Goal: Task Accomplishment & Management: Use online tool/utility

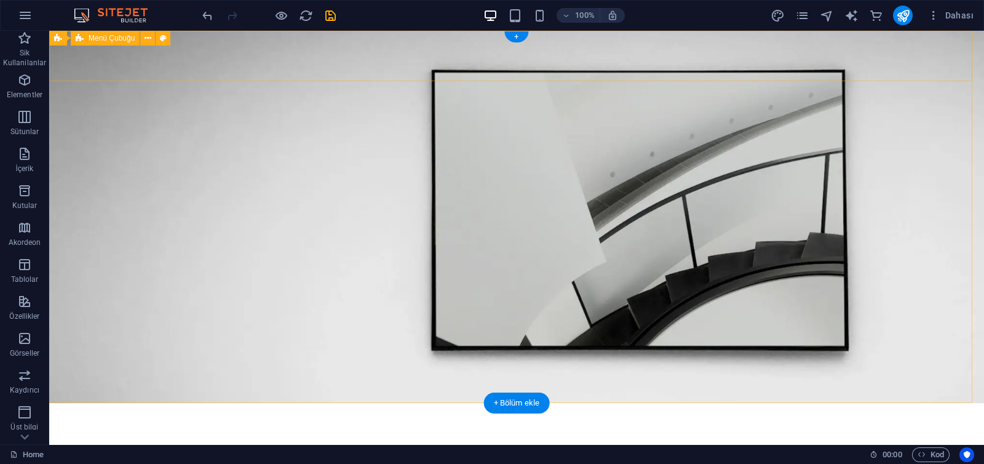
click at [84, 403] on div "Menu About Us Exhibitions Events Contact Explore" at bounding box center [516, 450] width 935 height 94
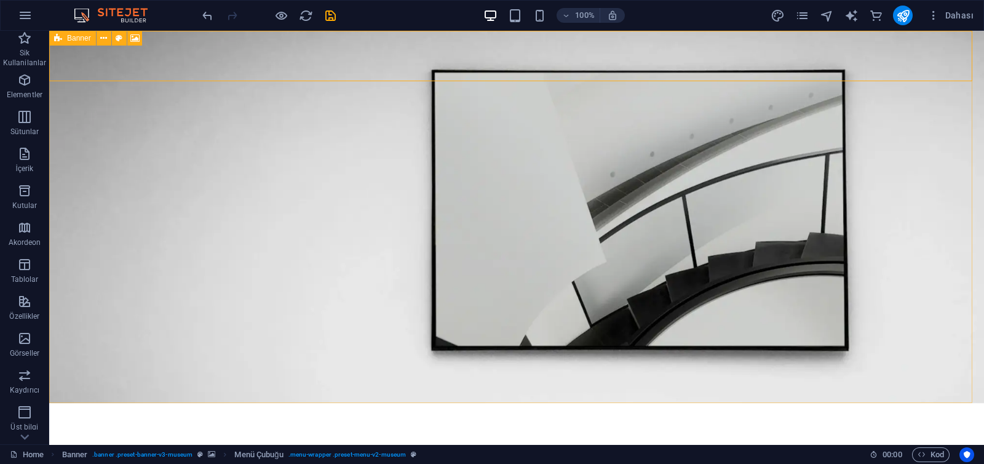
click at [60, 39] on icon at bounding box center [58, 38] width 8 height 15
click at [119, 41] on icon at bounding box center [119, 38] width 7 height 13
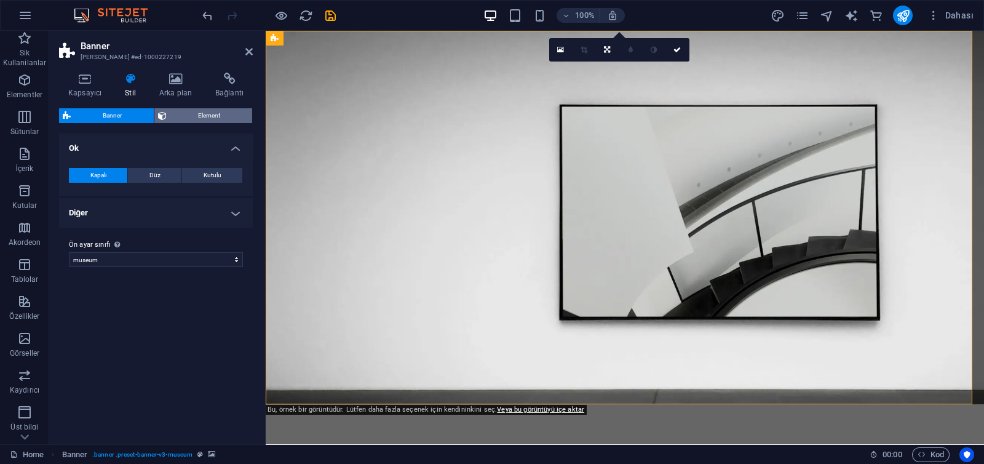
click at [175, 114] on span "Element" at bounding box center [209, 115] width 79 height 15
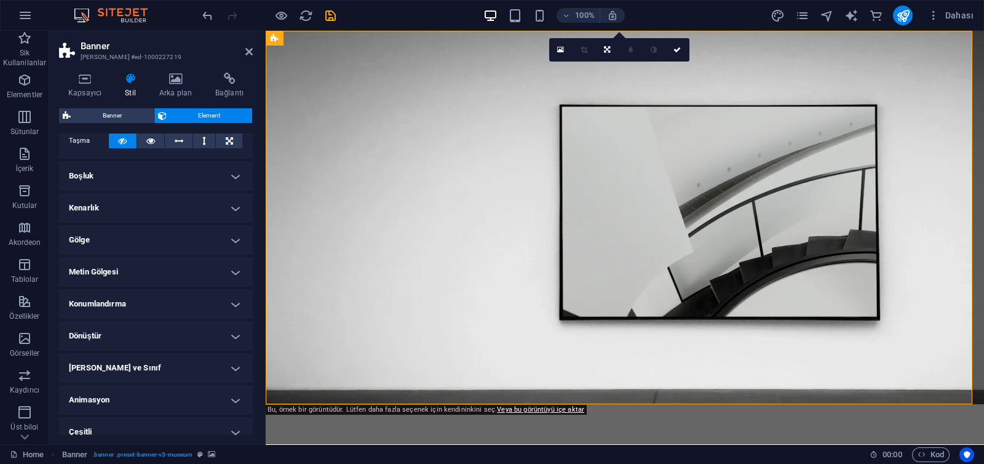
scroll to position [86, 0]
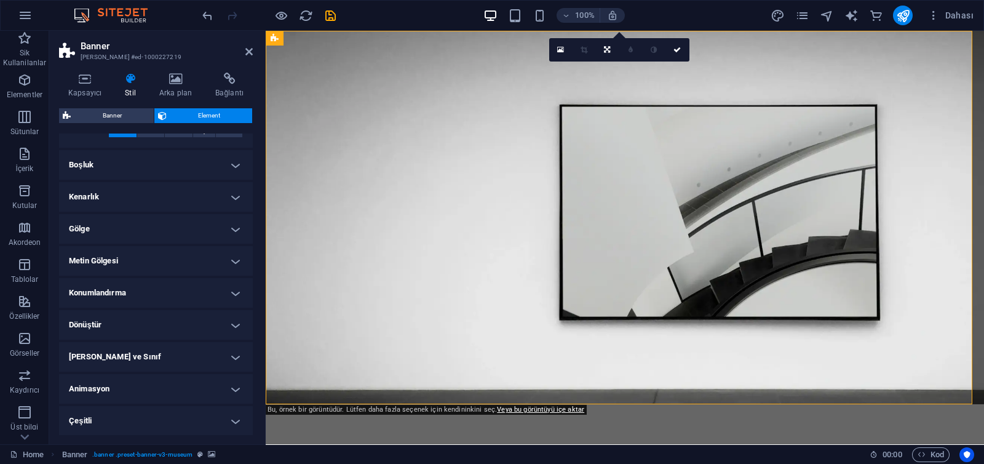
click at [114, 252] on h4 "Metin Gölgesi" at bounding box center [156, 261] width 194 height 30
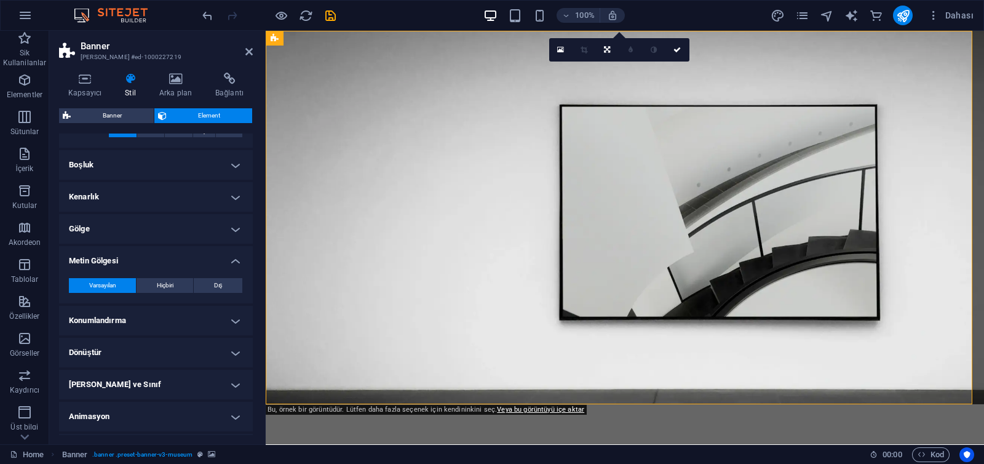
click at [113, 255] on h4 "Metin Gölgesi" at bounding box center [156, 257] width 194 height 22
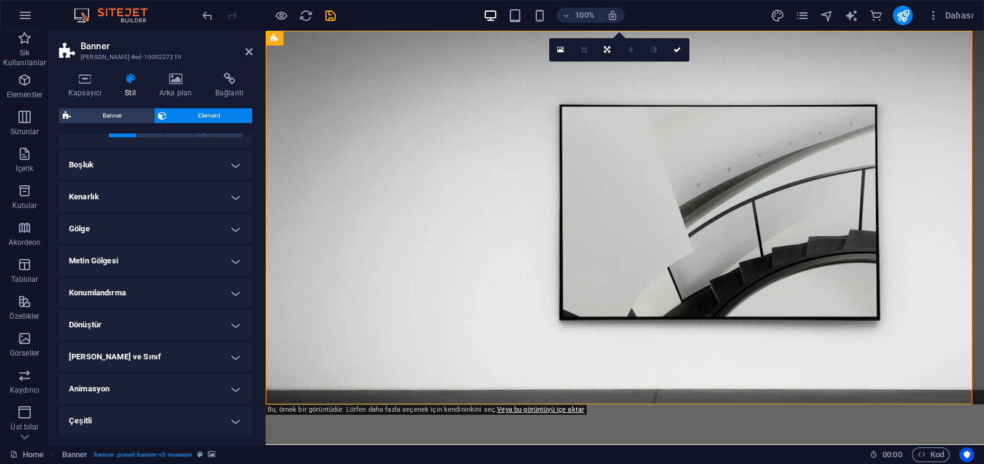
click at [95, 424] on h4 "Çeşitli" at bounding box center [156, 421] width 194 height 30
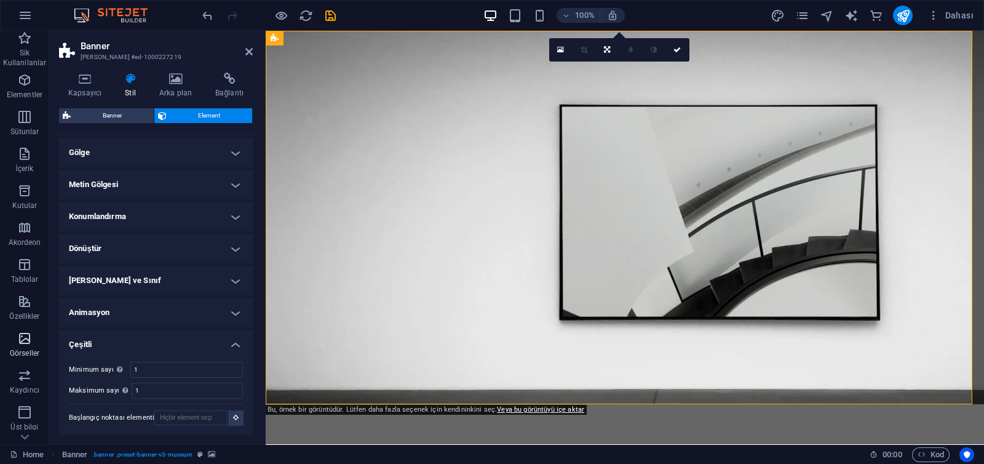
click at [18, 339] on icon "button" at bounding box center [24, 338] width 15 height 15
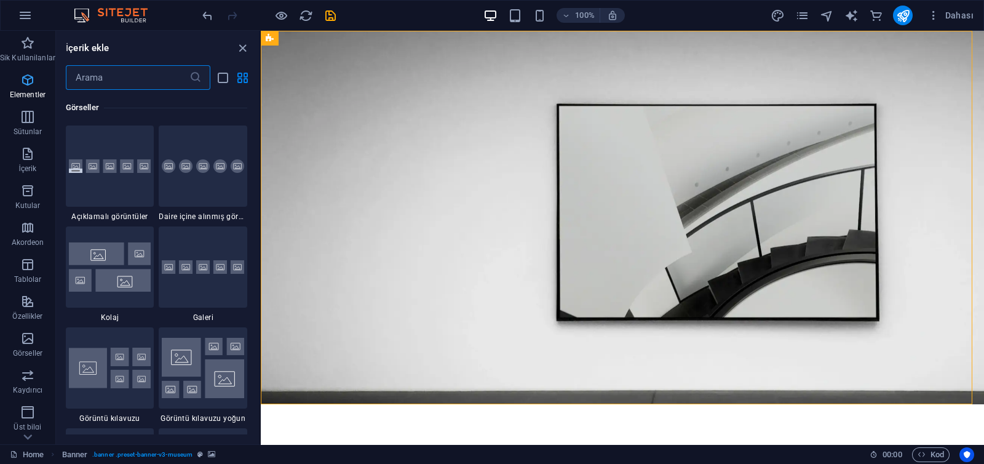
scroll to position [6236, 0]
click at [18, 85] on span "Elementler" at bounding box center [27, 88] width 55 height 30
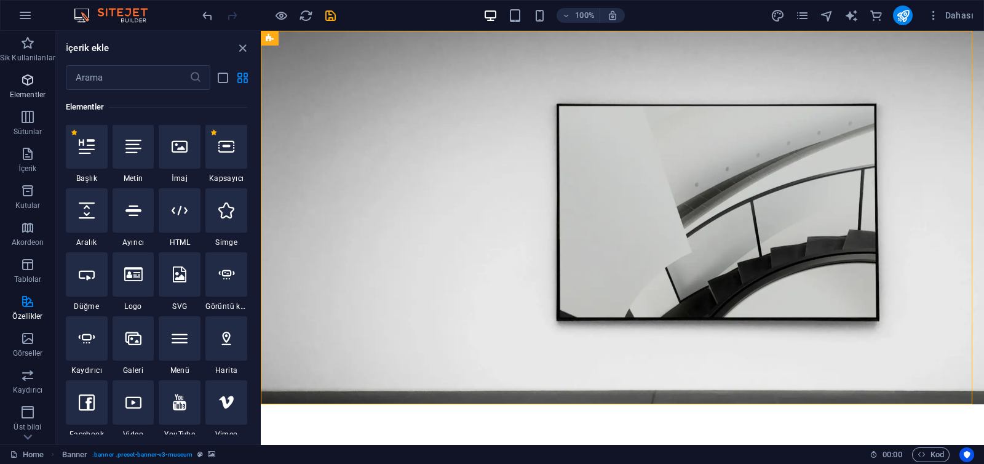
scroll to position [131, 0]
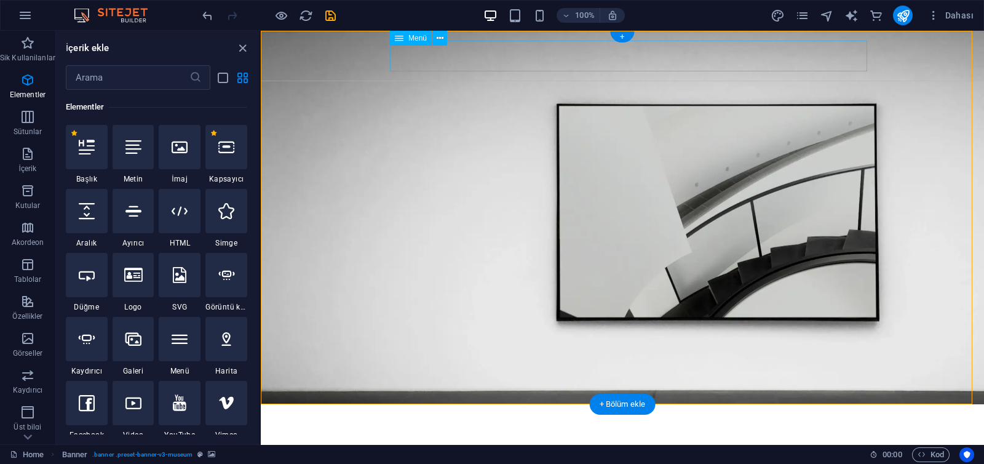
click at [397, 429] on nav "About Us Exhibitions Events Contact" at bounding box center [623, 444] width 694 height 31
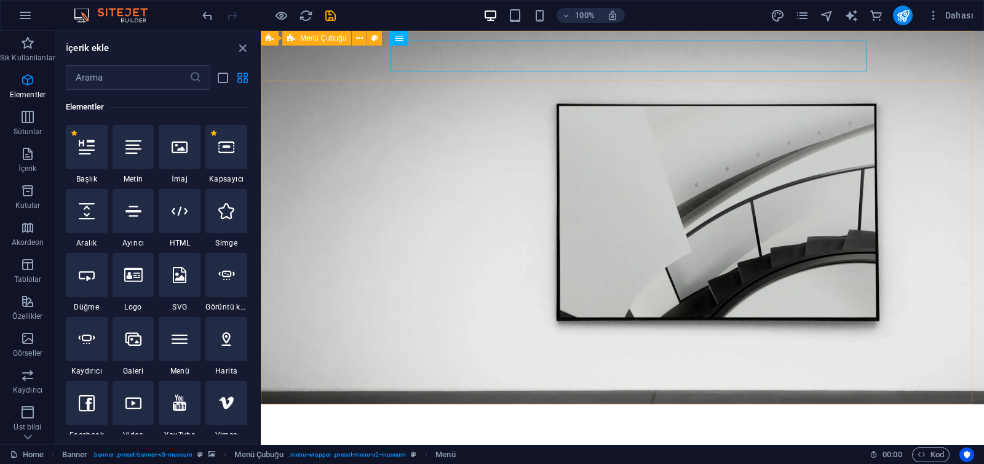
click at [340, 43] on div "Menü Çubuğu" at bounding box center [316, 38] width 69 height 15
click at [311, 37] on span "Menü Çubuğu" at bounding box center [323, 37] width 46 height 7
click at [363, 35] on button at bounding box center [359, 38] width 15 height 15
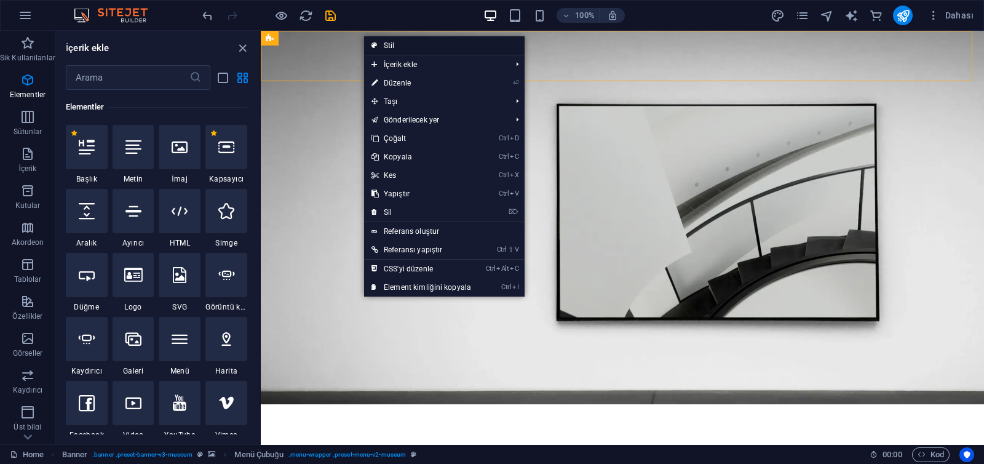
click at [399, 48] on link "Stil" at bounding box center [444, 45] width 161 height 18
select select "rem"
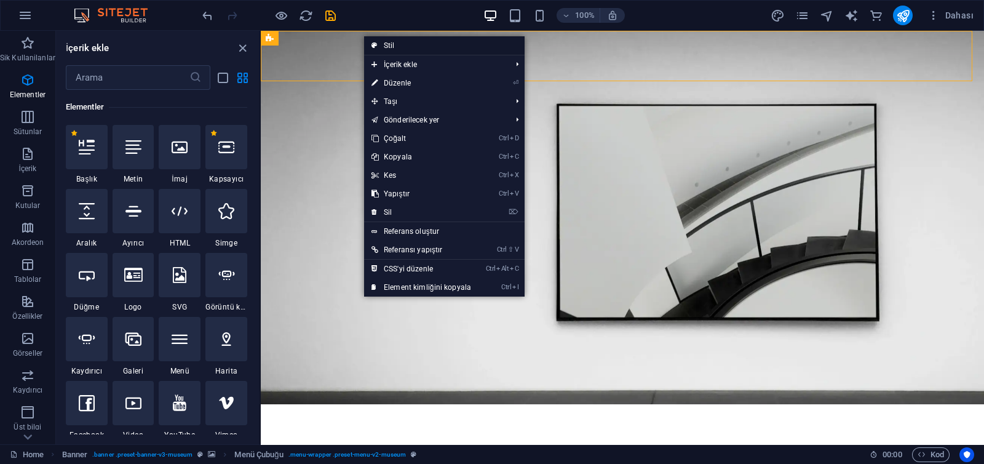
select select "sticky_menu"
select select "px"
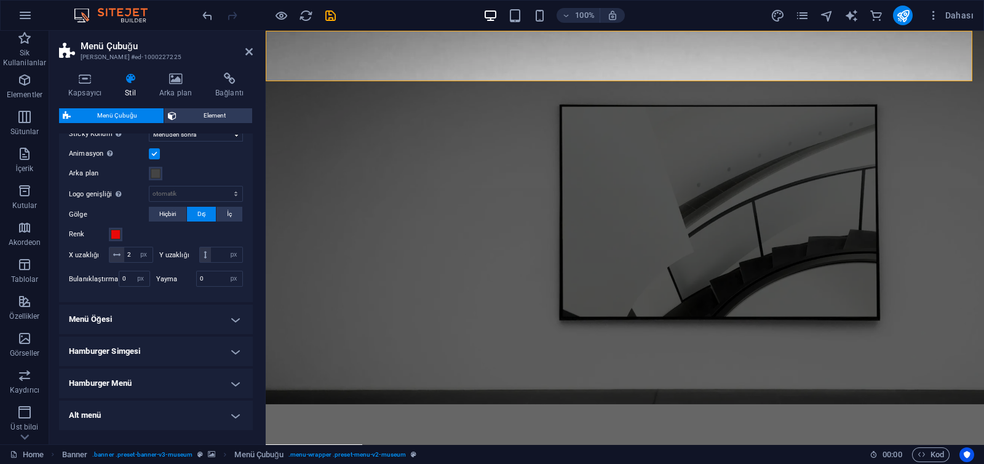
scroll to position [495, 0]
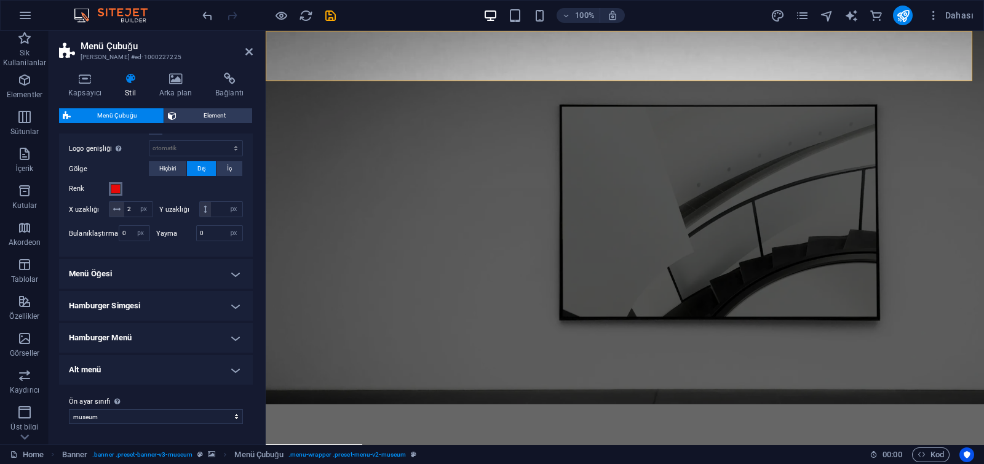
click at [114, 184] on span at bounding box center [116, 189] width 10 height 10
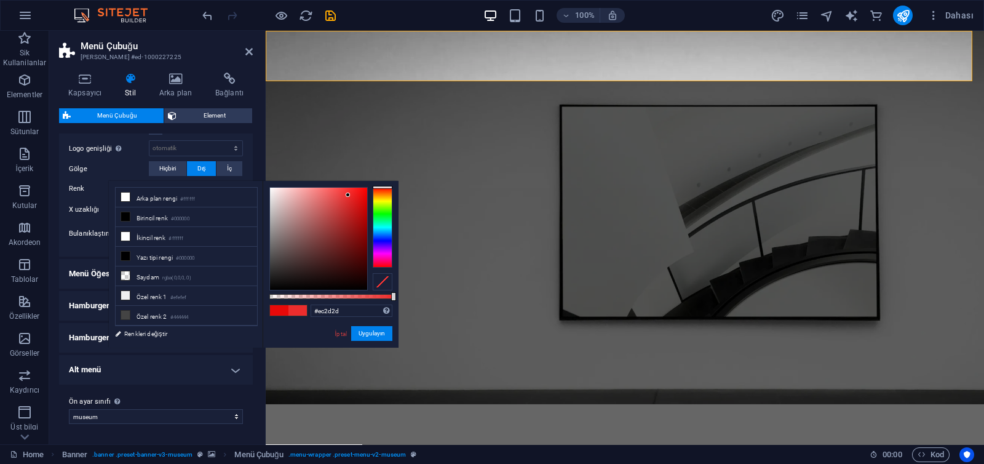
click at [348, 195] on div at bounding box center [318, 239] width 97 height 102
type input "#ec1515"
click at [358, 195] on div at bounding box center [318, 239] width 97 height 102
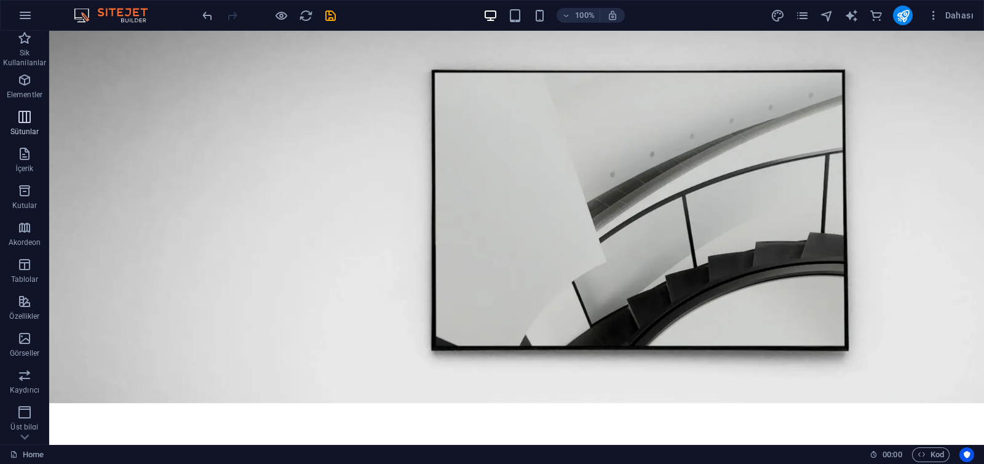
click at [24, 121] on icon "button" at bounding box center [24, 116] width 15 height 15
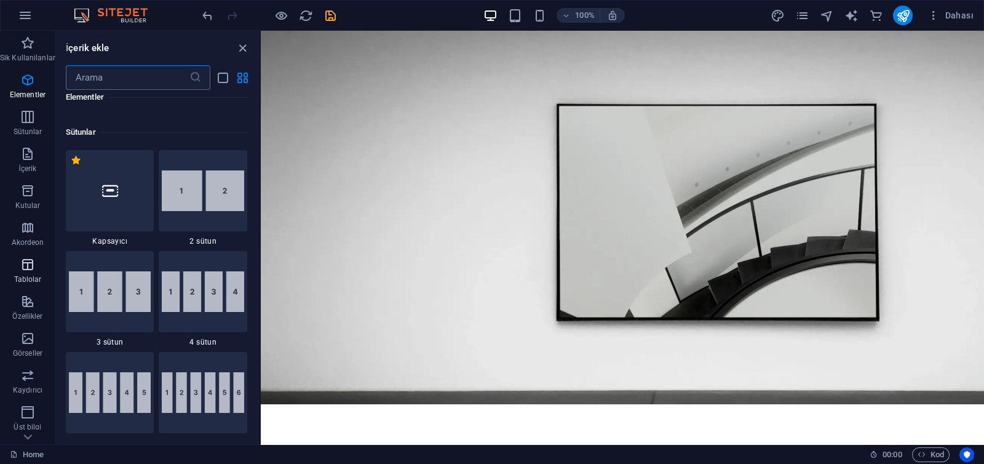
scroll to position [608, 0]
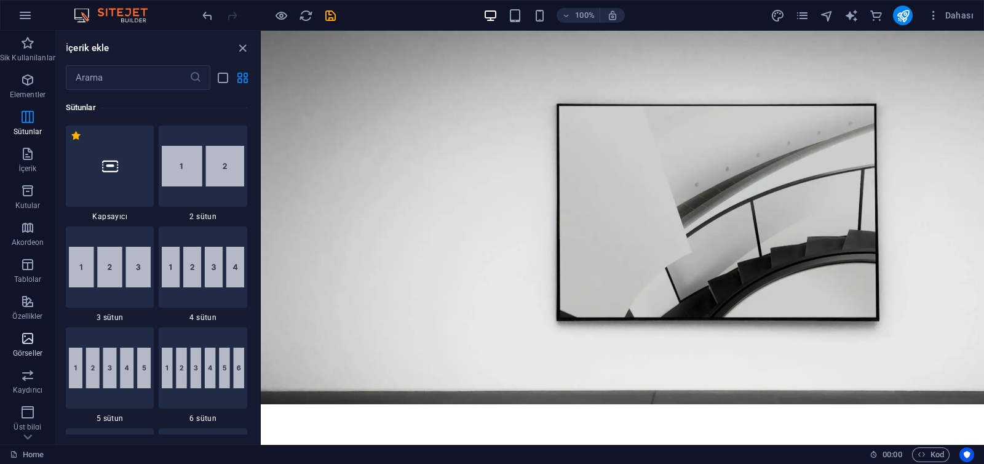
click at [25, 348] on p "Görseller" at bounding box center [28, 353] width 30 height 10
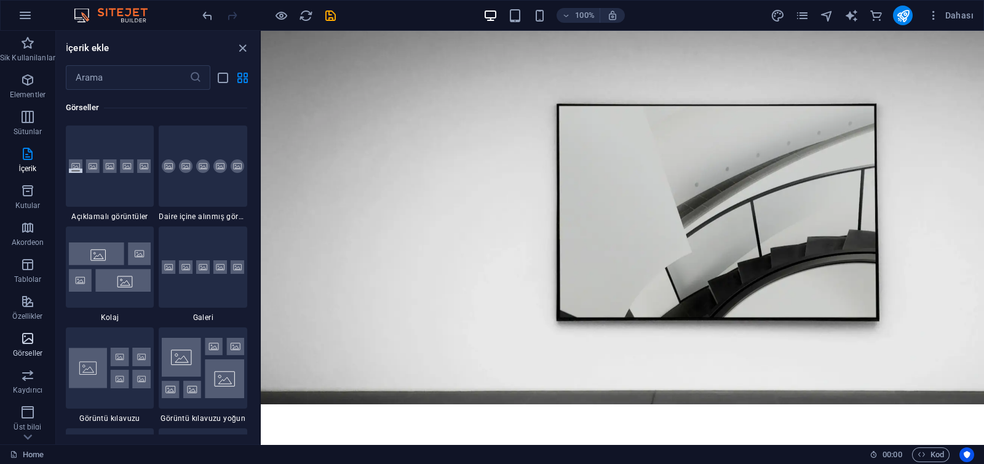
scroll to position [6236, 0]
click at [132, 169] on img at bounding box center [110, 166] width 82 height 14
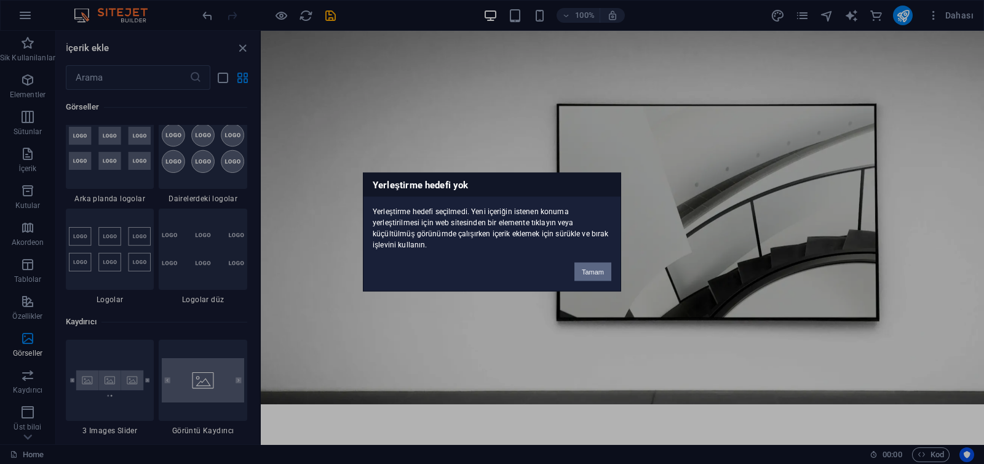
scroll to position [6781, 0]
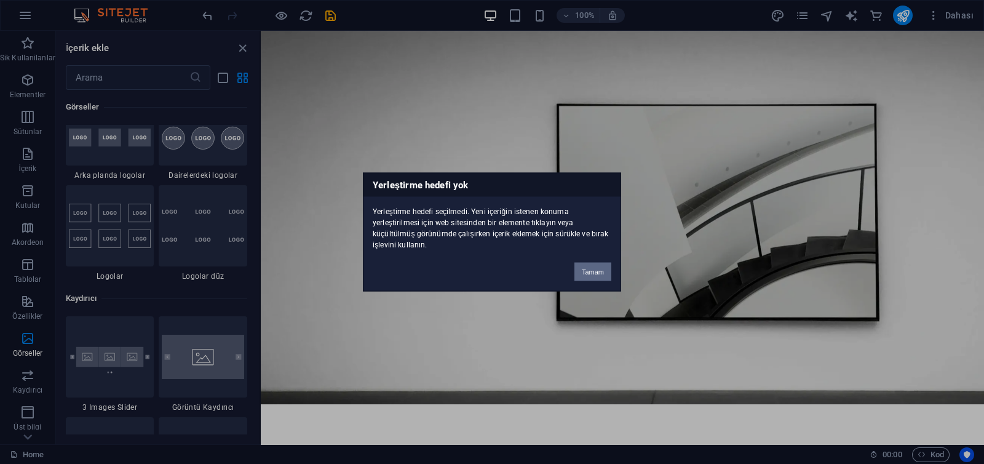
click at [605, 275] on button "Tamam" at bounding box center [592, 272] width 37 height 18
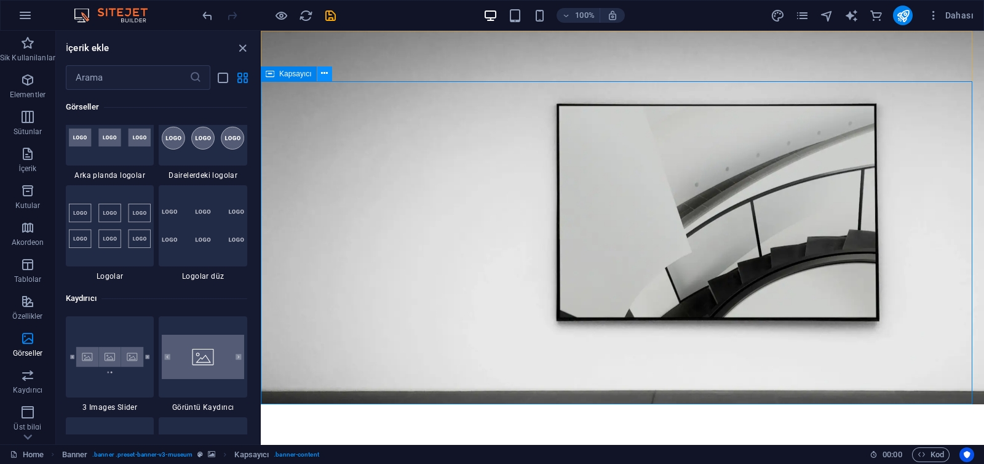
click at [323, 75] on icon at bounding box center [324, 73] width 7 height 13
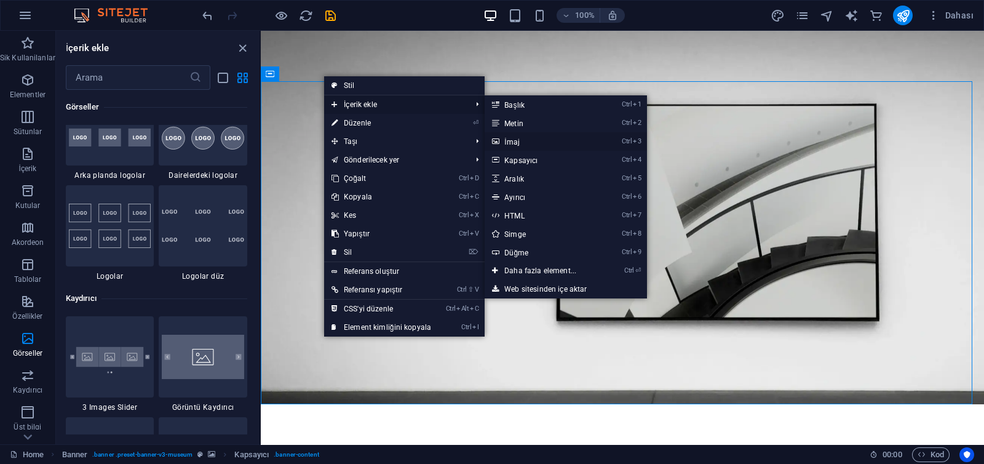
click at [532, 145] on link "Ctrl 3 İmaj" at bounding box center [543, 141] width 116 height 18
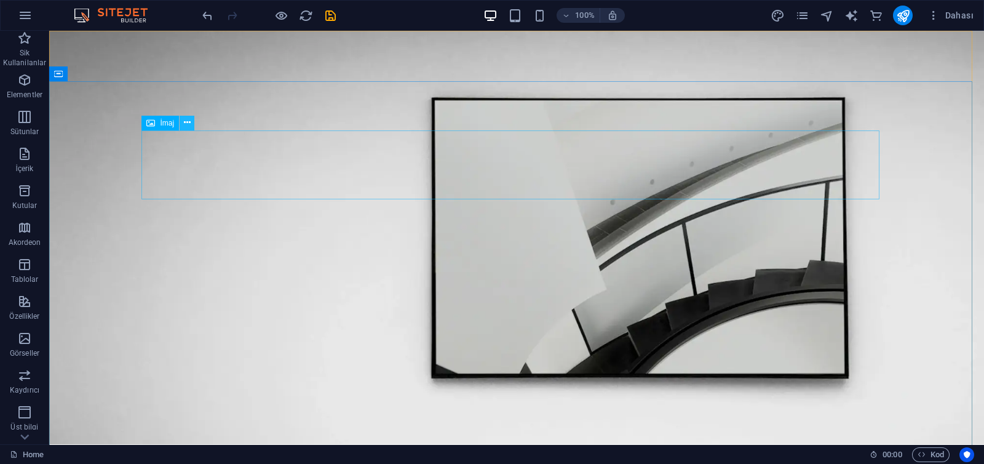
click at [191, 118] on button at bounding box center [187, 123] width 15 height 15
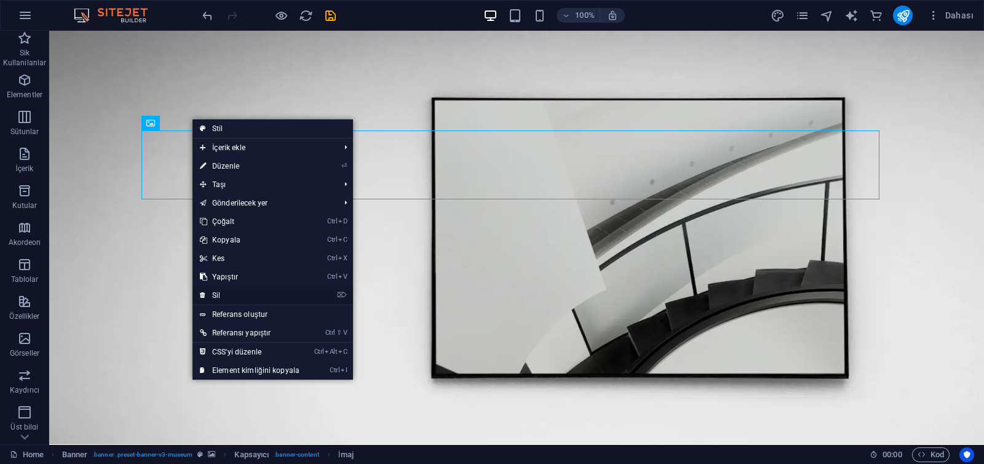
click at [216, 297] on link "⌦ Sil" at bounding box center [250, 295] width 114 height 18
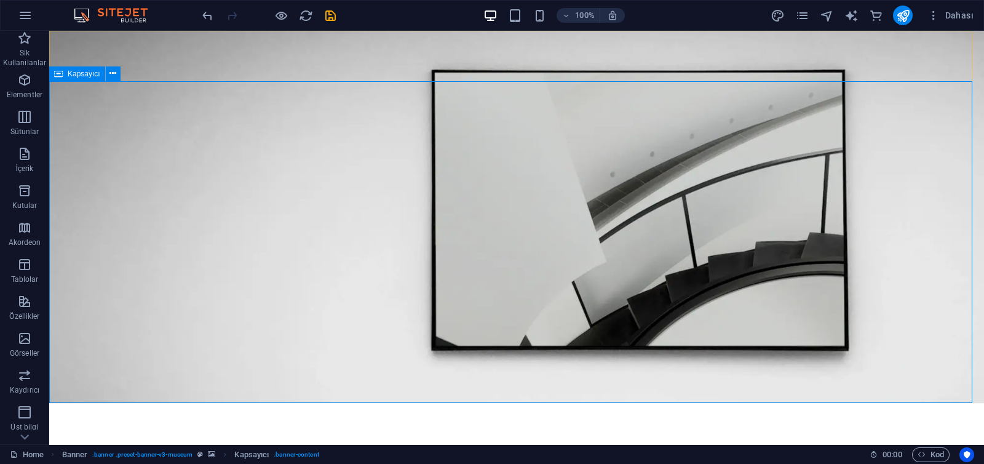
click at [73, 75] on span "Kapsayıcı" at bounding box center [84, 73] width 33 height 7
click at [114, 73] on icon at bounding box center [112, 73] width 7 height 13
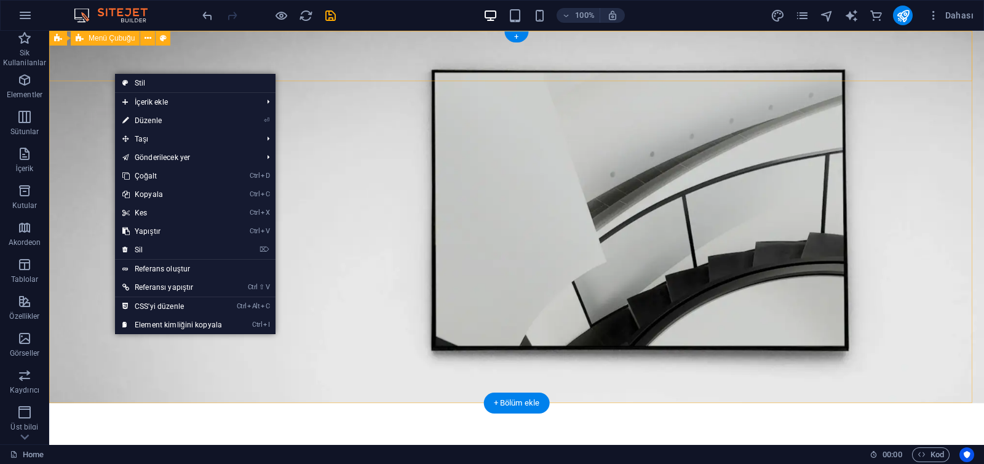
click at [80, 403] on div "Menu About Us Exhibitions Events Contact Explore" at bounding box center [516, 450] width 935 height 94
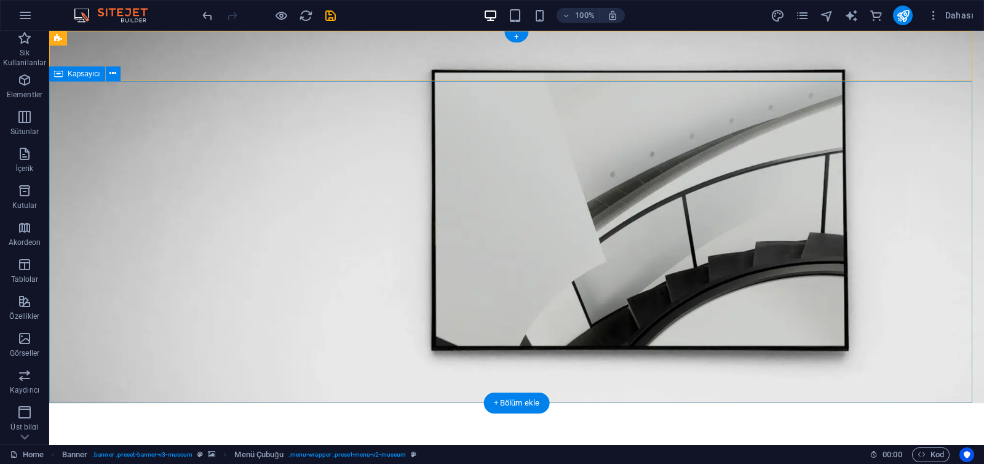
drag, startPoint x: 221, startPoint y: 98, endPoint x: 300, endPoint y: 167, distance: 104.1
drag, startPoint x: 141, startPoint y: 106, endPoint x: 89, endPoint y: 193, distance: 102.1
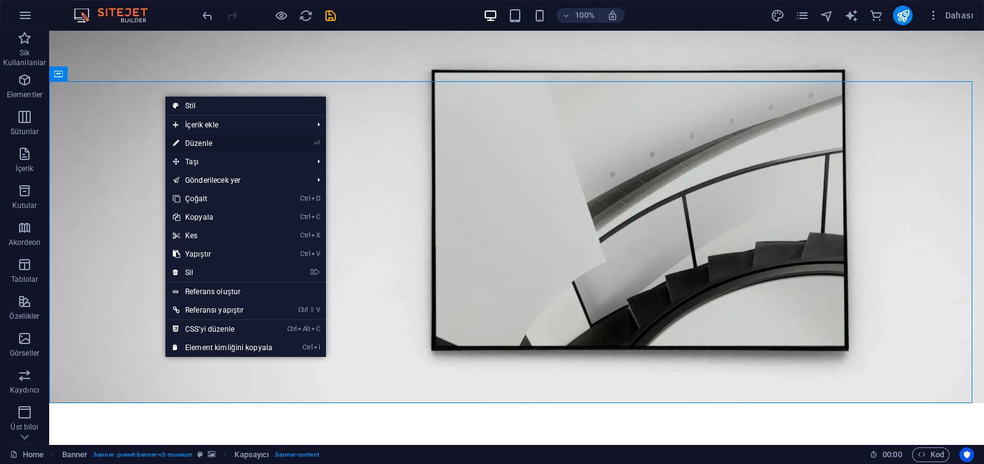
click at [220, 140] on link "⏎ Düzenle" at bounding box center [222, 143] width 114 height 18
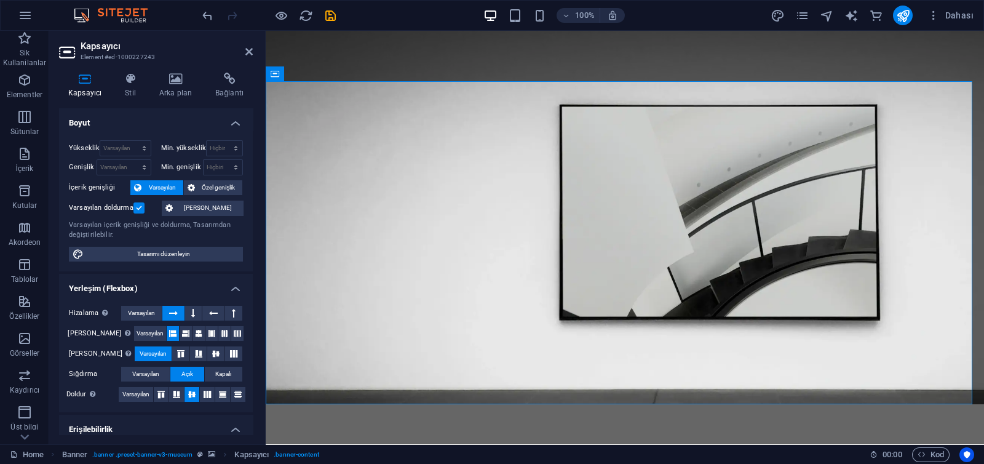
scroll to position [149, 0]
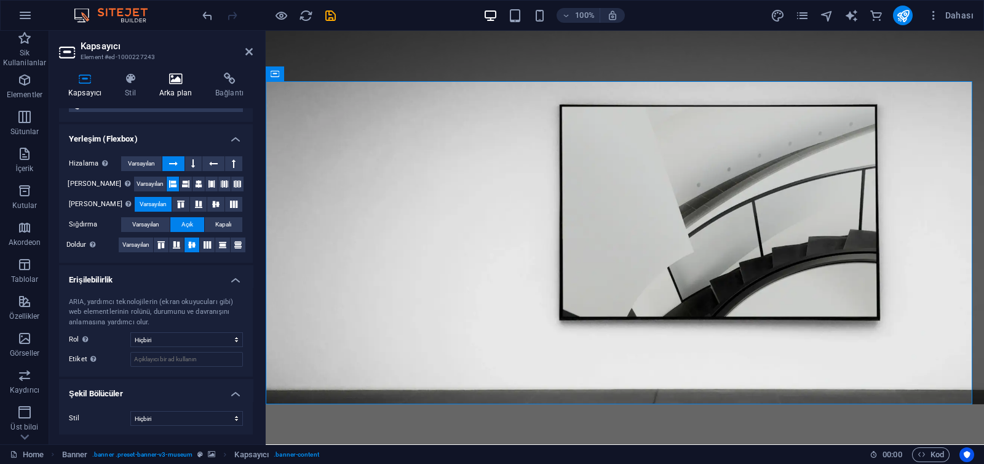
click at [180, 97] on h4 "Arka plan" at bounding box center [178, 86] width 56 height 26
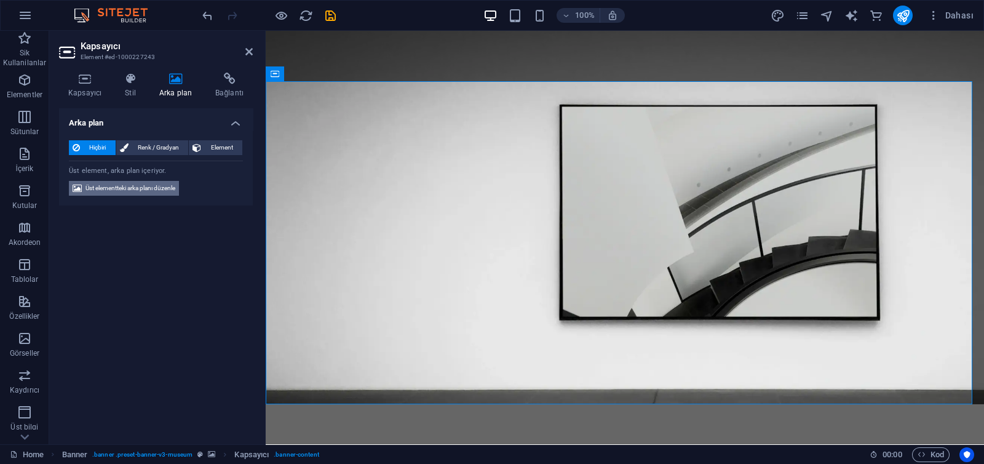
click at [139, 185] on span "Üst elementteki arka planı düzenle" at bounding box center [130, 188] width 90 height 15
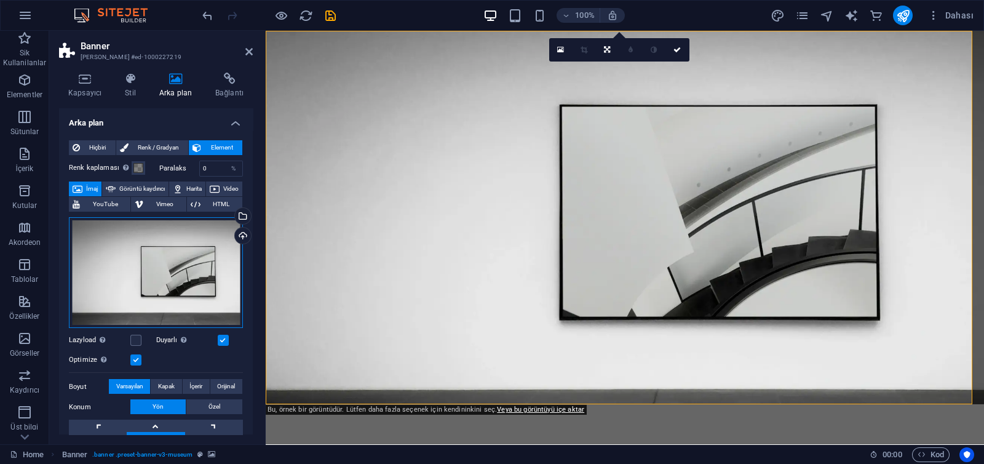
click at [181, 278] on div "Dosyaları buraya sürükleyin, dosyaları seçmek için tıklayın veya Dosyalardan ya…" at bounding box center [156, 272] width 174 height 111
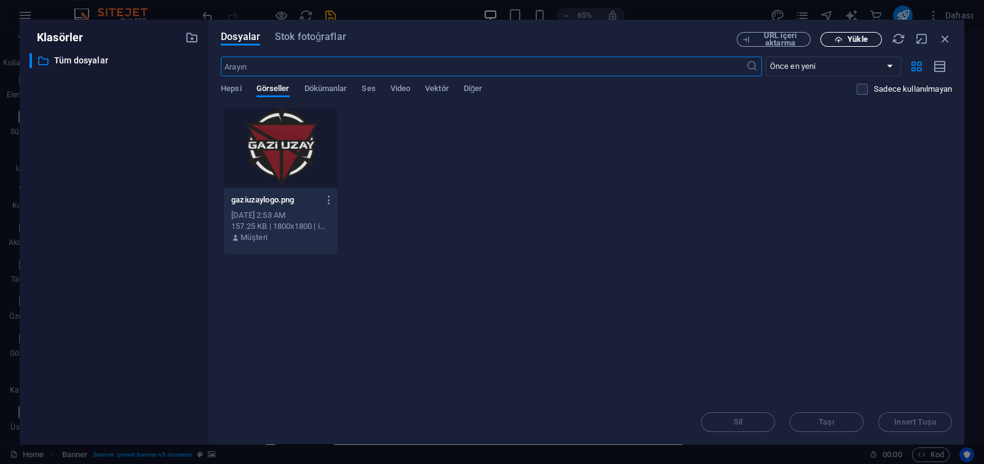
click at [846, 33] on button "Yükle" at bounding box center [851, 39] width 62 height 15
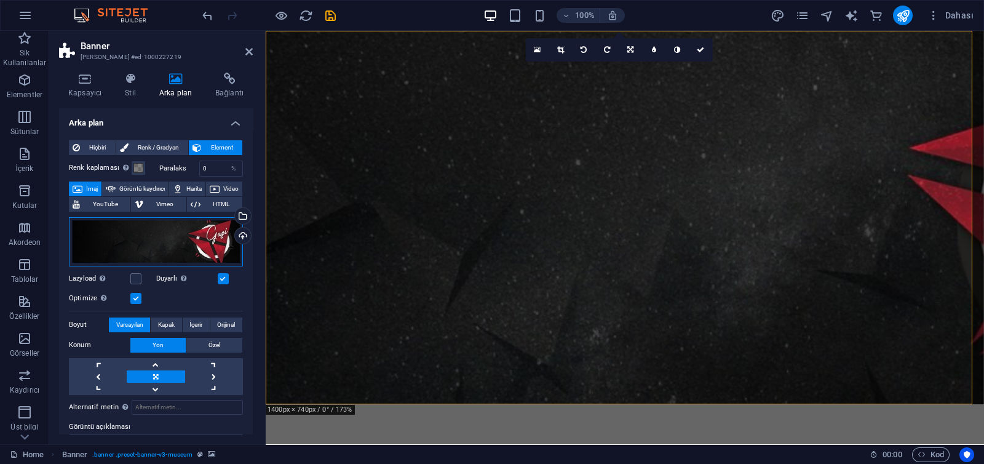
drag, startPoint x: 136, startPoint y: 236, endPoint x: 91, endPoint y: 238, distance: 45.0
click at [91, 238] on div "Dosyaları buraya sürükleyin, dosyaları seçmek için tıklayın veya Dosyalardan ya…" at bounding box center [156, 241] width 174 height 49
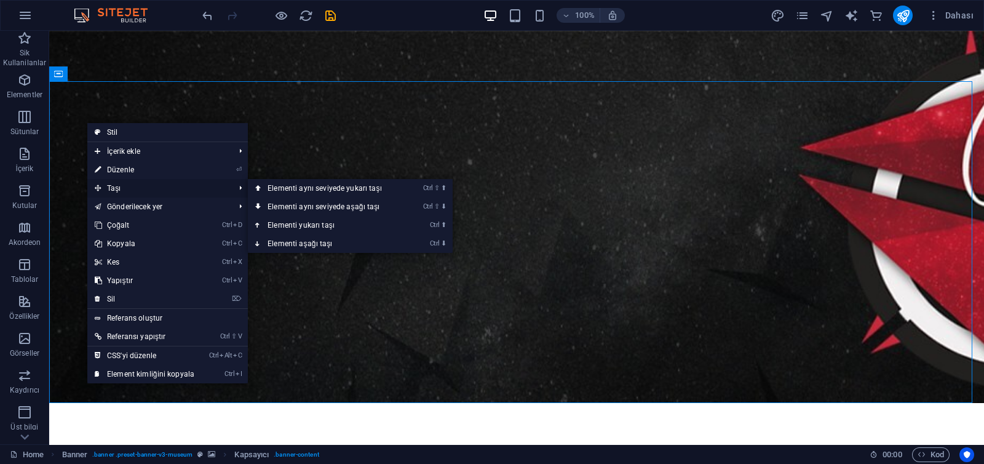
click at [143, 192] on span "Taşı" at bounding box center [158, 188] width 142 height 18
click at [300, 204] on link "Ctrl ⇧ ⬇ Elementi aynı seviyede aşağı taşı" at bounding box center [327, 206] width 159 height 18
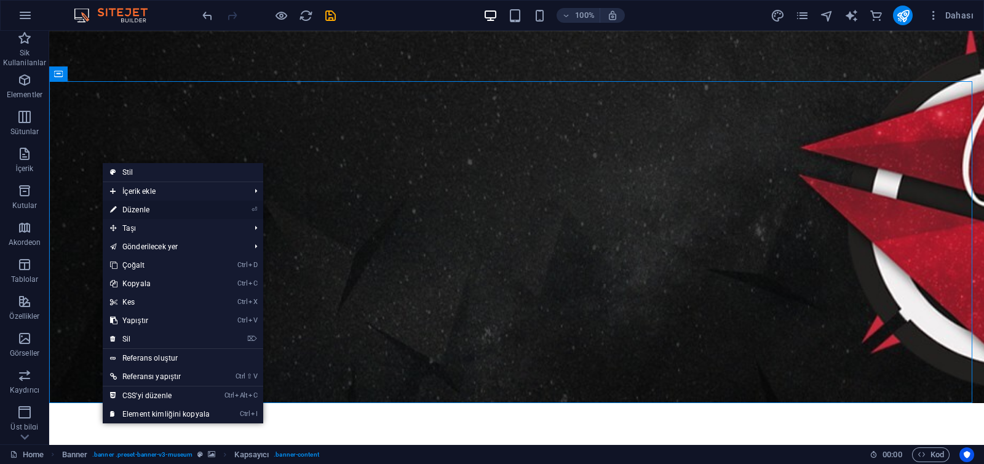
click at [137, 211] on link "⏎ Düzenle" at bounding box center [160, 209] width 114 height 18
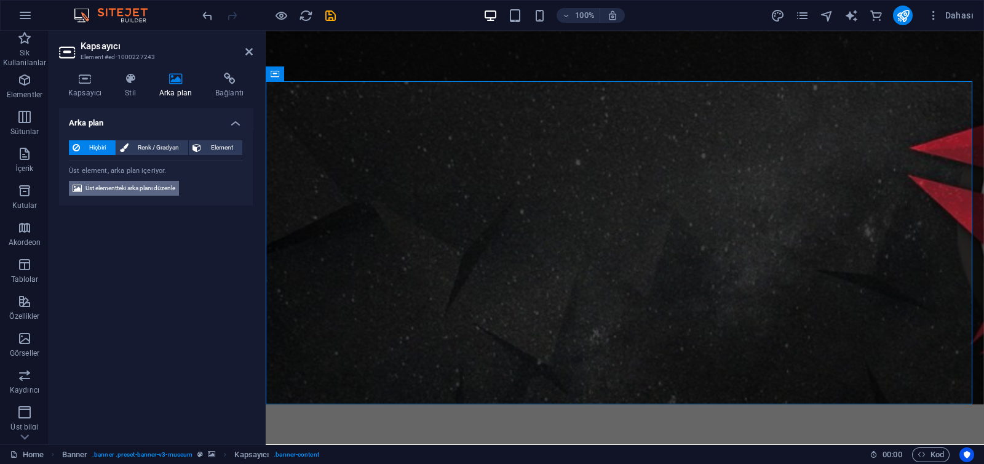
click at [155, 185] on span "Üst elementteki arka planı düzenle" at bounding box center [130, 188] width 90 height 15
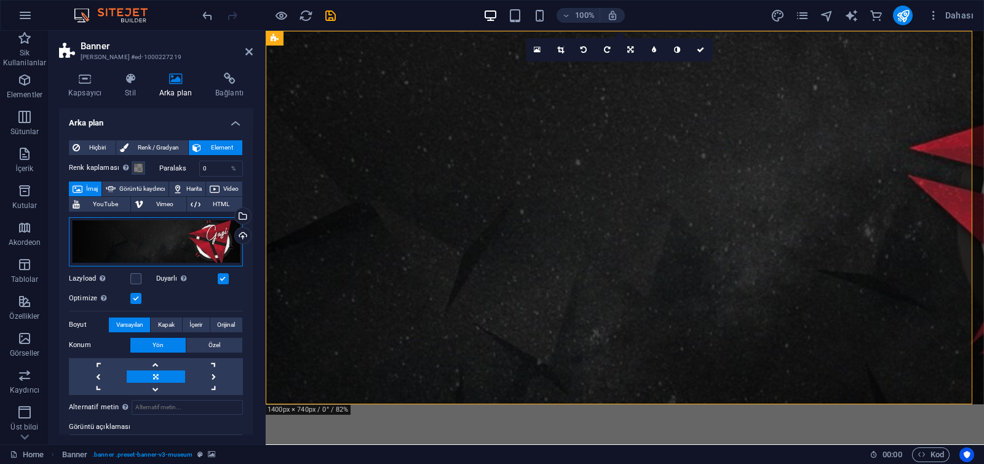
drag, startPoint x: 189, startPoint y: 241, endPoint x: 229, endPoint y: 240, distance: 40.0
click at [229, 240] on div "Dosyaları buraya sürükleyin, dosyaları seçmek için tıklayın veya Dosyalardan ya…" at bounding box center [156, 241] width 174 height 49
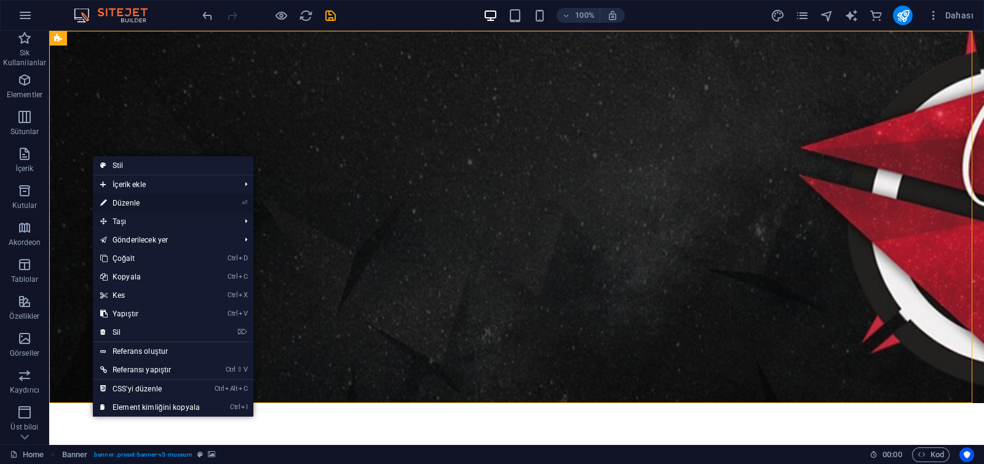
click at [126, 200] on link "⏎ Düzenle" at bounding box center [150, 203] width 114 height 18
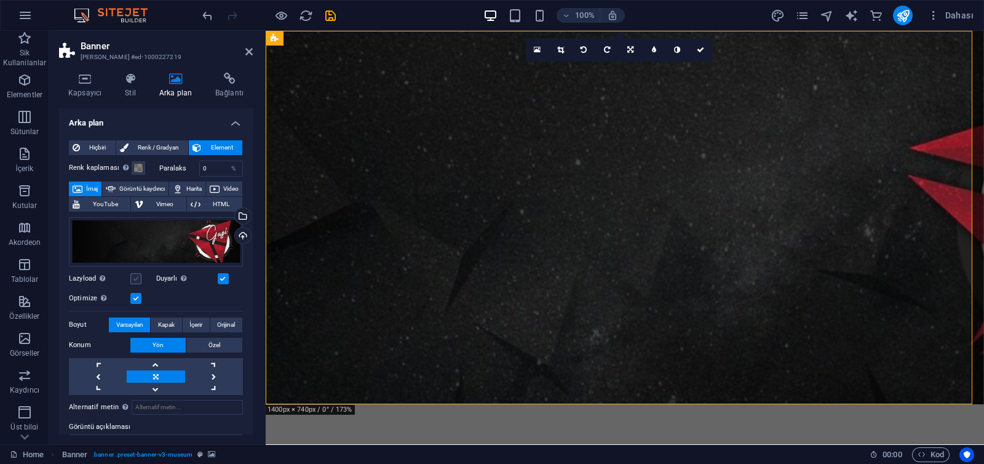
click at [137, 279] on label at bounding box center [135, 278] width 11 height 11
click at [0, 0] on input "Lazyload Sayfa yüklendikten sonra görüntülerin yüklenmesi, sayfa hızını artırır." at bounding box center [0, 0] width 0 height 0
click at [135, 276] on label at bounding box center [135, 278] width 11 height 11
click at [0, 0] on input "Lazyload Sayfa yüklendikten sonra görüntülerin yüklenmesi, sayfa hızını artırır." at bounding box center [0, 0] width 0 height 0
click at [217, 343] on span "Özel" at bounding box center [214, 345] width 12 height 15
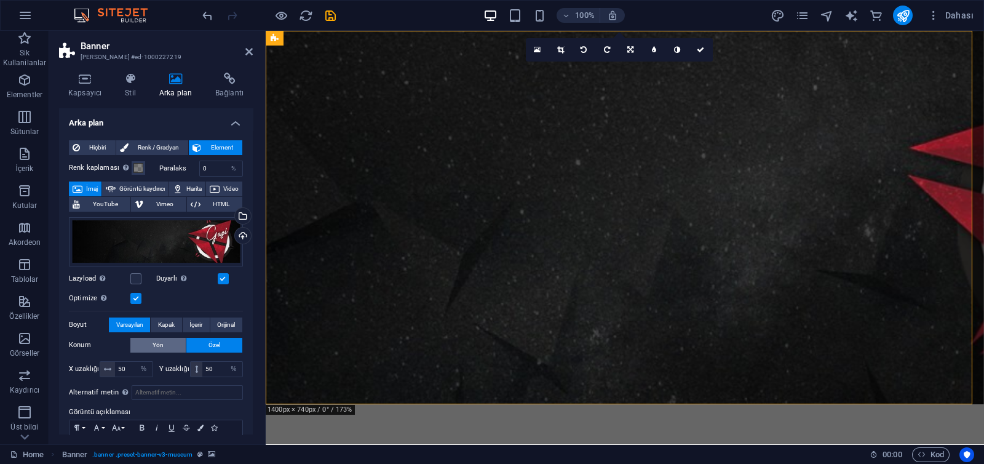
click at [167, 346] on button "Yön" at bounding box center [157, 345] width 55 height 15
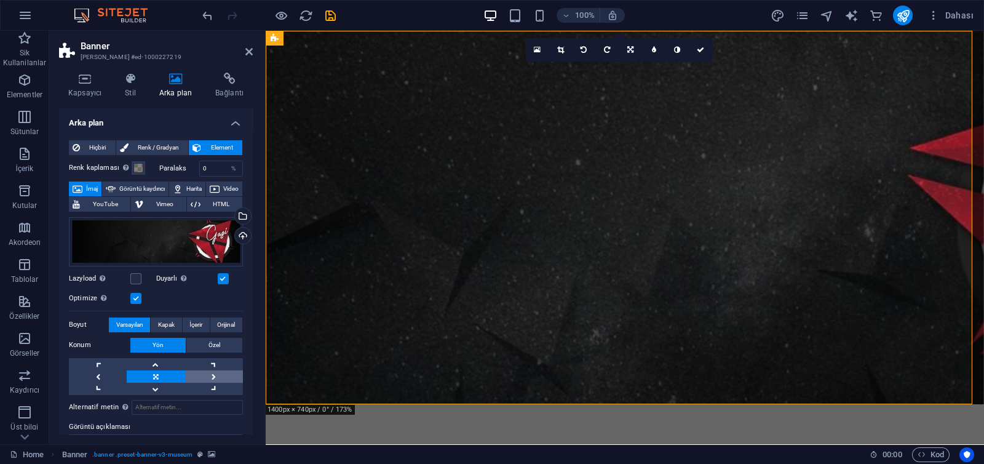
click at [208, 373] on link at bounding box center [214, 376] width 58 height 12
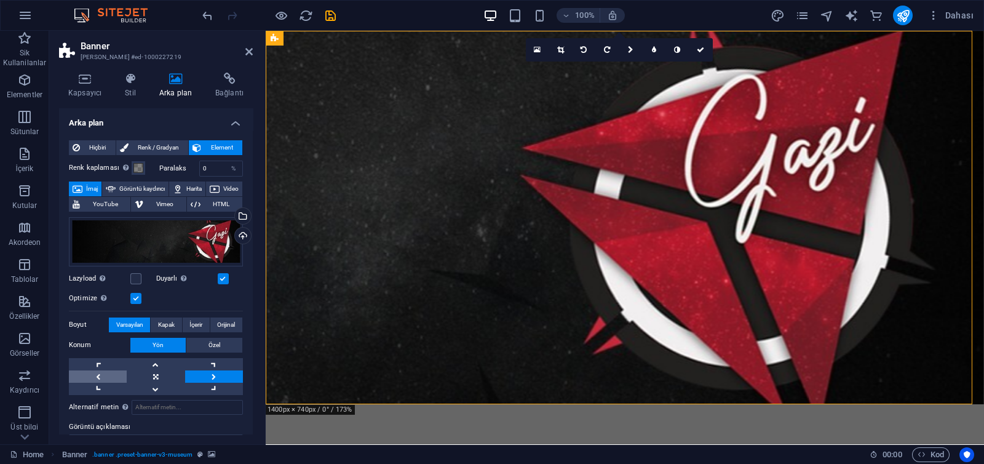
click at [104, 375] on link at bounding box center [98, 376] width 58 height 12
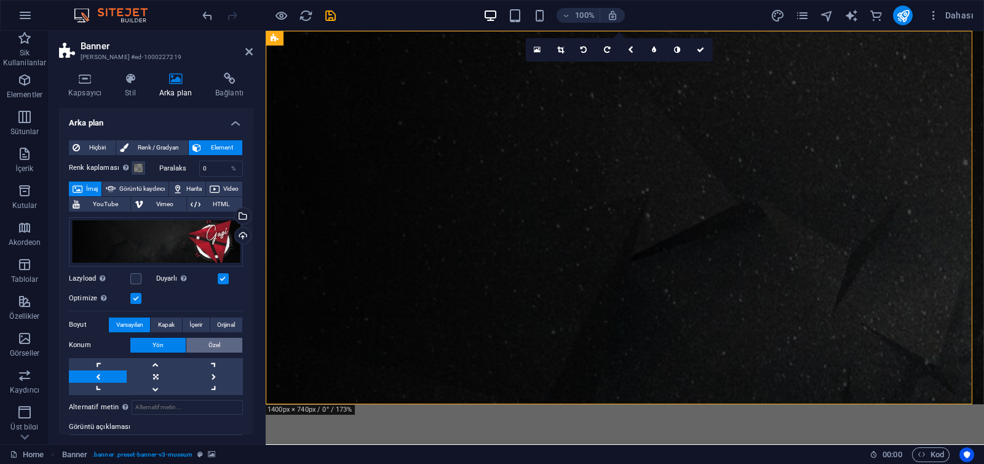
click at [206, 349] on button "Özel" at bounding box center [214, 345] width 56 height 15
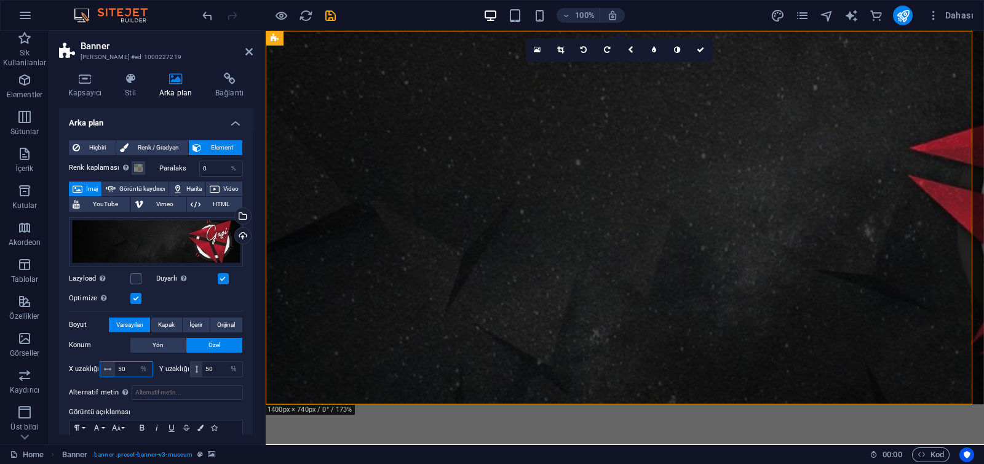
click at [123, 365] on input "50" at bounding box center [134, 369] width 38 height 15
type input "5"
type input "4"
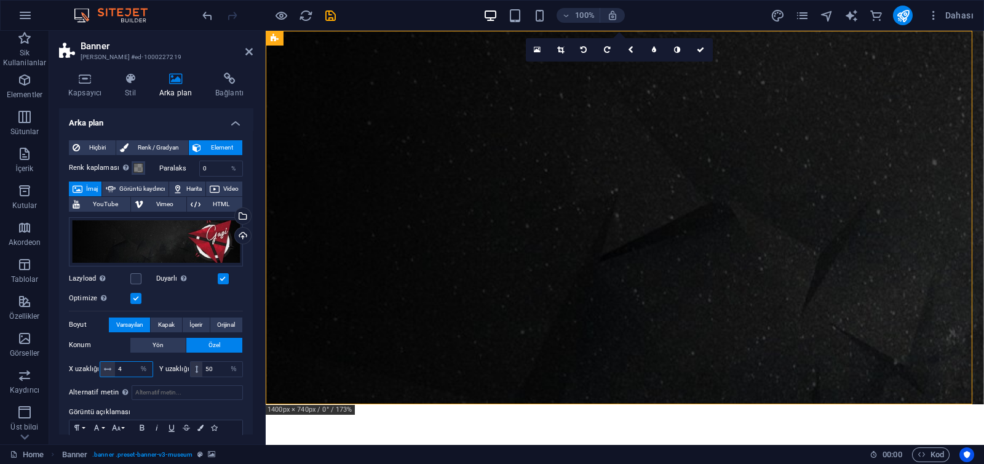
click at [126, 364] on input "4" at bounding box center [134, 369] width 38 height 15
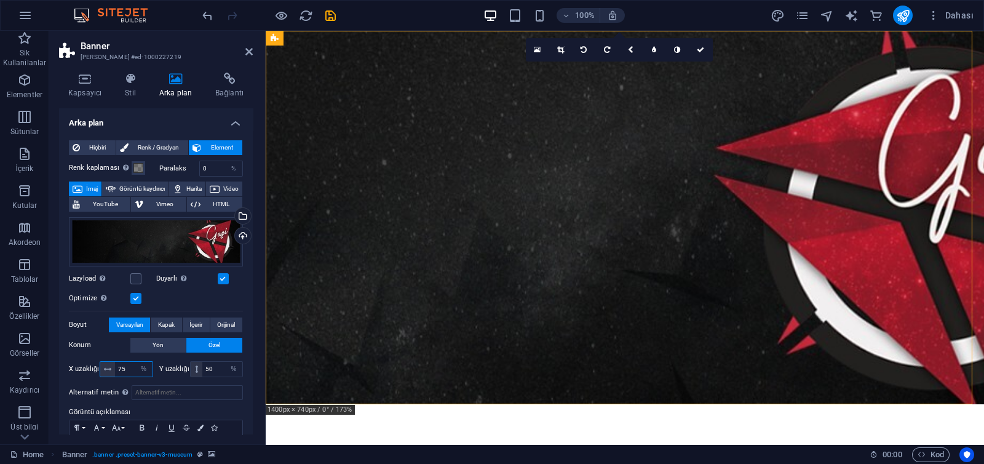
click at [129, 368] on input "75" at bounding box center [134, 369] width 38 height 15
type input "7"
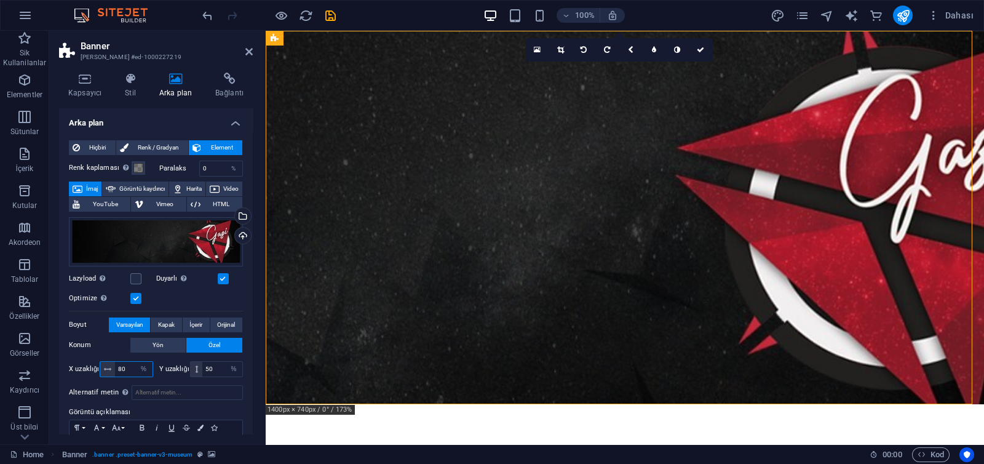
click at [127, 371] on input "80" at bounding box center [134, 369] width 38 height 15
type input "8"
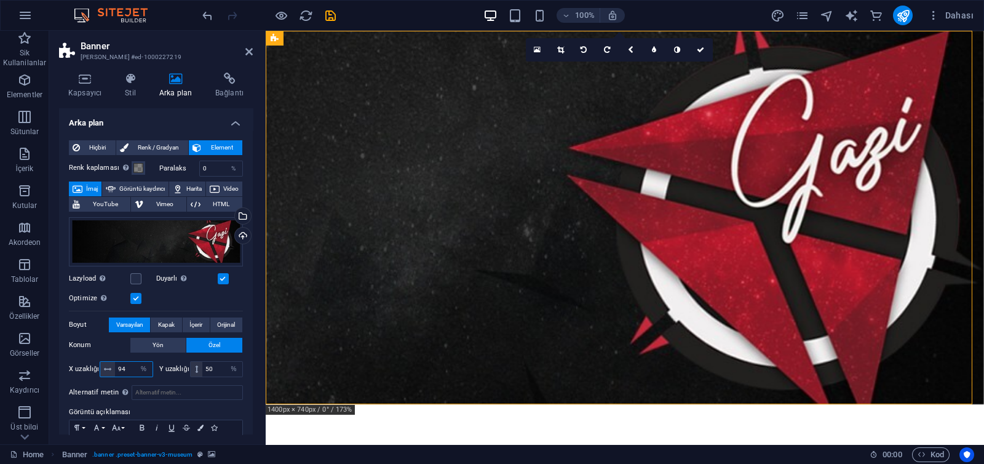
click at [124, 373] on input "94" at bounding box center [134, 369] width 38 height 15
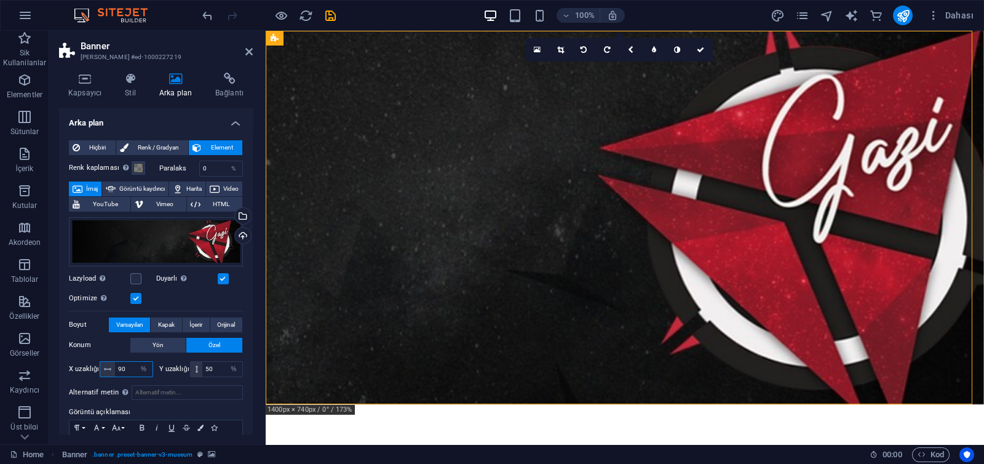
click at [130, 369] on input "90" at bounding box center [134, 369] width 38 height 15
type input "9"
type input "85"
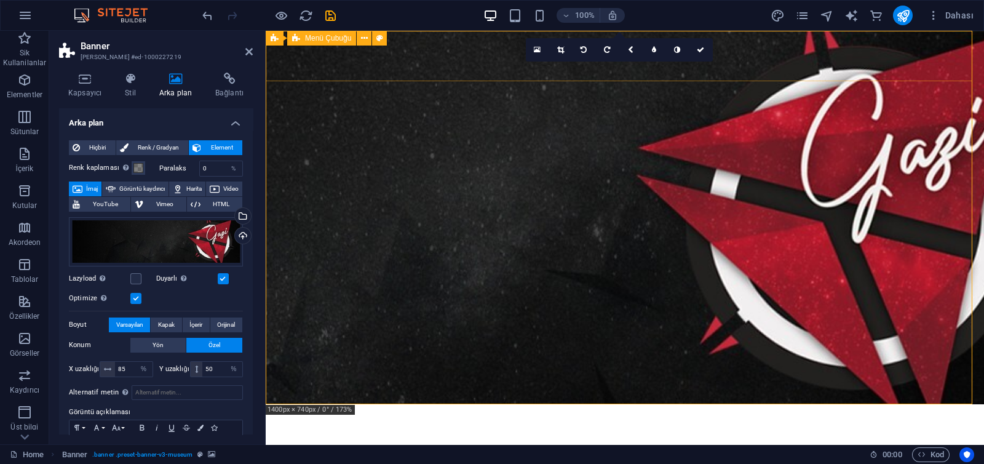
click at [378, 404] on div "Menu About Us Exhibitions Events Contact Explore" at bounding box center [625, 451] width 718 height 94
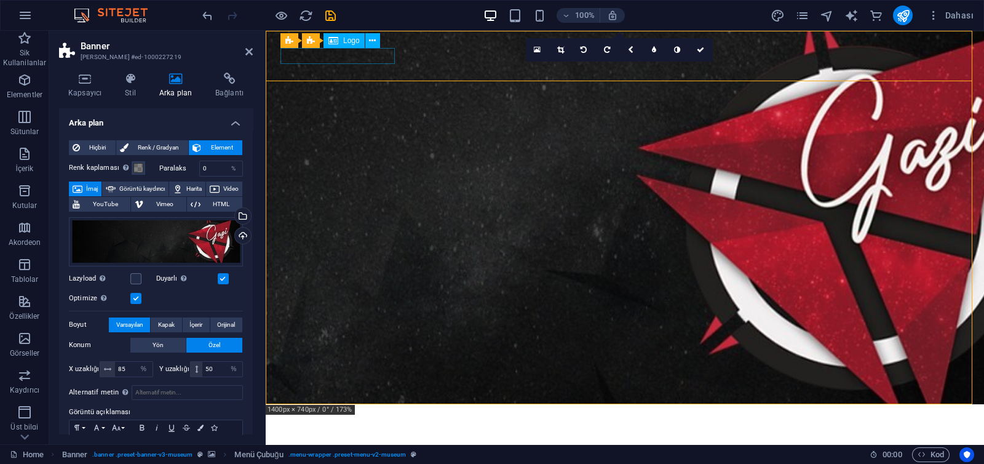
click at [375, 414] on div at bounding box center [624, 421] width 689 height 15
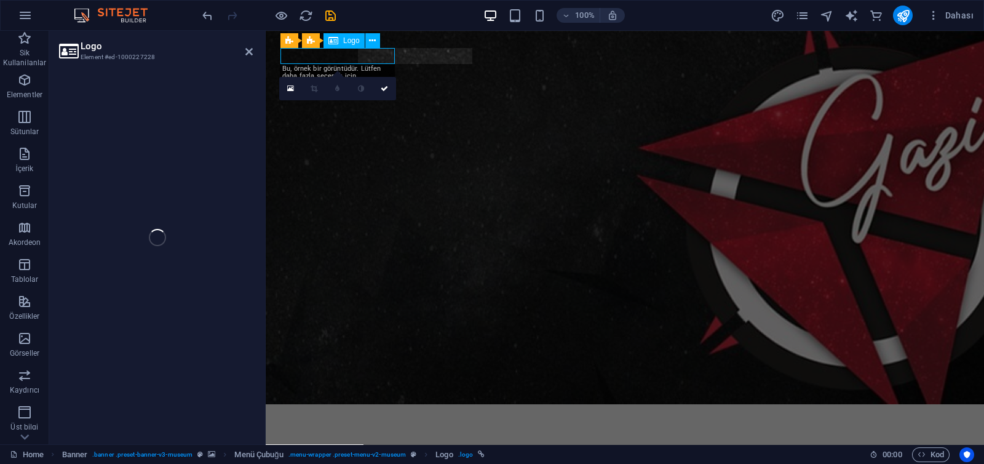
select select "px"
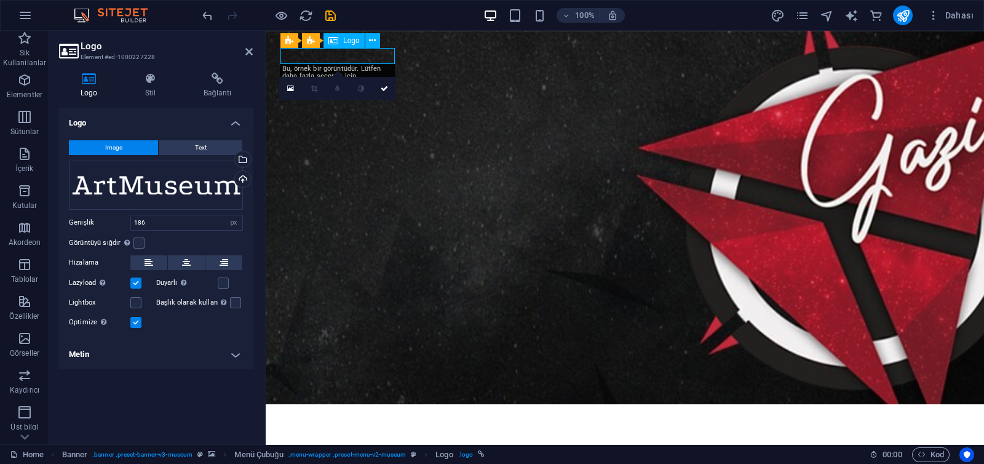
drag, startPoint x: 350, startPoint y: 62, endPoint x: 378, endPoint y: 60, distance: 28.4
click at [378, 414] on div at bounding box center [624, 421] width 689 height 15
click at [347, 414] on div at bounding box center [624, 421] width 689 height 15
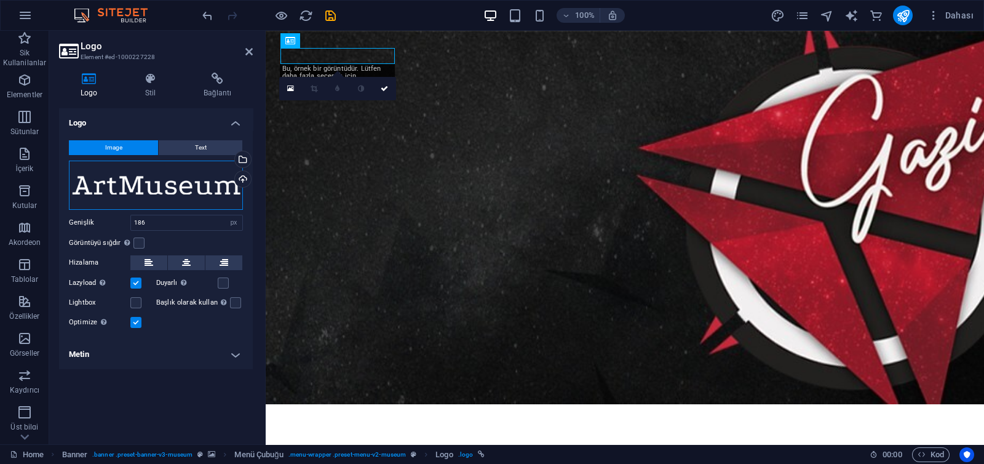
click at [176, 195] on div "Dosyaları buraya sürükleyin, dosyaları seçmek için tıklayın veya Dosyalardan ya…" at bounding box center [156, 185] width 174 height 49
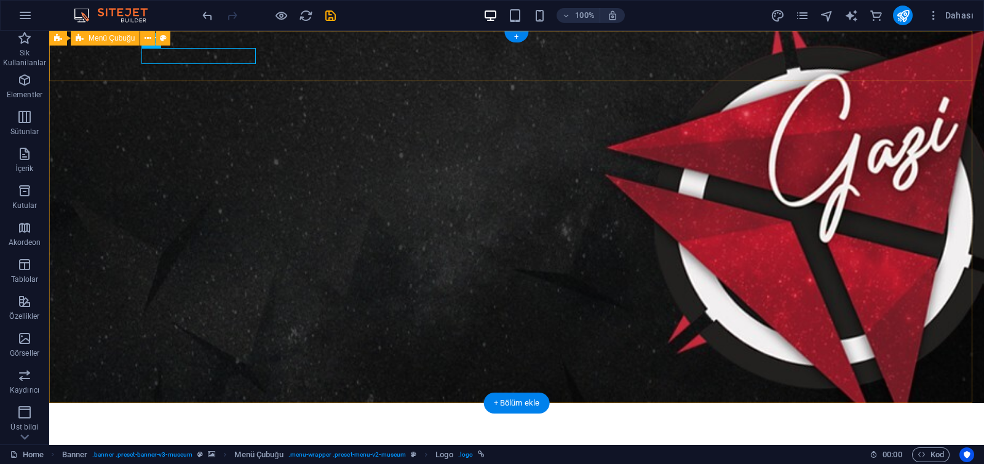
click at [212, 403] on div "Menu About Us Exhibitions Events Contact Explore" at bounding box center [516, 450] width 935 height 94
click at [218, 413] on div at bounding box center [517, 420] width 738 height 15
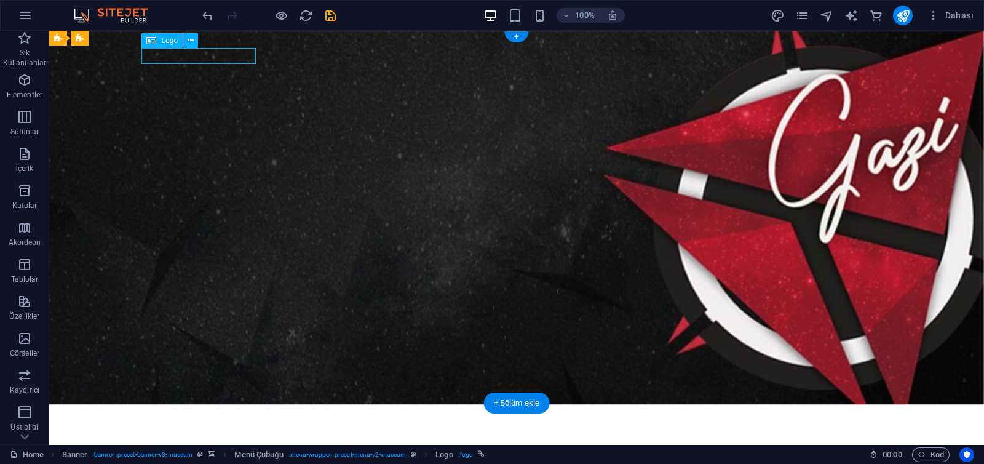
select select "px"
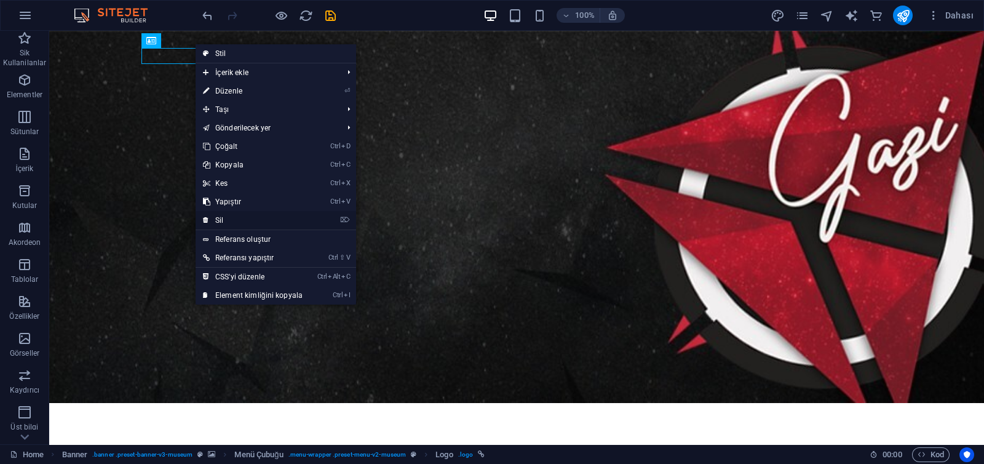
click at [249, 219] on link "⌦ Sil" at bounding box center [253, 220] width 114 height 18
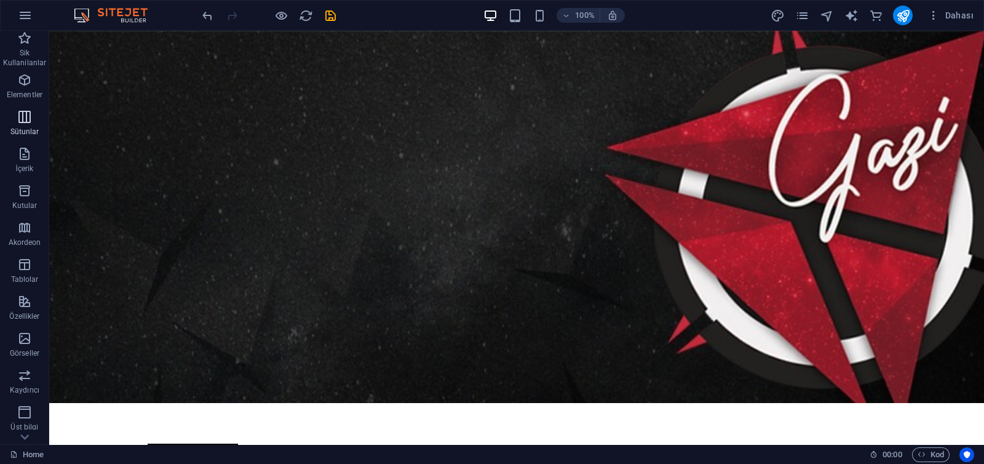
click at [24, 118] on icon "button" at bounding box center [24, 116] width 15 height 15
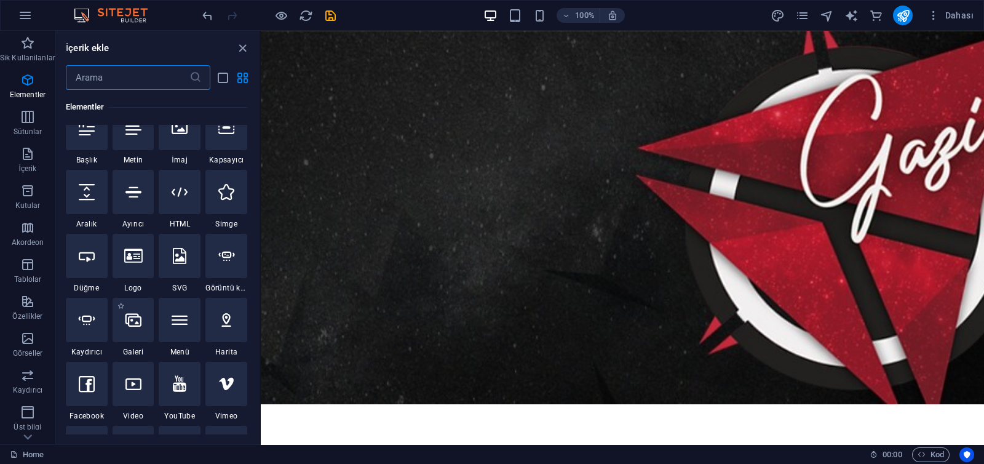
scroll to position [44, 0]
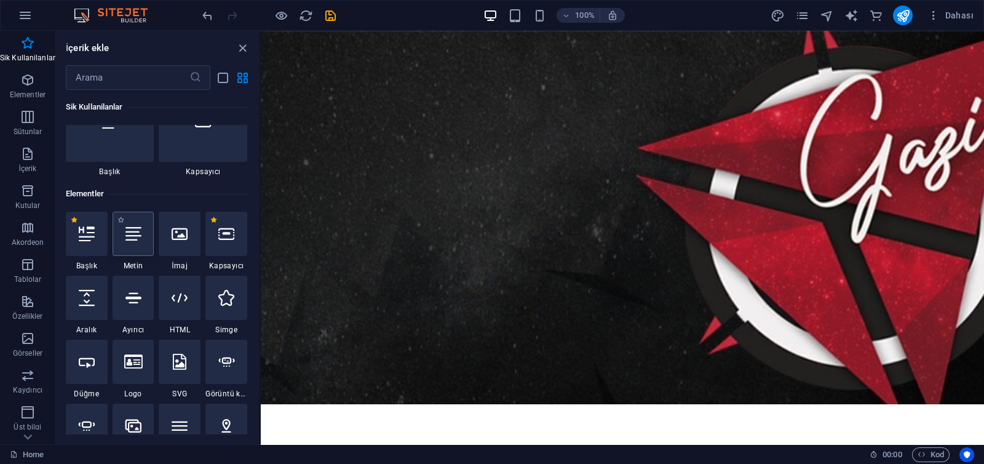
click at [123, 245] on div at bounding box center [134, 234] width 42 height 44
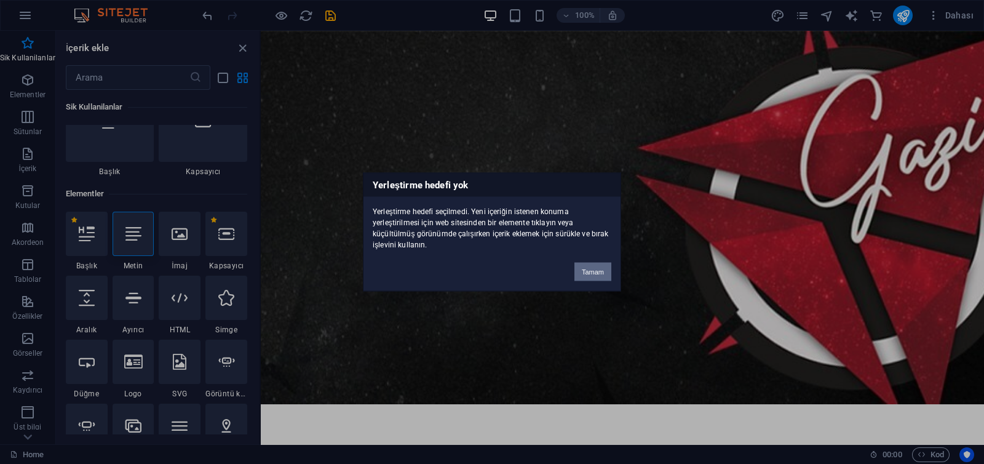
click at [595, 278] on button "Tamam" at bounding box center [592, 272] width 37 height 18
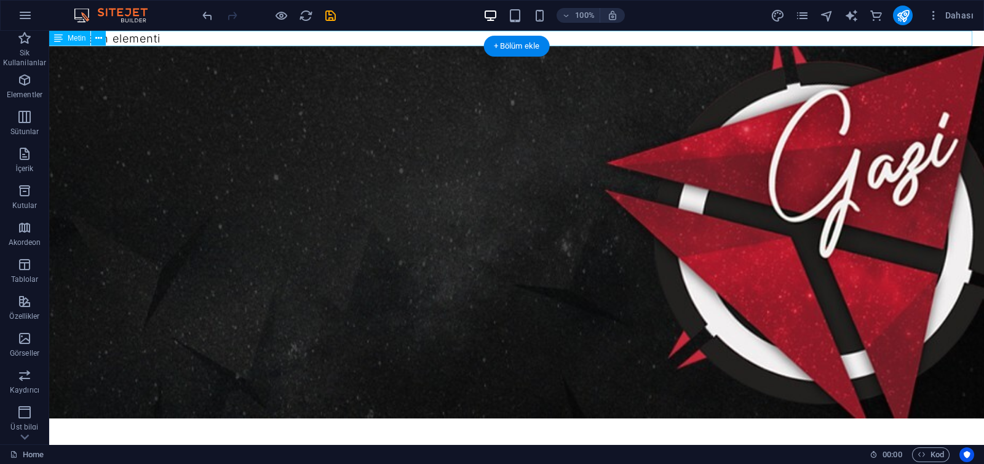
click at [142, 36] on div "Yeni metin elementi" at bounding box center [516, 38] width 935 height 15
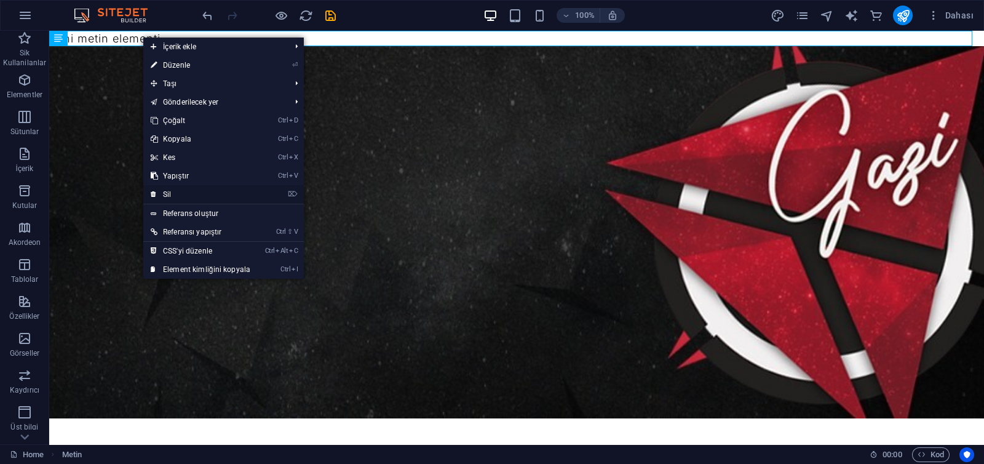
click at [180, 198] on link "⌦ Sil" at bounding box center [200, 194] width 114 height 18
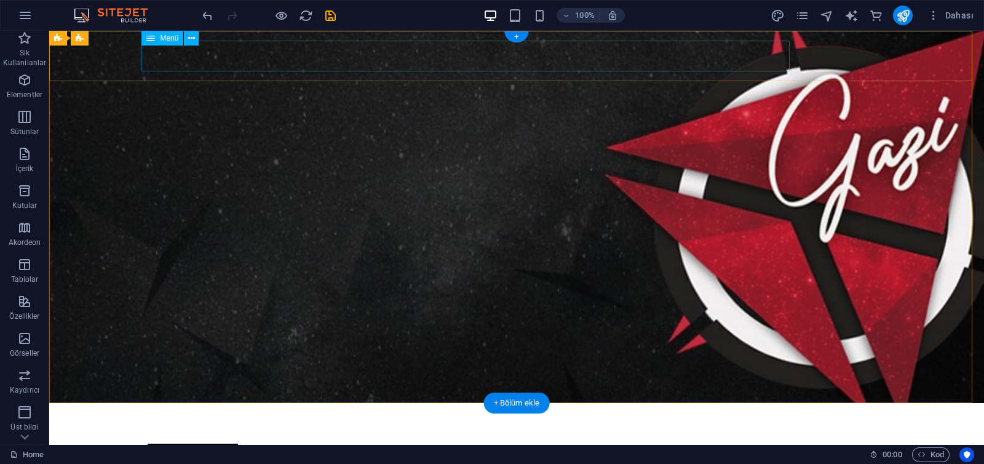
click at [356, 413] on nav "About Us Exhibitions Events Contact" at bounding box center [517, 428] width 738 height 31
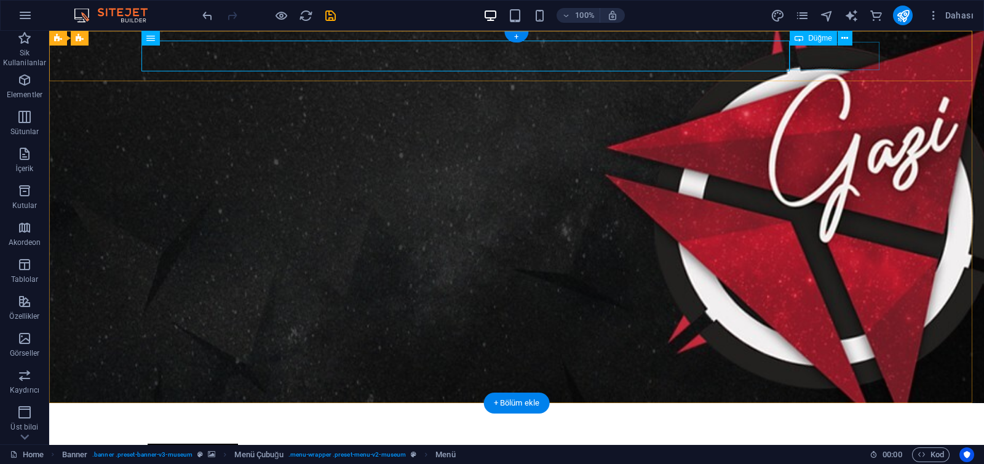
click at [821, 443] on div "Explore" at bounding box center [517, 457] width 738 height 28
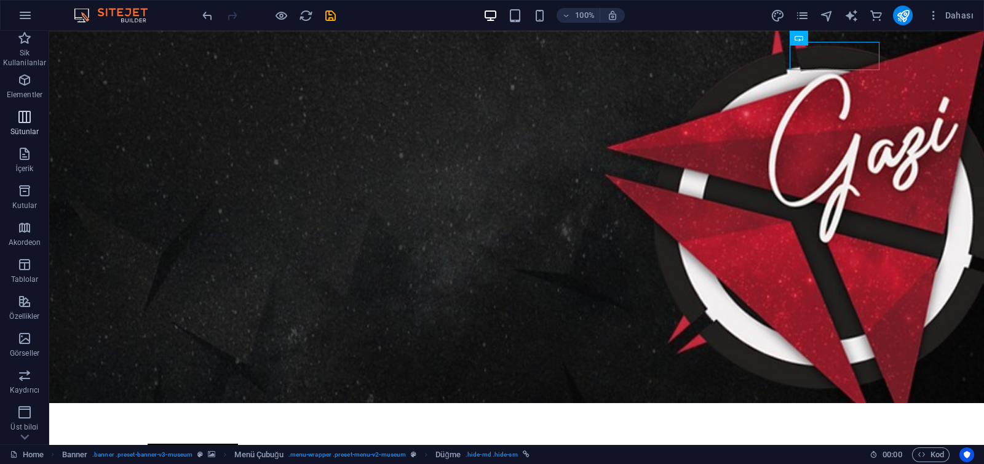
click at [26, 134] on p "Sütunlar" at bounding box center [24, 132] width 29 height 10
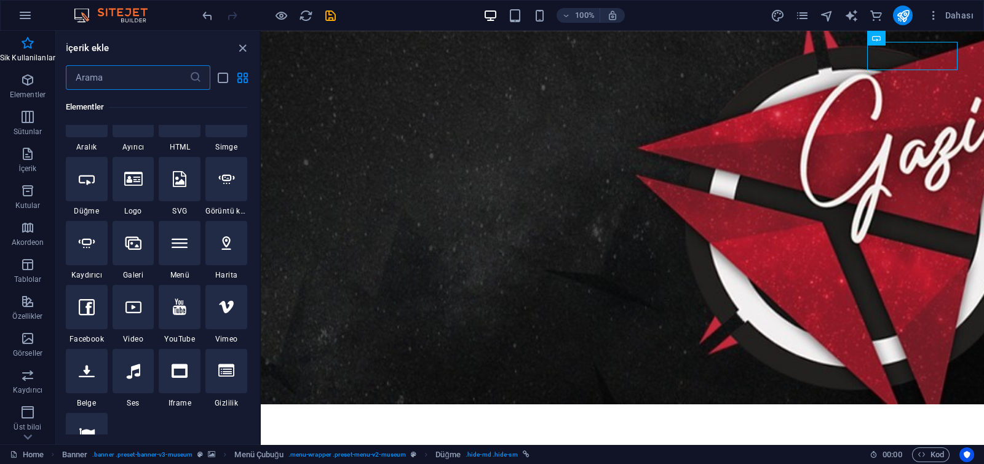
scroll to position [0, 0]
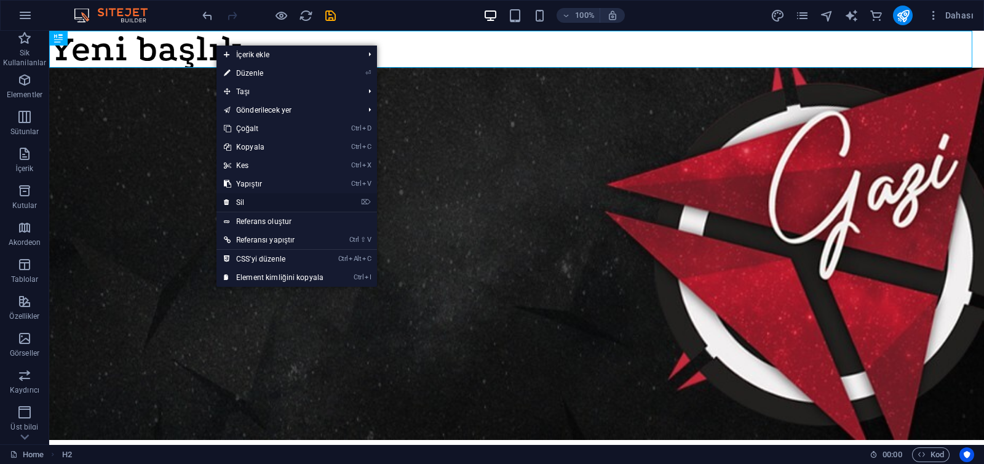
click at [252, 198] on link "⌦ Sil" at bounding box center [273, 202] width 114 height 18
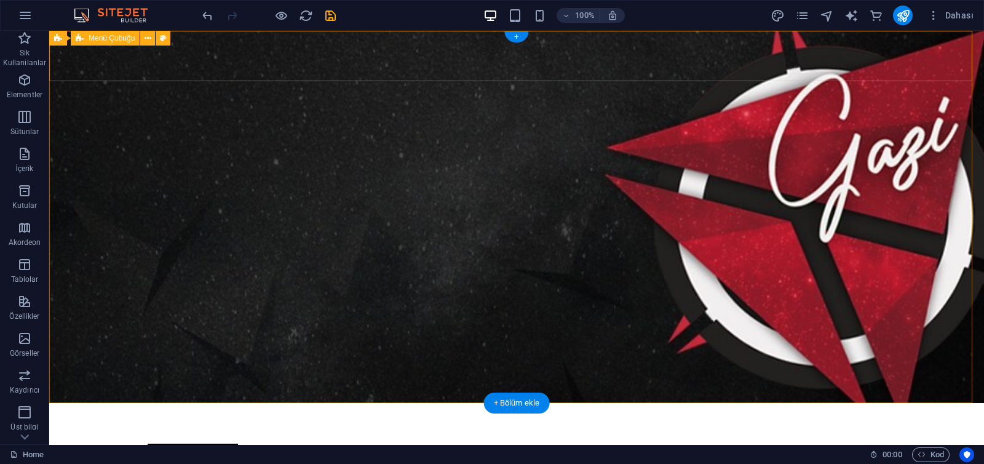
click at [105, 403] on div "Menu About Us Exhibitions Events Contact Explore" at bounding box center [516, 442] width 935 height 79
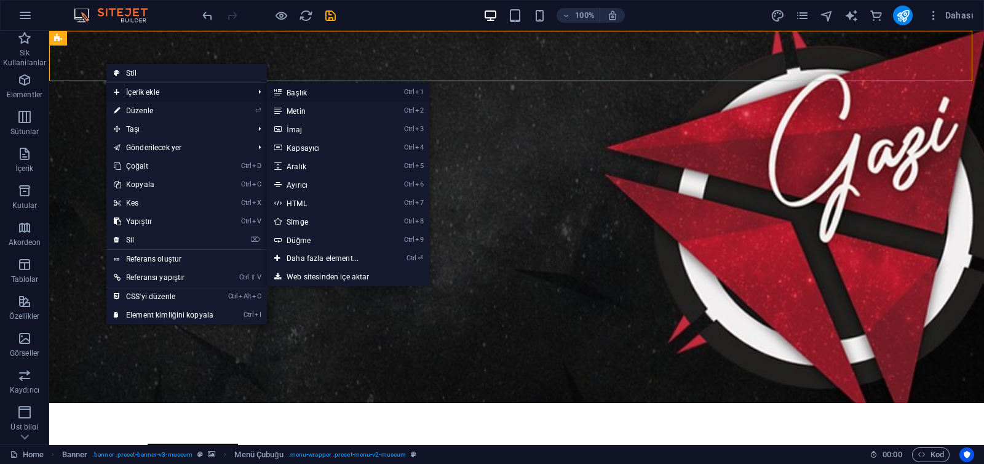
click at [296, 97] on link "Ctrl 1 Başlık" at bounding box center [325, 92] width 116 height 18
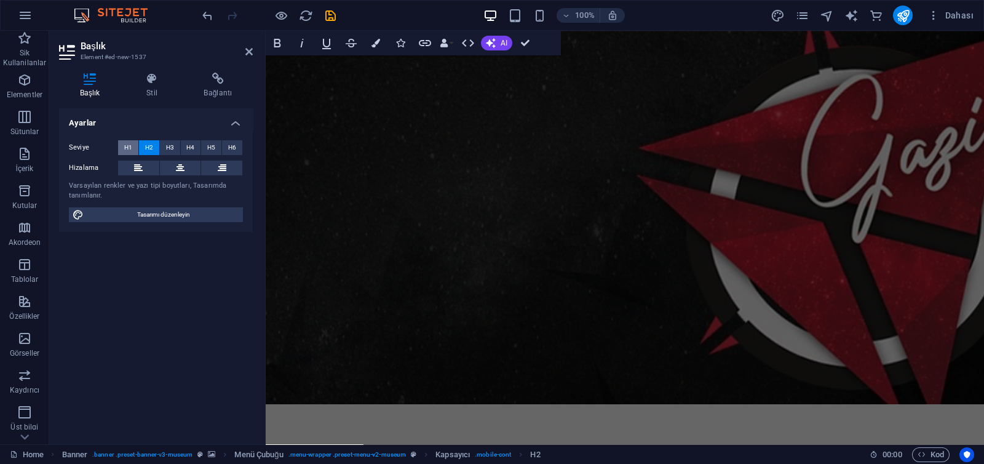
click at [129, 143] on span "H1" at bounding box center [128, 147] width 8 height 15
click at [145, 141] on span "H2" at bounding box center [149, 147] width 8 height 15
click at [135, 84] on icon at bounding box center [151, 79] width 52 height 12
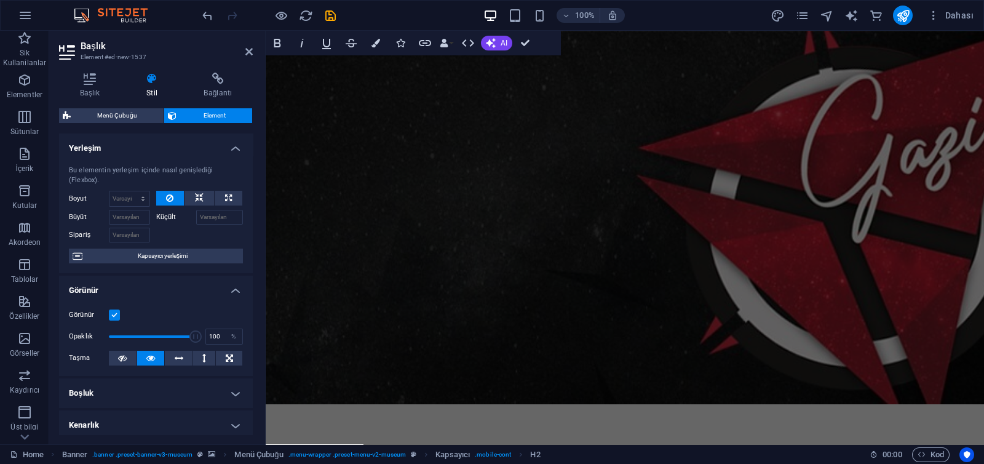
click at [82, 100] on div "Başlık Stil Bağlantı Ayarlar Seviye H1 H2 H3 H4 H5 H6 Hizalama Varsayılan renkl…" at bounding box center [156, 254] width 194 height 362
click at [83, 97] on h4 "Başlık" at bounding box center [92, 86] width 66 height 26
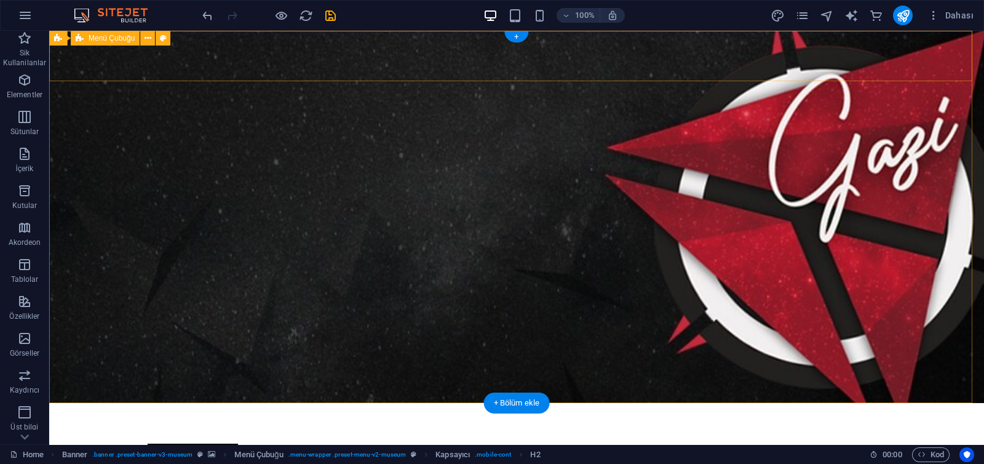
click at [111, 403] on div "Yeni başlık Menu About Us Exhibitions Events Contact Explore" at bounding box center [516, 442] width 935 height 79
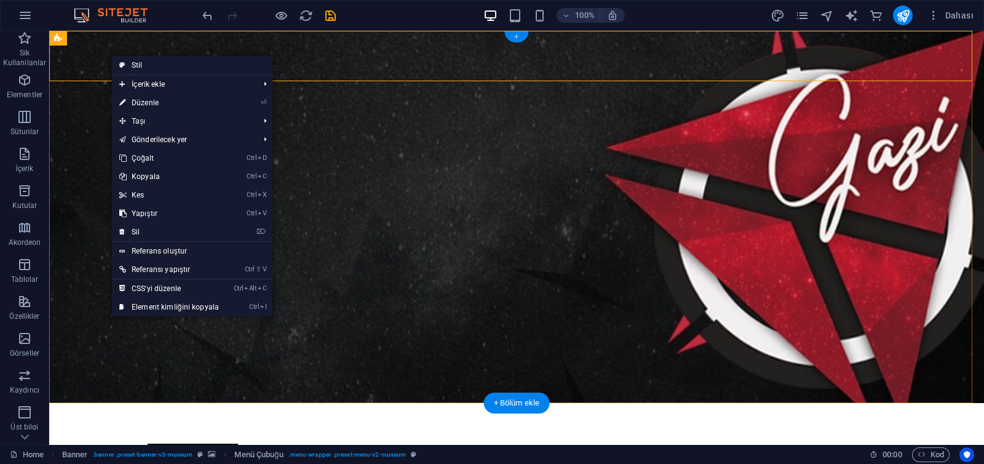
click at [517, 33] on div "+" at bounding box center [516, 36] width 24 height 11
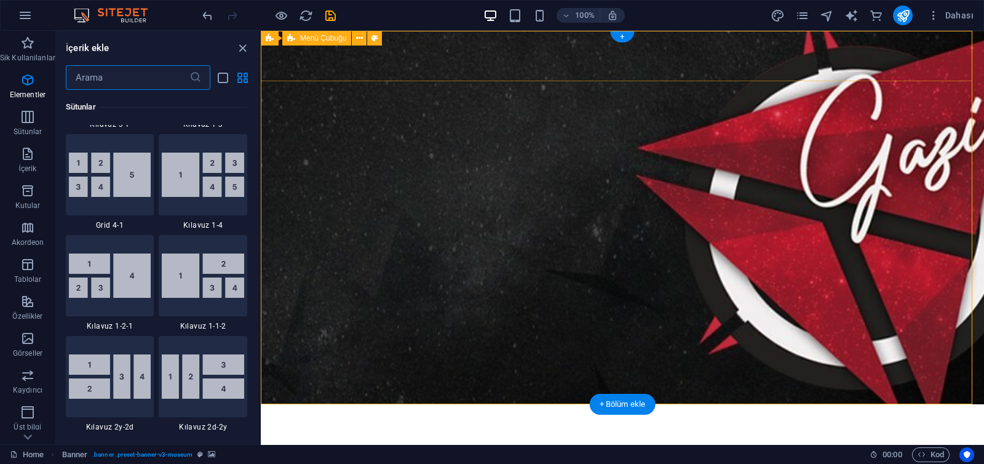
scroll to position [2152, 0]
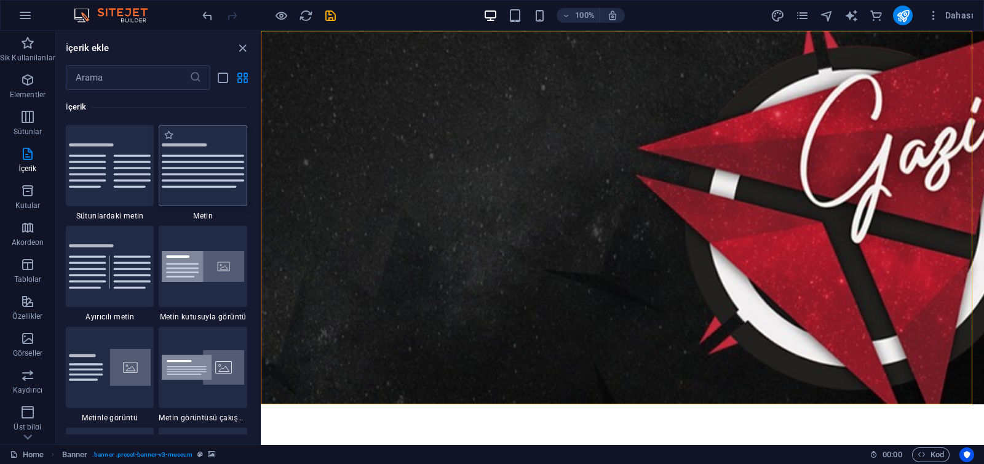
click at [216, 178] on img at bounding box center [203, 165] width 82 height 44
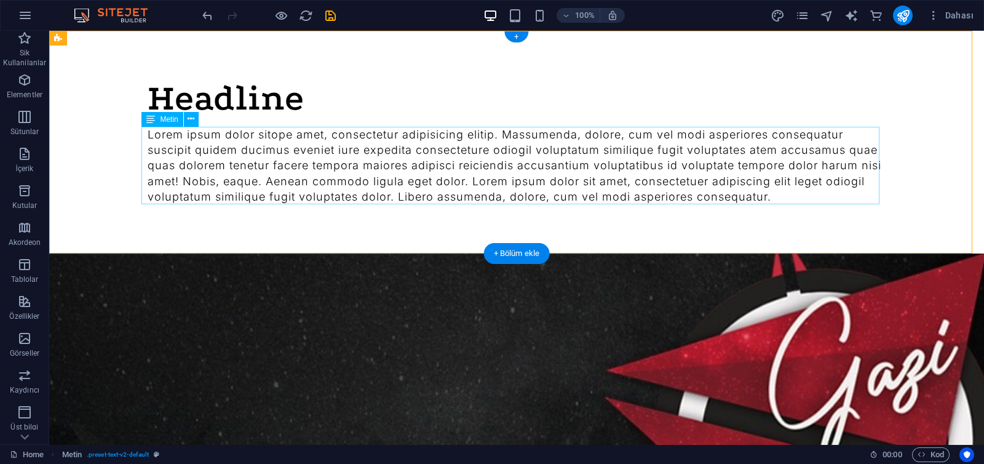
click at [218, 198] on div "Lorem ipsum dolor sitope amet, consectetur adipisicing elitip. Massumenda, dolo…" at bounding box center [517, 165] width 738 height 77
click at [98, 170] on div "Headline Lorem ipsum dolor sitope amet, consectetur adipisicing elitip. [PERSON…" at bounding box center [516, 142] width 935 height 223
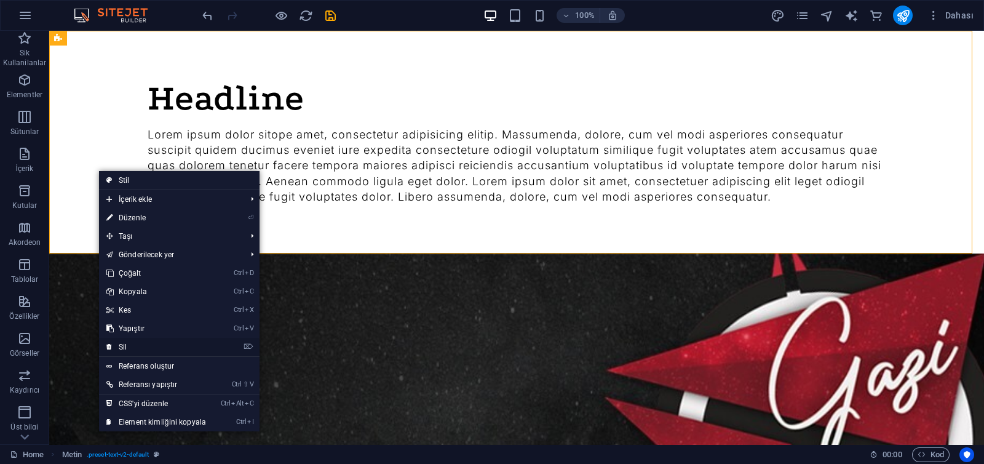
click at [140, 343] on link "⌦ Sil" at bounding box center [156, 347] width 114 height 18
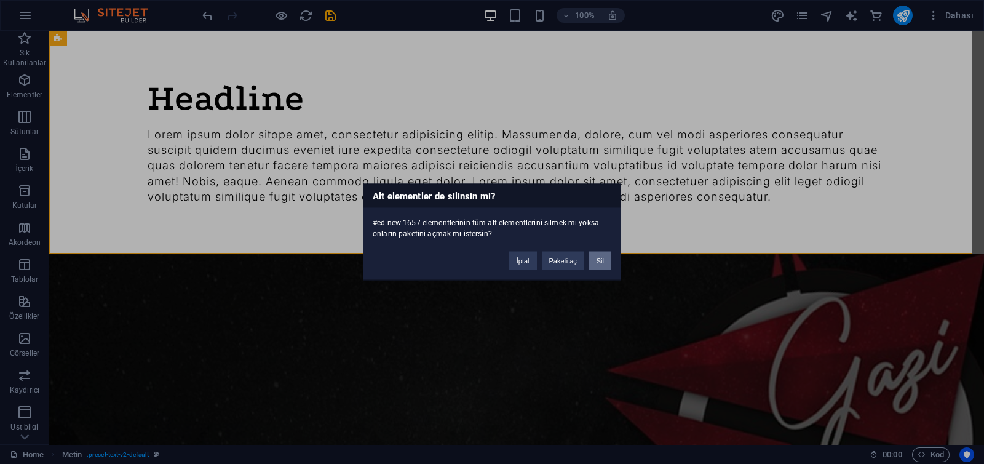
click at [597, 260] on button "Sil" at bounding box center [600, 261] width 22 height 18
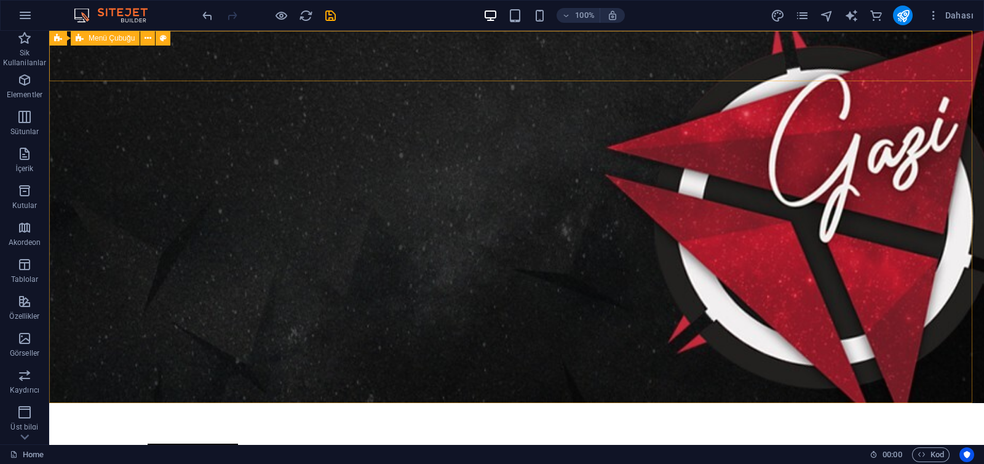
click at [121, 40] on span "Menü Çubuğu" at bounding box center [112, 37] width 46 height 7
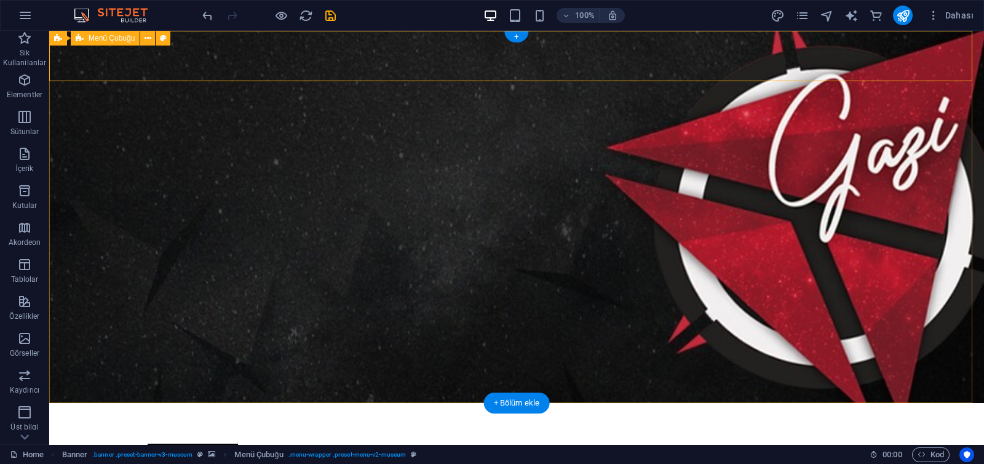
click at [123, 403] on div "Yeni başlık Menu About Us Exhibitions Events Contact Explore" at bounding box center [516, 442] width 935 height 79
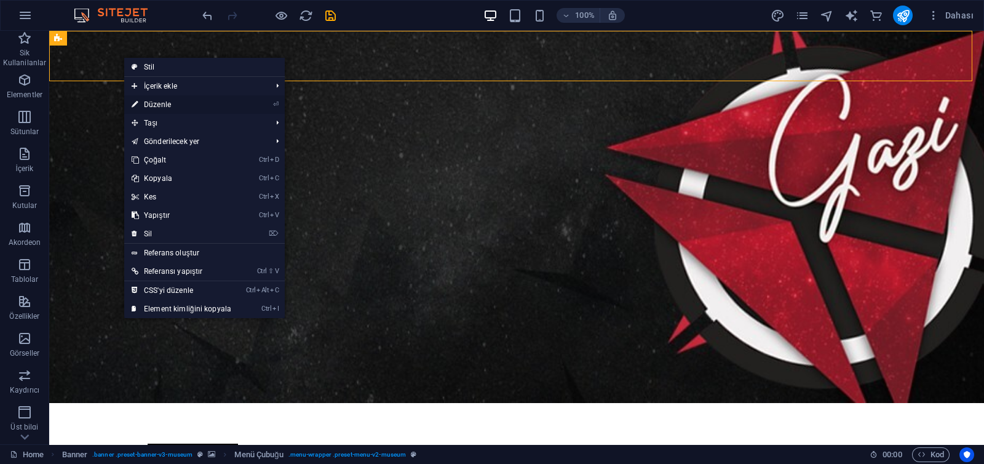
click at [168, 106] on link "⏎ Düzenle" at bounding box center [181, 104] width 114 height 18
select select "rem"
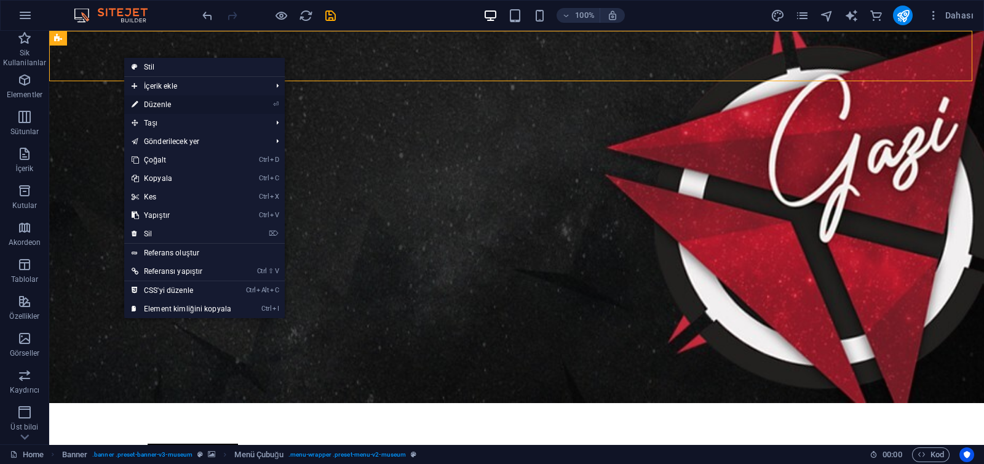
select select "sticky_menu"
select select "px"
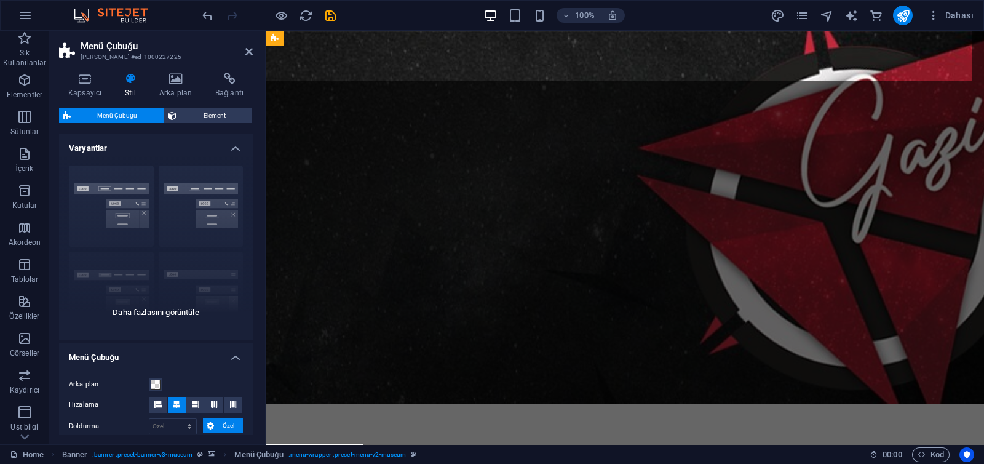
scroll to position [64, 0]
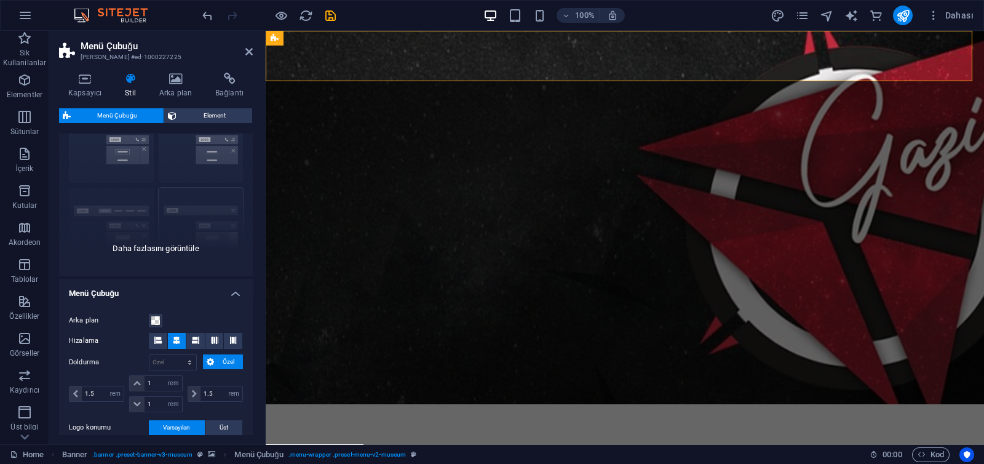
drag, startPoint x: 172, startPoint y: 256, endPoint x: 201, endPoint y: 253, distance: 29.0
click at [201, 253] on div "Kenarlık Ortalandı Varsayılan Sabit Loki Tetikleyici Geniş XXL" at bounding box center [156, 184] width 194 height 185
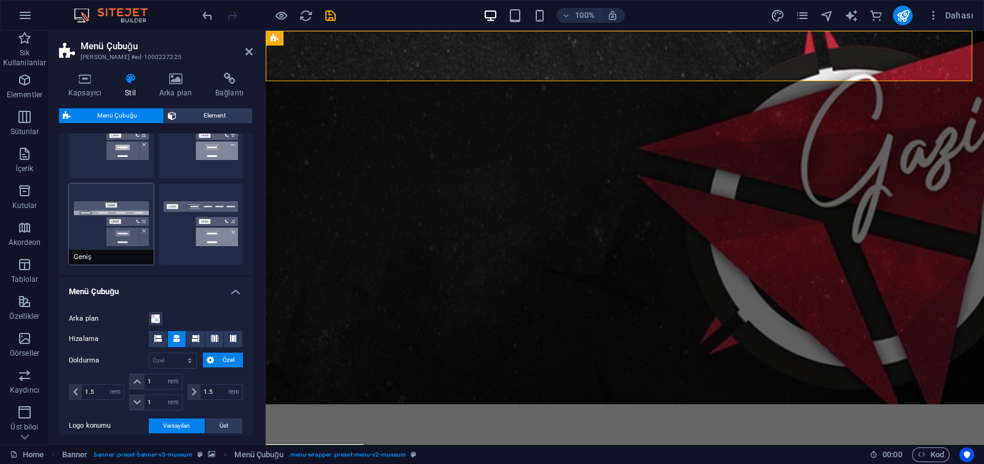
scroll to position [0, 0]
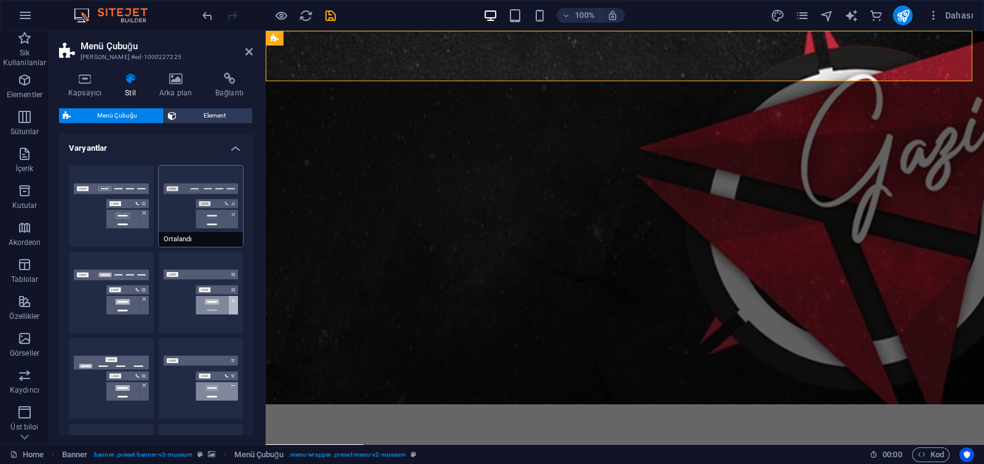
click at [185, 193] on button "Ortalandı" at bounding box center [201, 205] width 85 height 81
select select "rem"
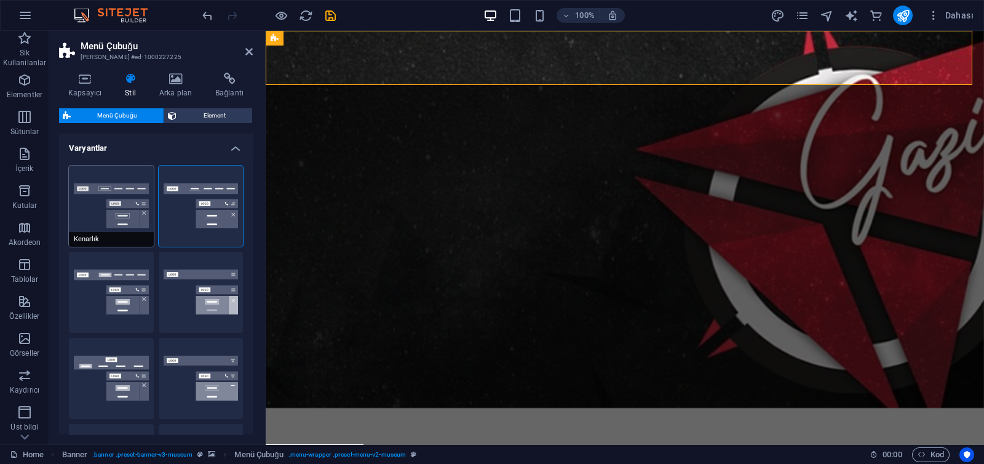
click at [95, 201] on button "Kenarlık" at bounding box center [111, 205] width 85 height 81
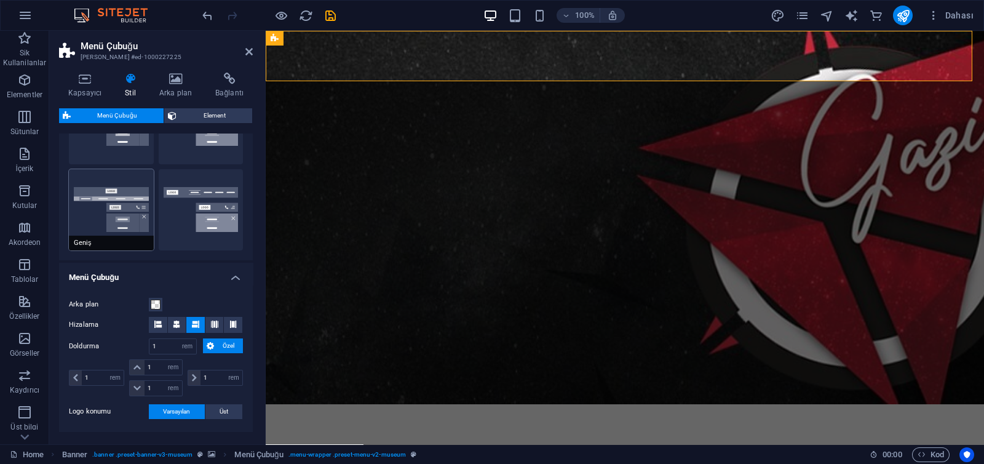
scroll to position [255, 0]
select select "sticky_menu"
select select "DISABLED_OPTION_VALUE"
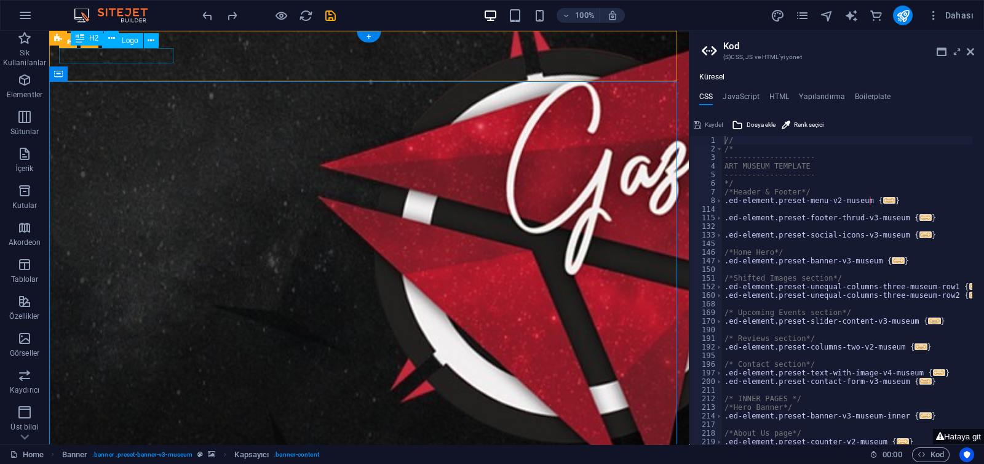
click at [136, 45] on div "Logo" at bounding box center [122, 40] width 41 height 15
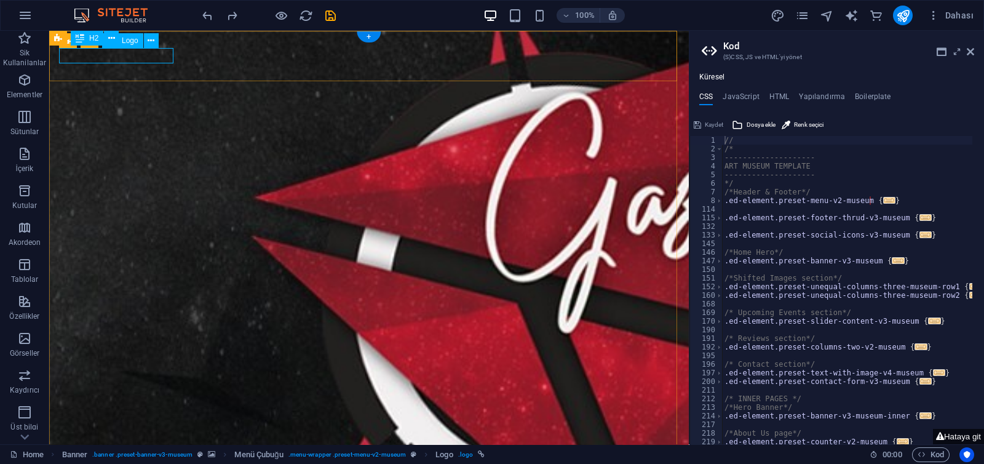
select select "px"
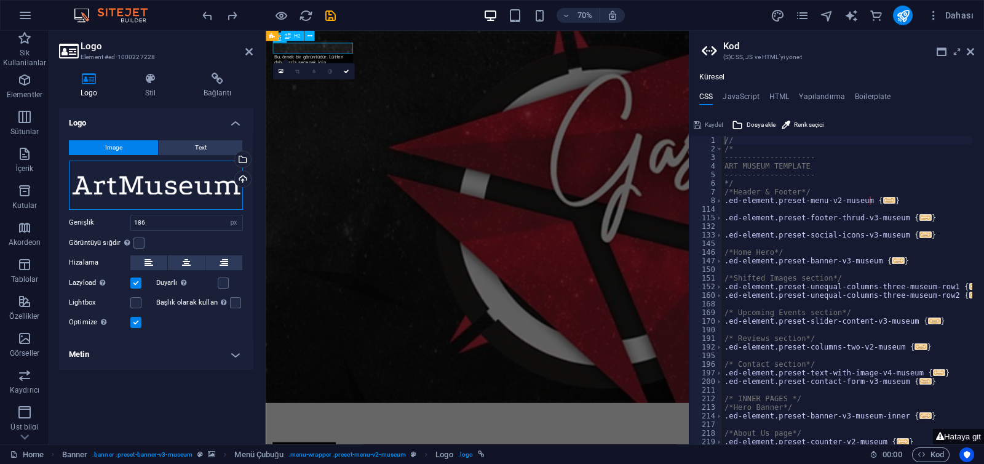
click at [212, 197] on div "Dosyaları buraya sürükleyin, dosyaları seçmek için tıklayın veya Dosyalardan ya…" at bounding box center [156, 185] width 174 height 49
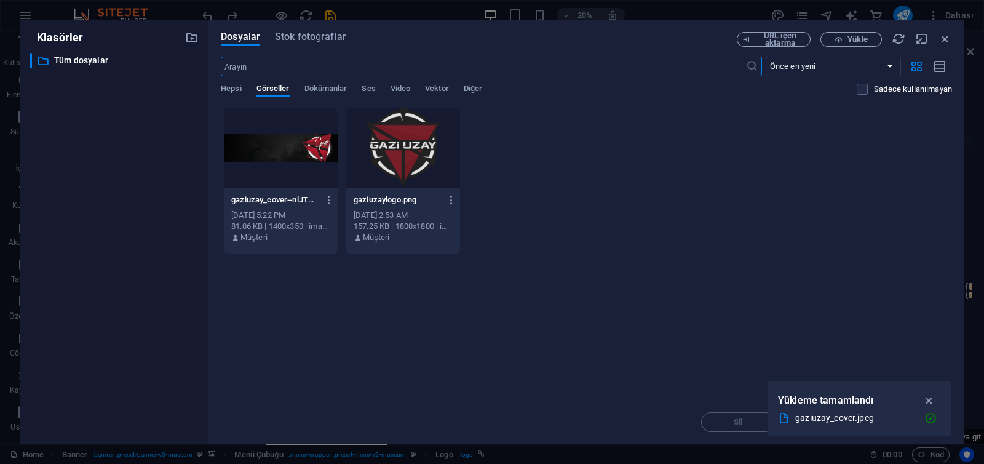
click at [397, 157] on div at bounding box center [403, 148] width 114 height 80
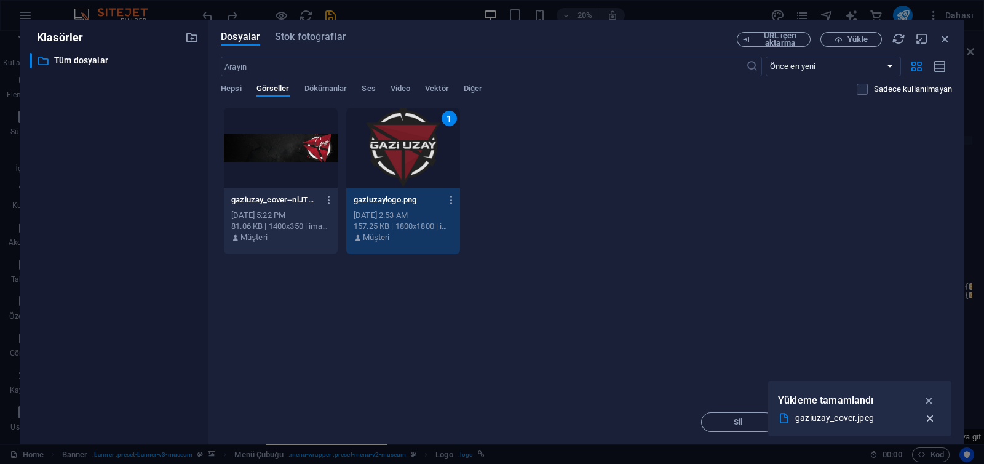
click at [933, 410] on button "button" at bounding box center [930, 401] width 24 height 20
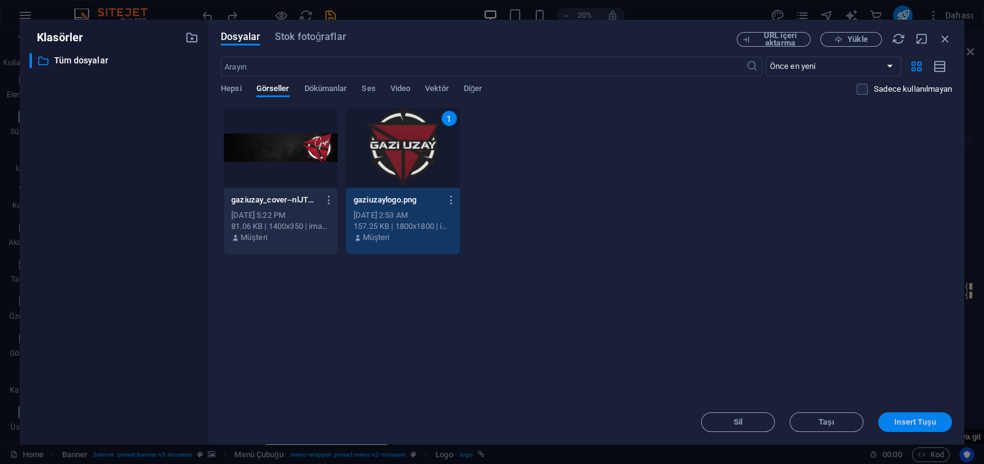
click at [924, 418] on span "Insert Tuşu" at bounding box center [914, 421] width 41 height 7
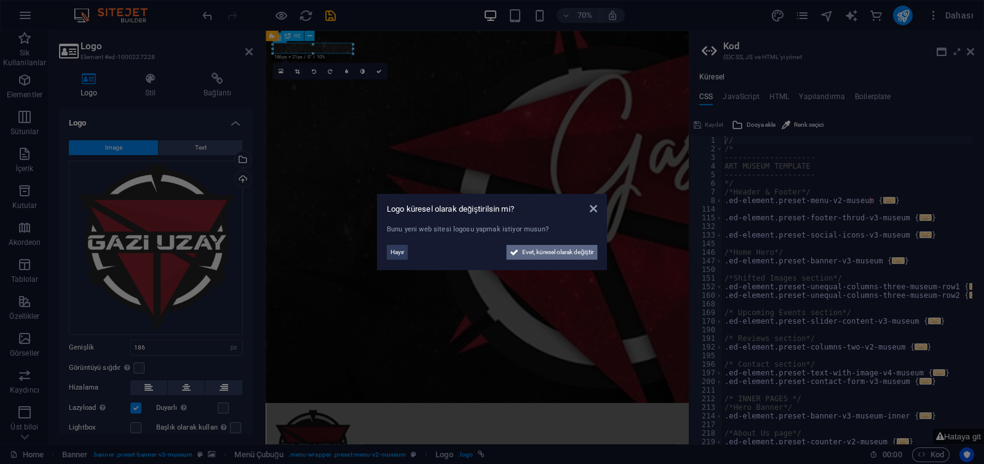
click at [547, 249] on span "Evet, küresel olarak değiştir" at bounding box center [557, 252] width 71 height 15
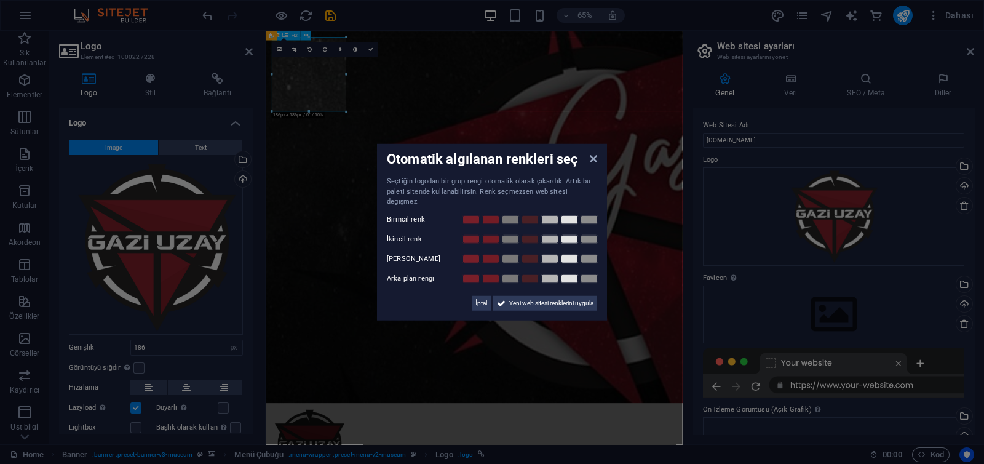
click at [346, 109] on aside "Otomatik algılanan renkleri seç Seçtiğin logodan bir grup rengi otomatik olarak…" at bounding box center [492, 232] width 984 height 464
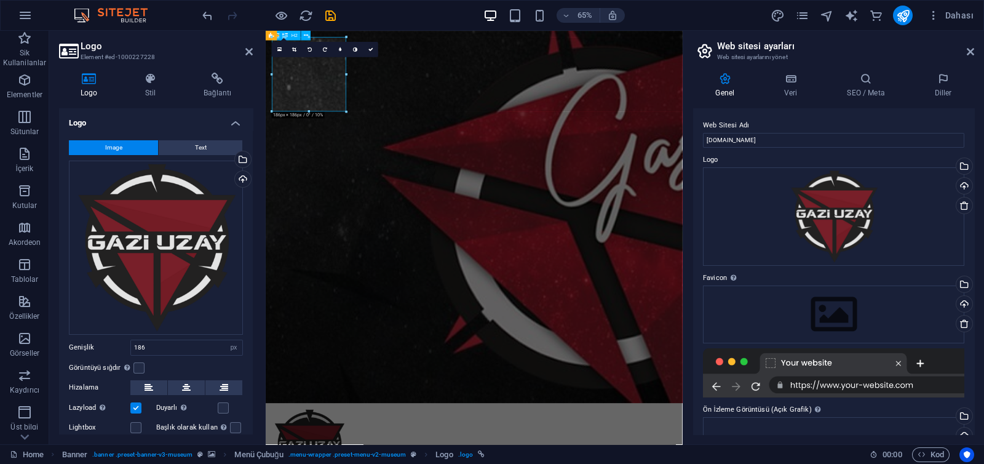
click at [346, 109] on div at bounding box center [346, 111] width 5 height 5
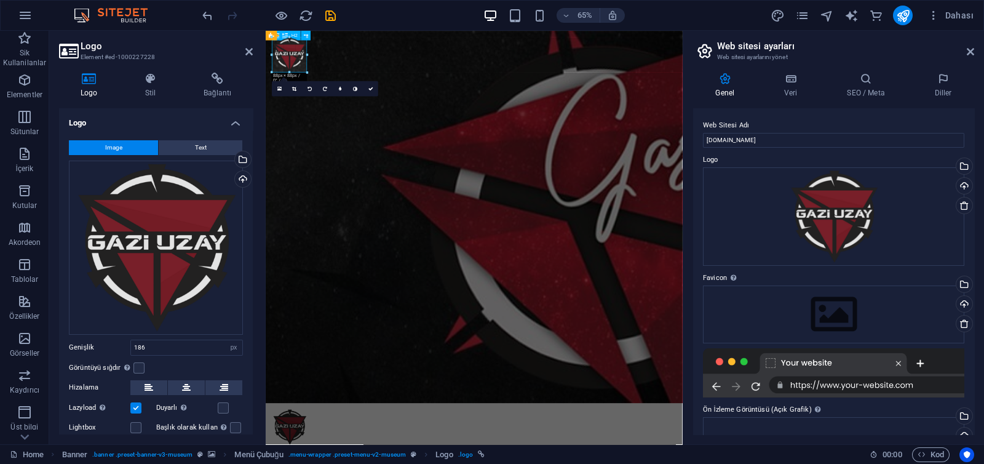
drag, startPoint x: 346, startPoint y: 109, endPoint x: 25, endPoint y: 20, distance: 333.2
type input "88"
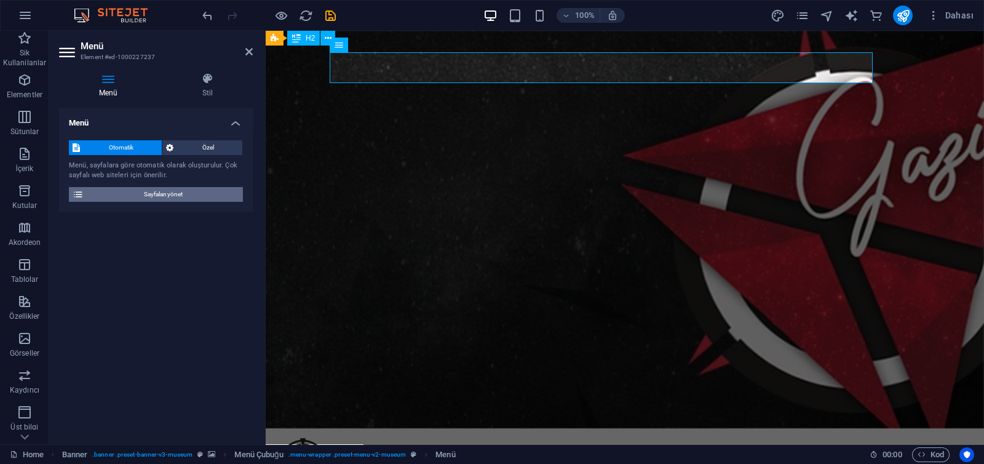
click at [154, 193] on span "Sayfaları yönet" at bounding box center [163, 194] width 152 height 15
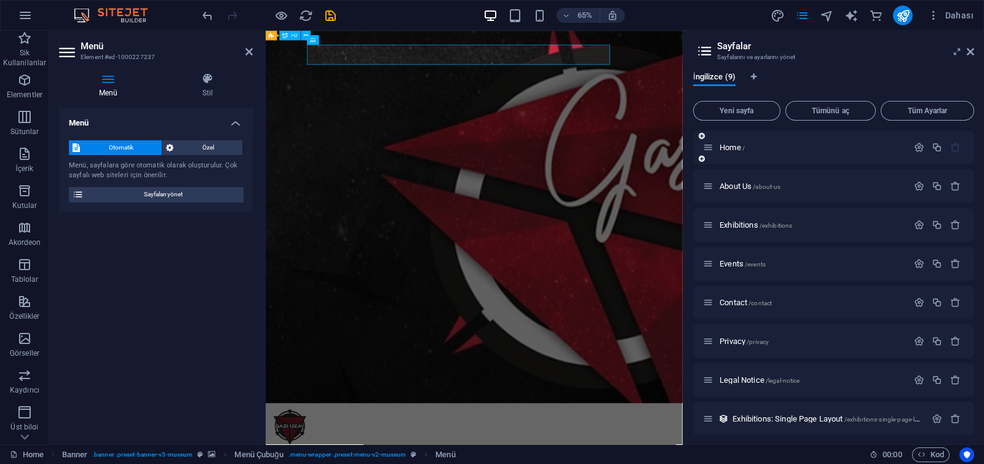
click at [739, 160] on div "Home /" at bounding box center [833, 147] width 281 height 34
click at [729, 147] on span "Home /" at bounding box center [732, 147] width 25 height 9
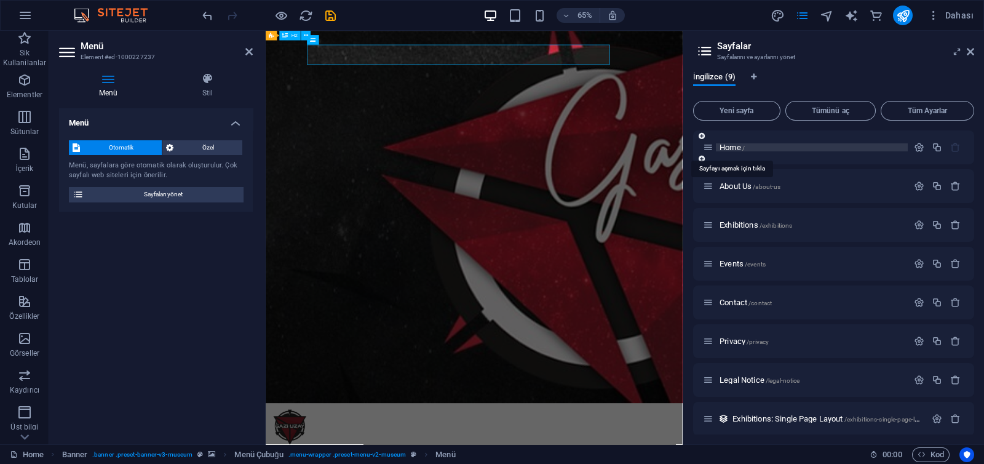
click at [737, 149] on span "Home /" at bounding box center [732, 147] width 25 height 9
click at [736, 145] on span "Home /" at bounding box center [732, 147] width 25 height 9
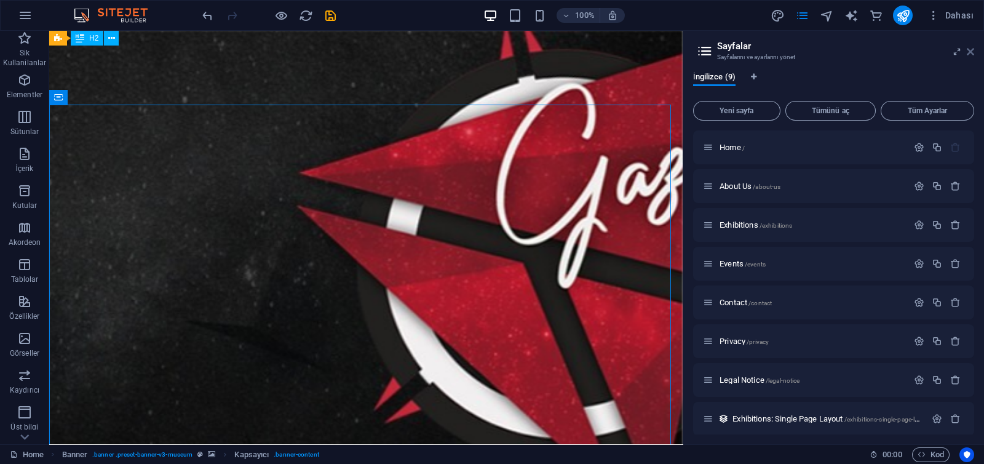
click at [969, 48] on icon at bounding box center [970, 52] width 7 height 10
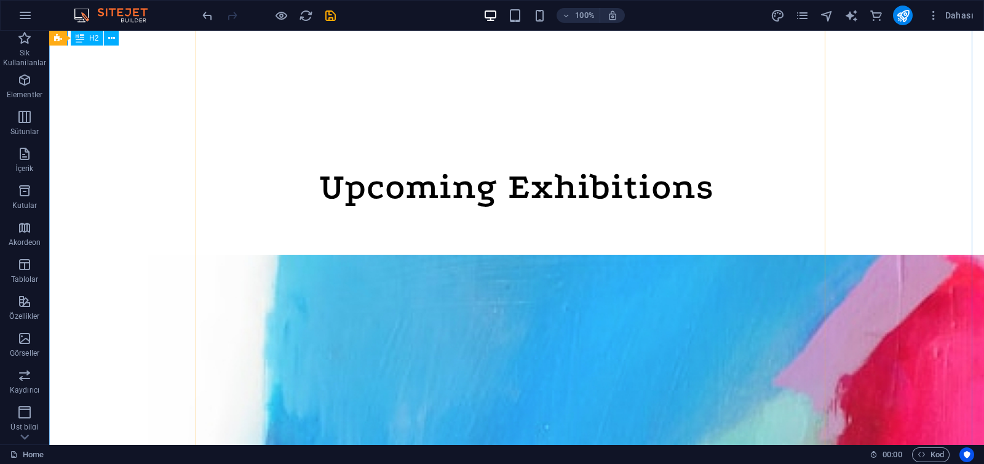
scroll to position [728, 0]
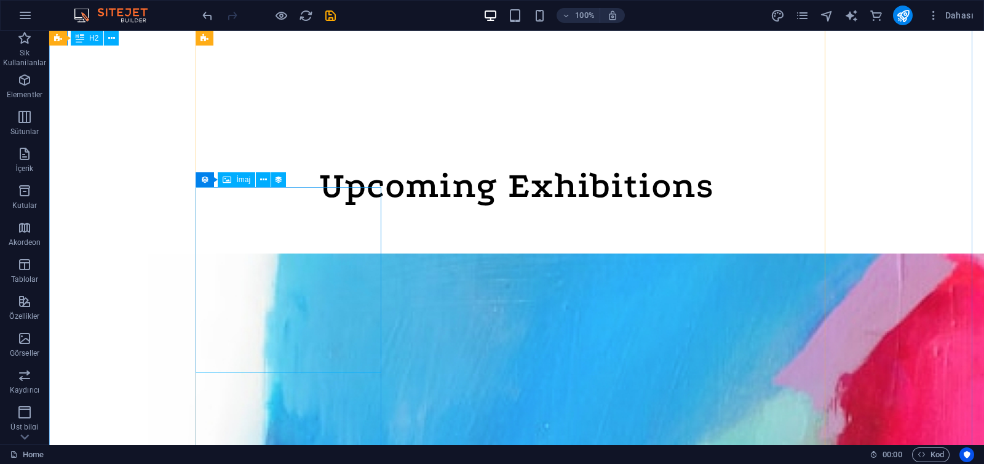
click at [264, 178] on icon at bounding box center [263, 179] width 7 height 13
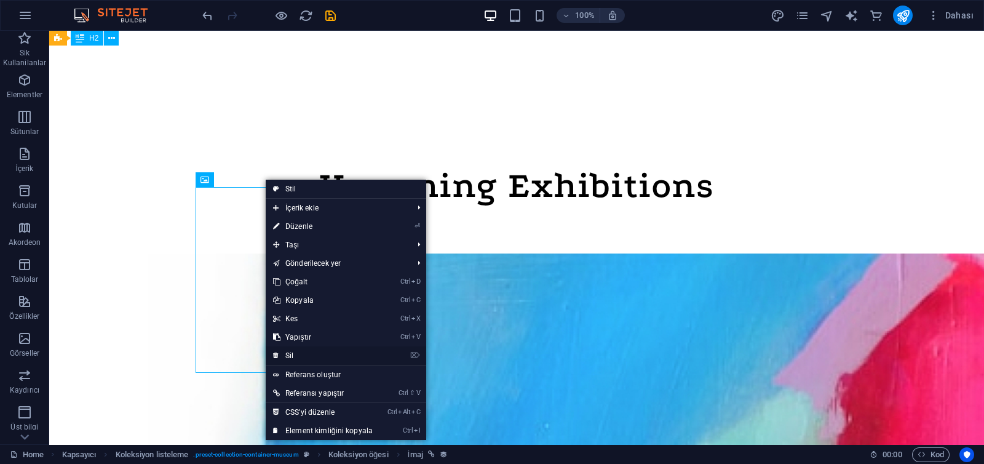
click at [302, 351] on link "⌦ Sil" at bounding box center [323, 355] width 114 height 18
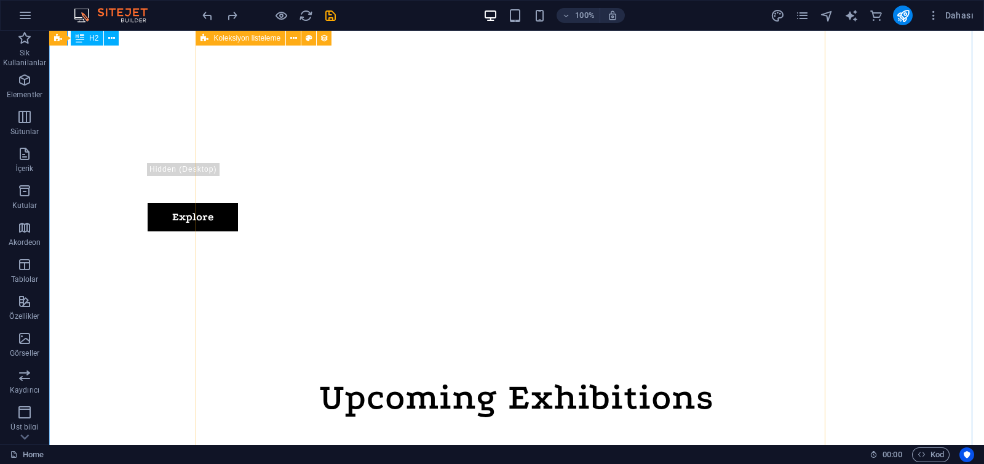
scroll to position [619, 0]
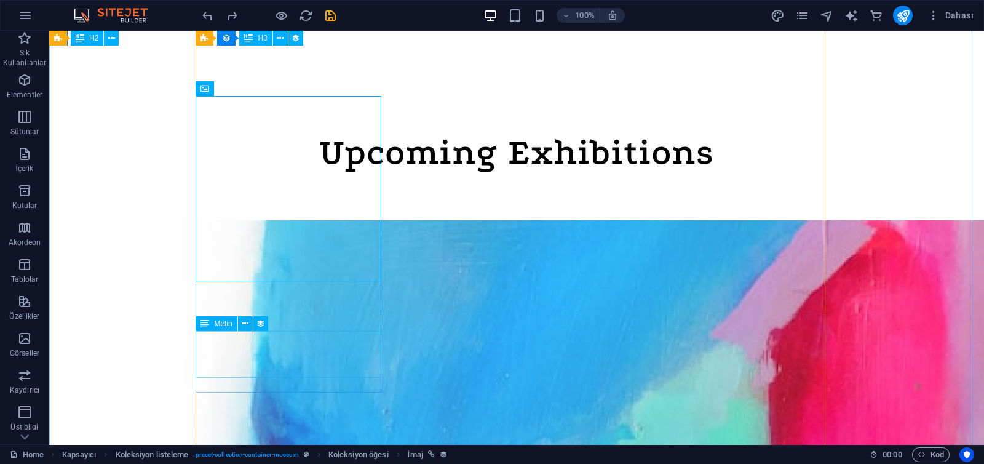
scroll to position [827, 0]
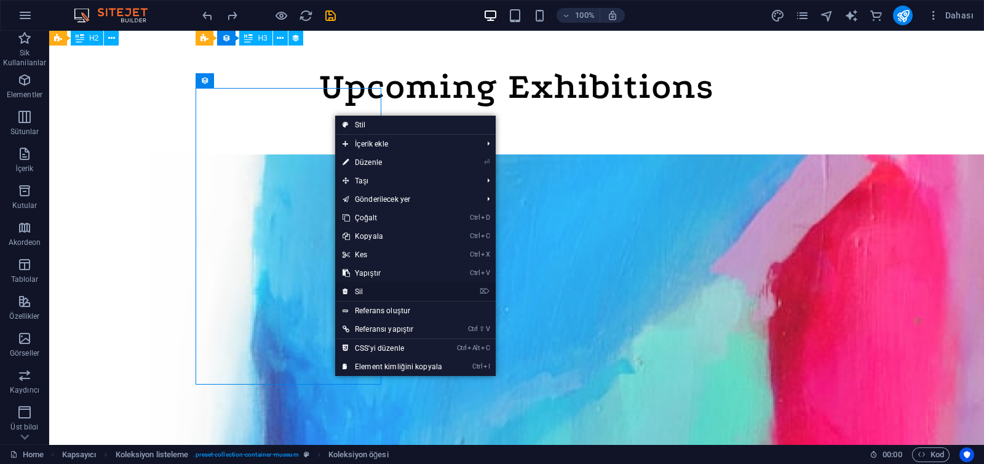
click at [377, 284] on link "⌦ Sil" at bounding box center [392, 291] width 114 height 18
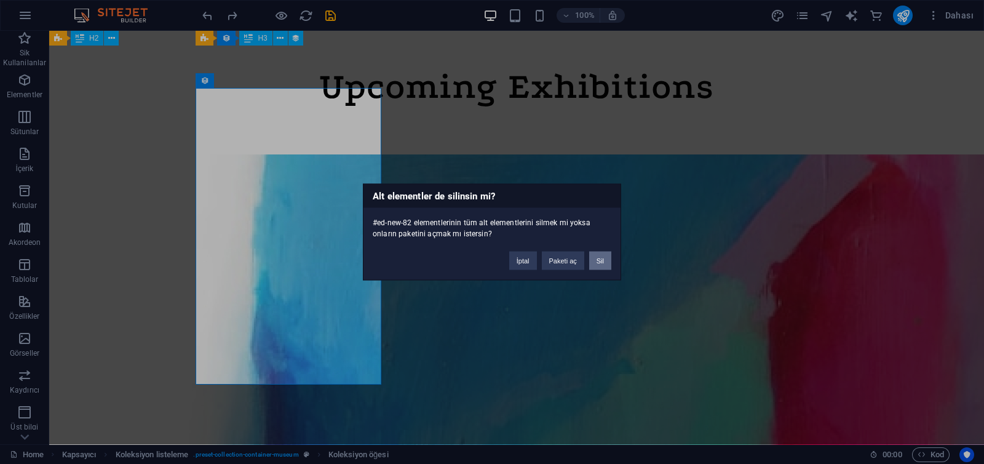
click at [597, 262] on button "Sil" at bounding box center [600, 261] width 22 height 18
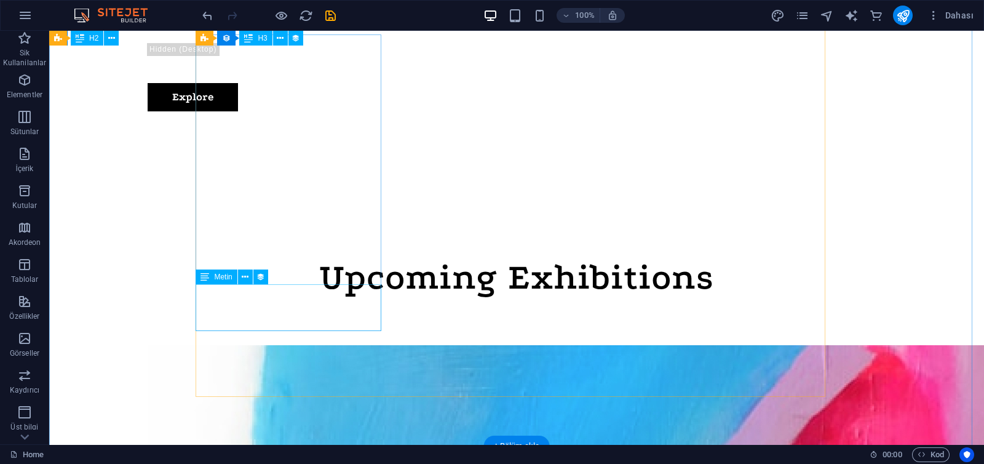
scroll to position [881, 0]
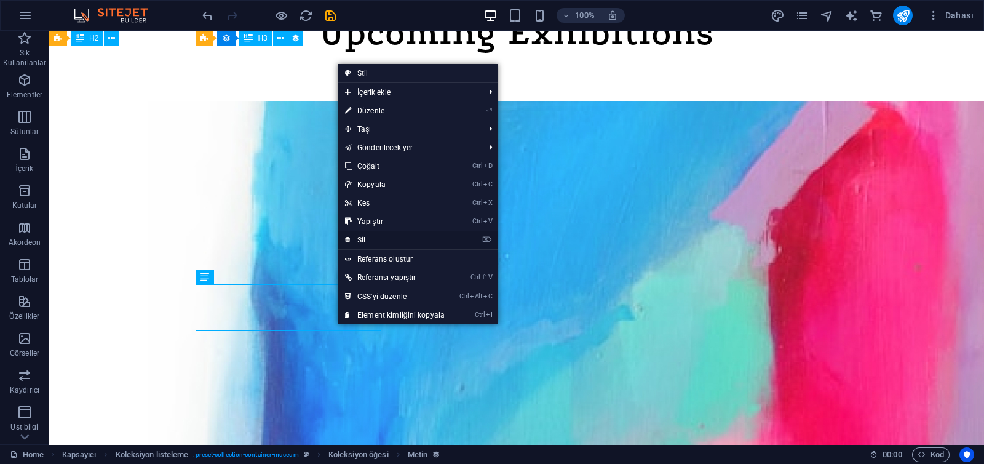
click at [394, 241] on link "⌦ Sil" at bounding box center [395, 240] width 114 height 18
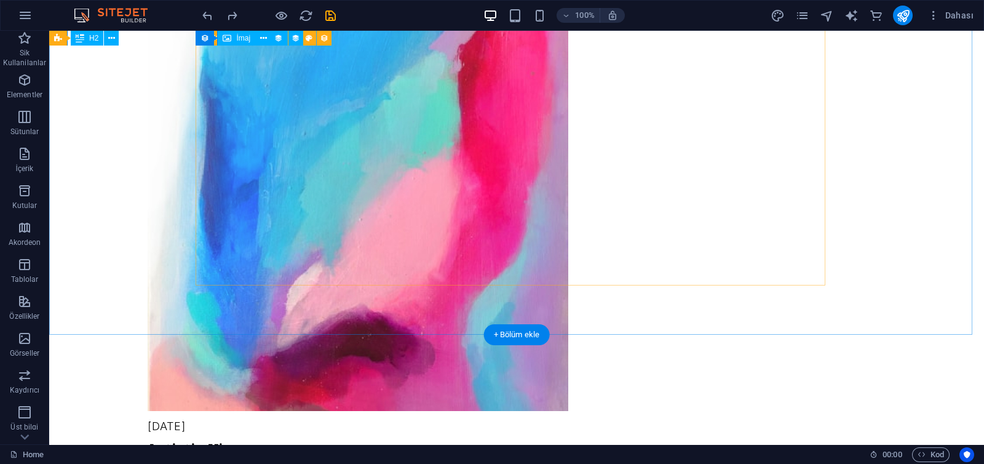
scroll to position [992, 0]
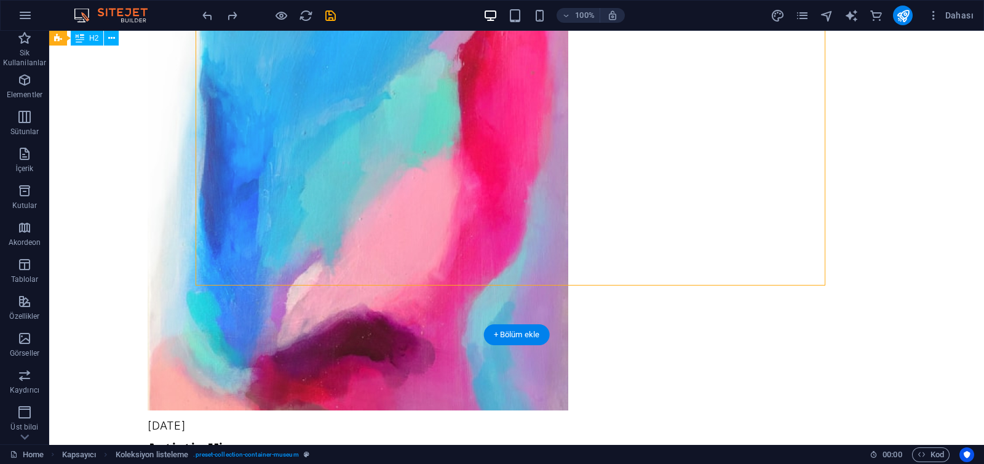
drag, startPoint x: 617, startPoint y: 244, endPoint x: 531, endPoint y: 210, distance: 93.3
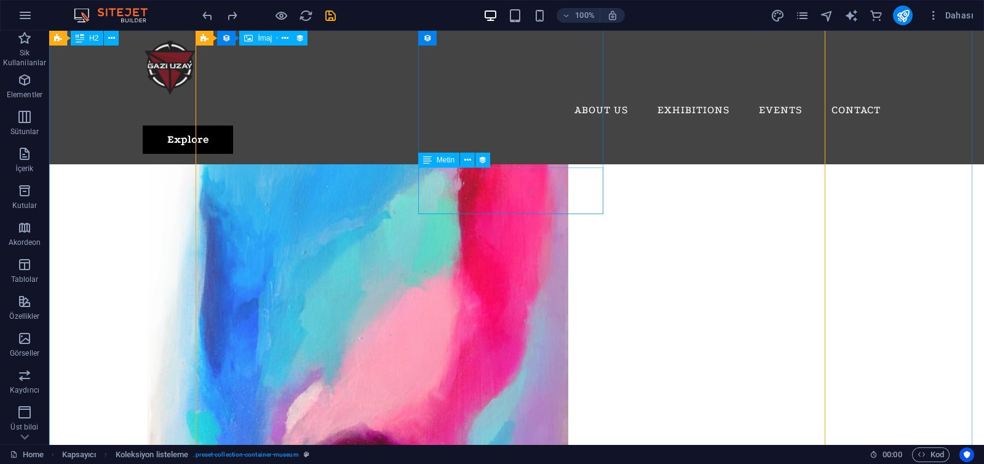
scroll to position [587, 0]
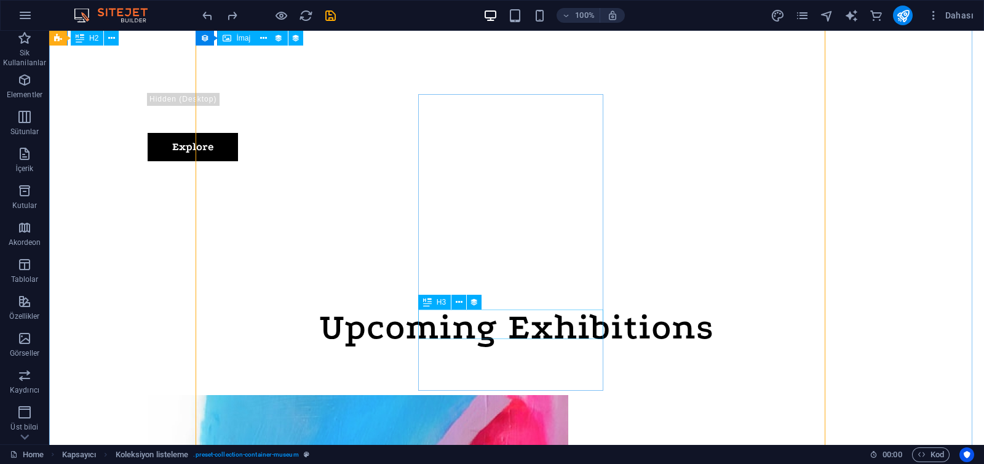
scroll to position [932, 0]
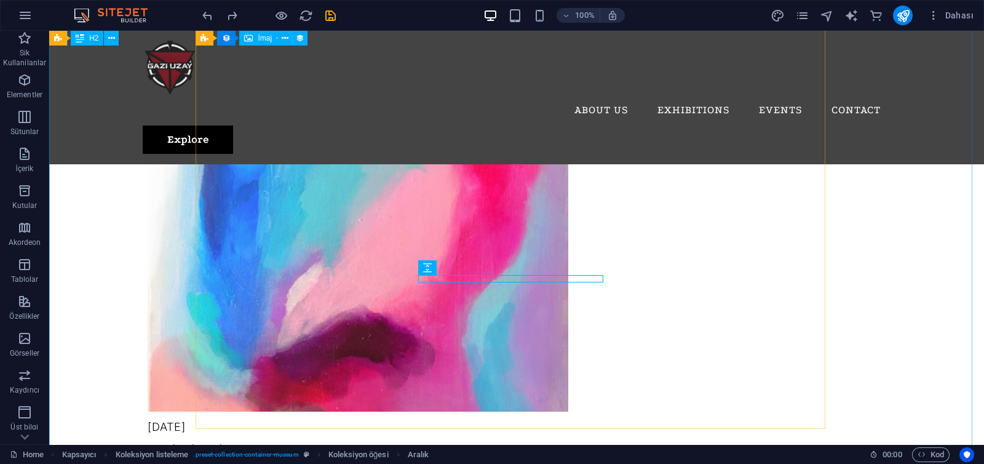
scroll to position [847, 0]
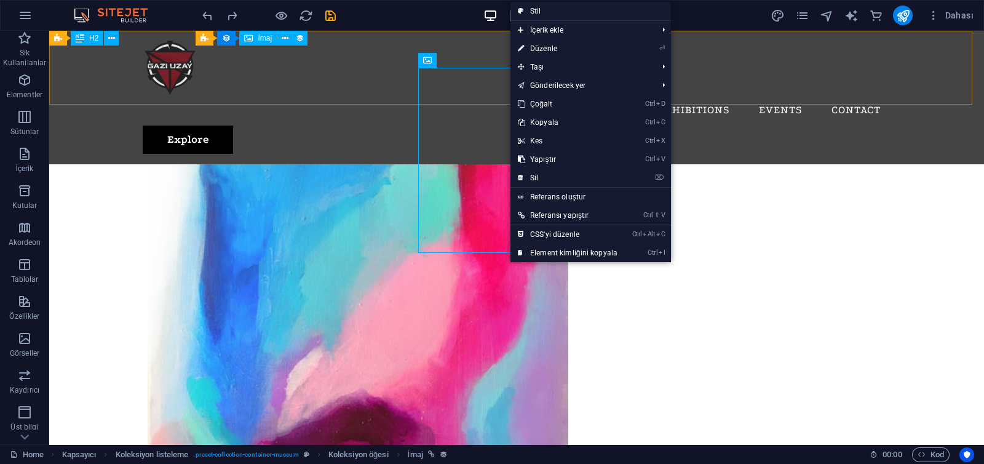
click at [447, 91] on div "Menu About Us Exhibitions Events Contact Explore" at bounding box center [516, 97] width 935 height 133
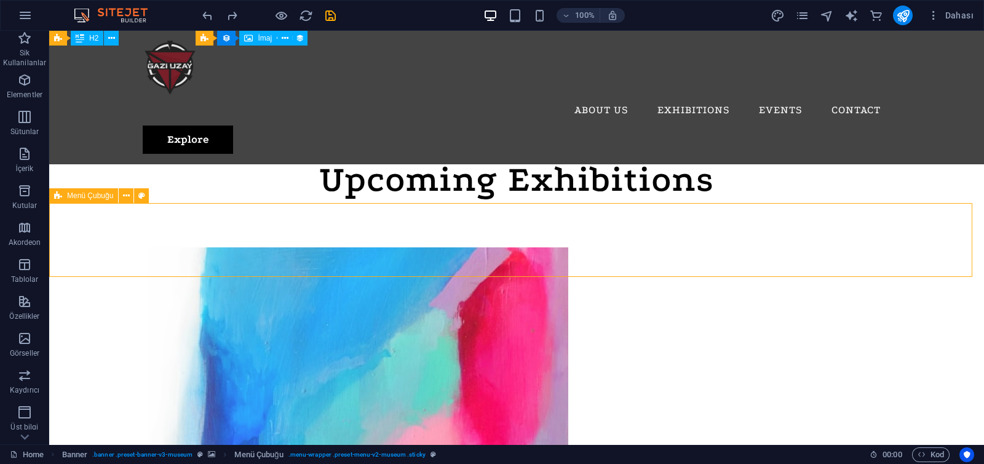
scroll to position [673, 0]
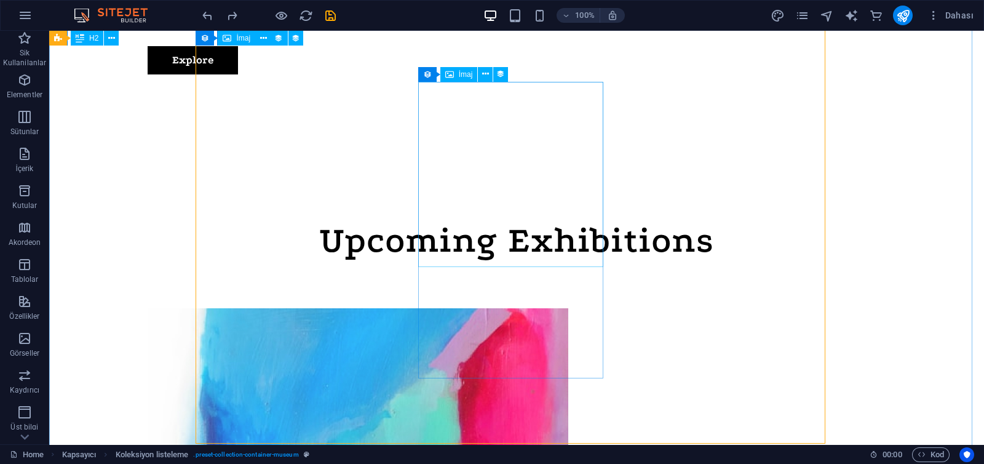
scroll to position [843, 0]
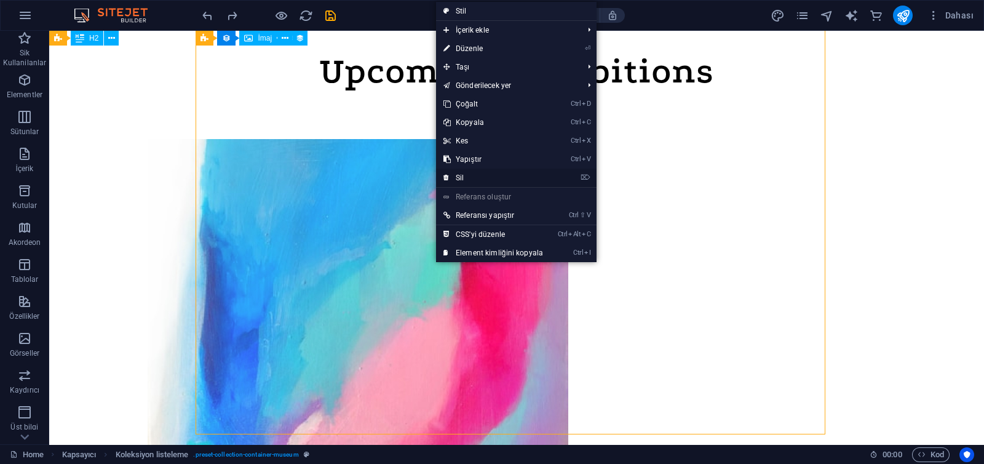
click at [466, 181] on link "⌦ Sil" at bounding box center [493, 178] width 114 height 18
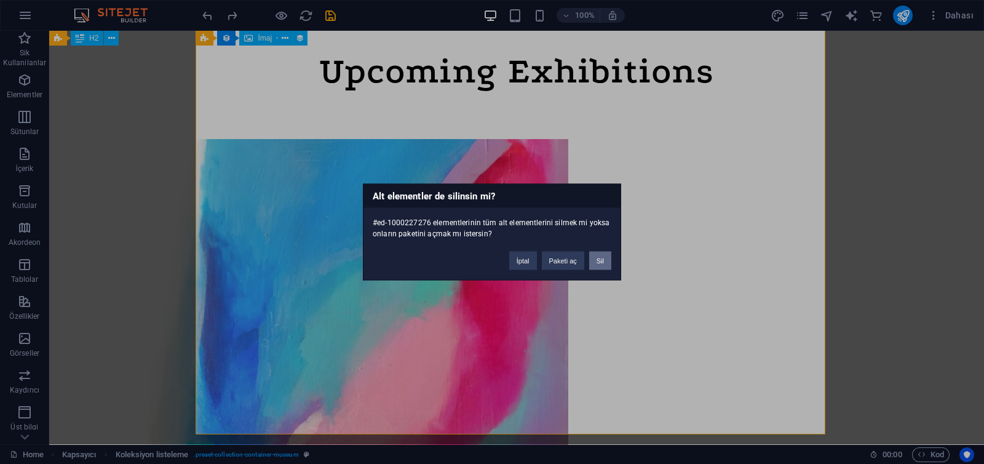
click at [600, 261] on button "Sil" at bounding box center [600, 261] width 22 height 18
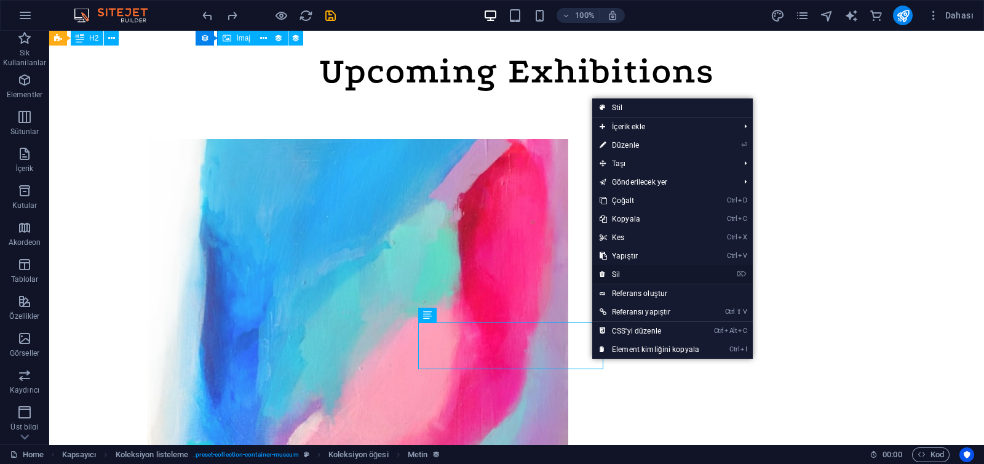
click at [644, 272] on link "⌦ Sil" at bounding box center [649, 274] width 114 height 18
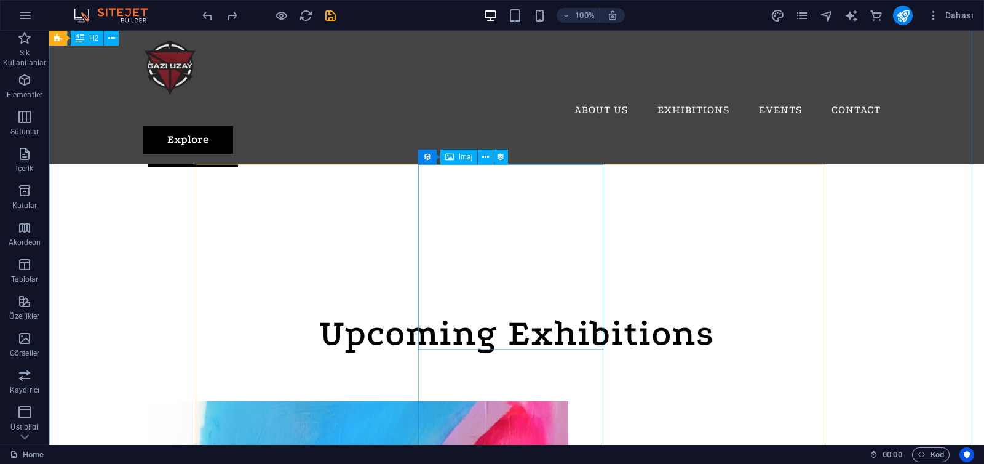
scroll to position [415, 0]
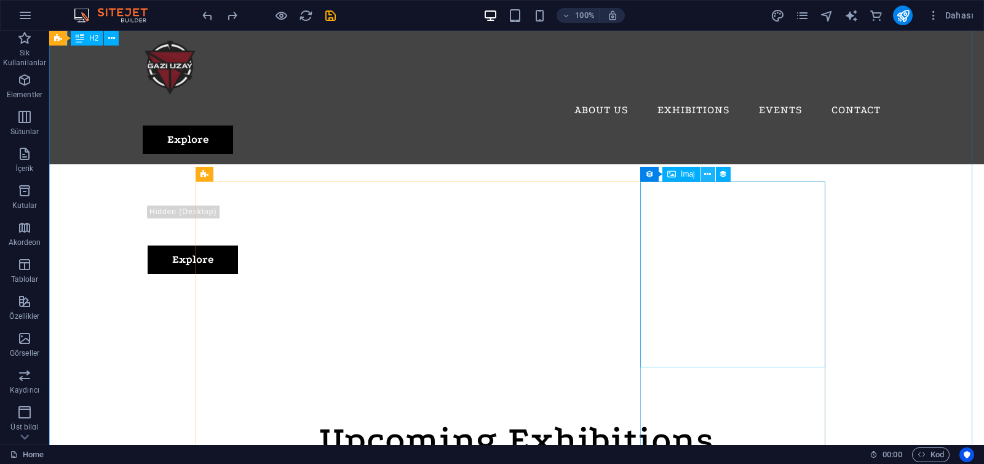
click at [702, 171] on button at bounding box center [708, 174] width 15 height 15
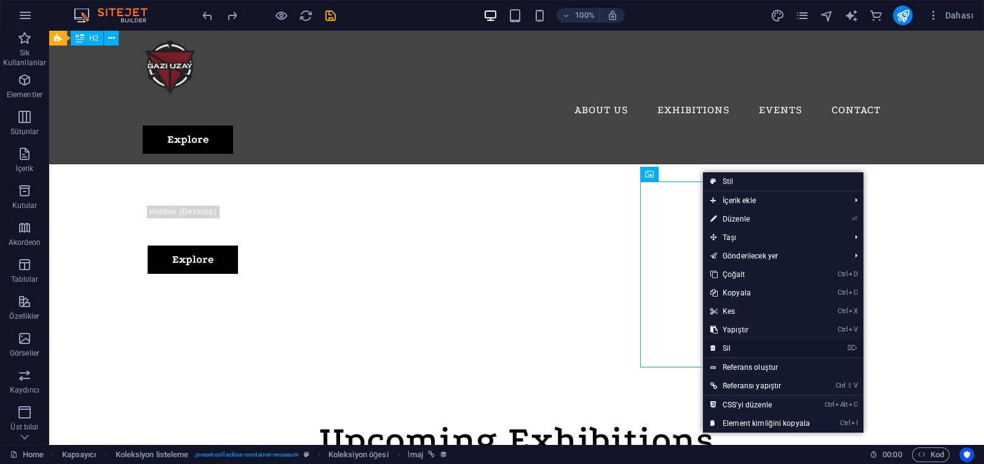
click at [732, 344] on link "⌦ Sil" at bounding box center [760, 348] width 114 height 18
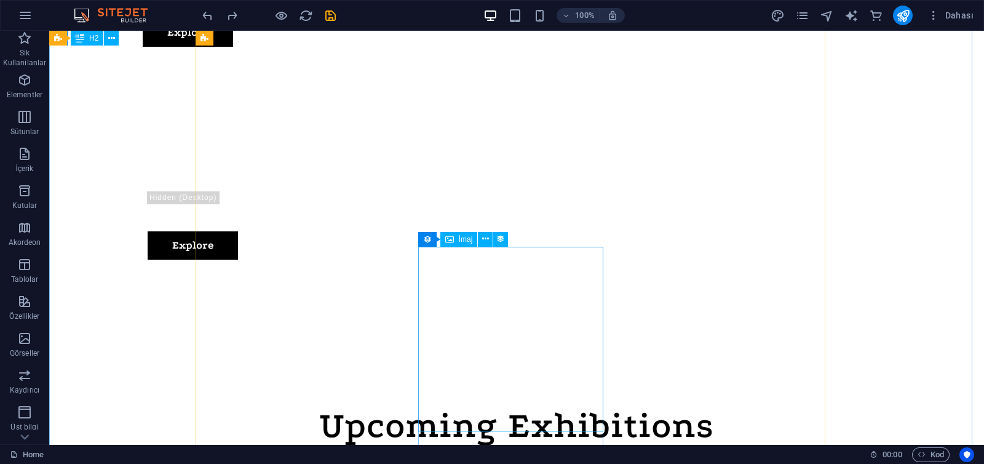
scroll to position [669, 0]
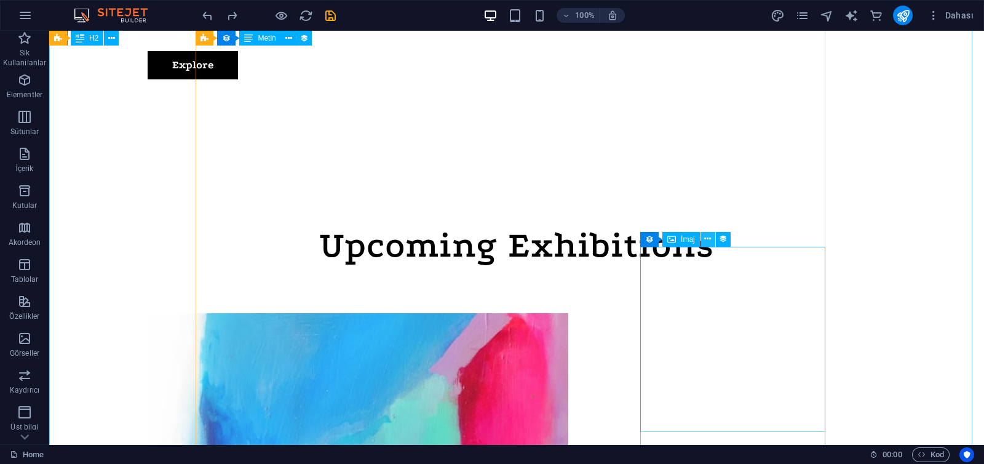
click at [706, 239] on icon at bounding box center [707, 238] width 7 height 13
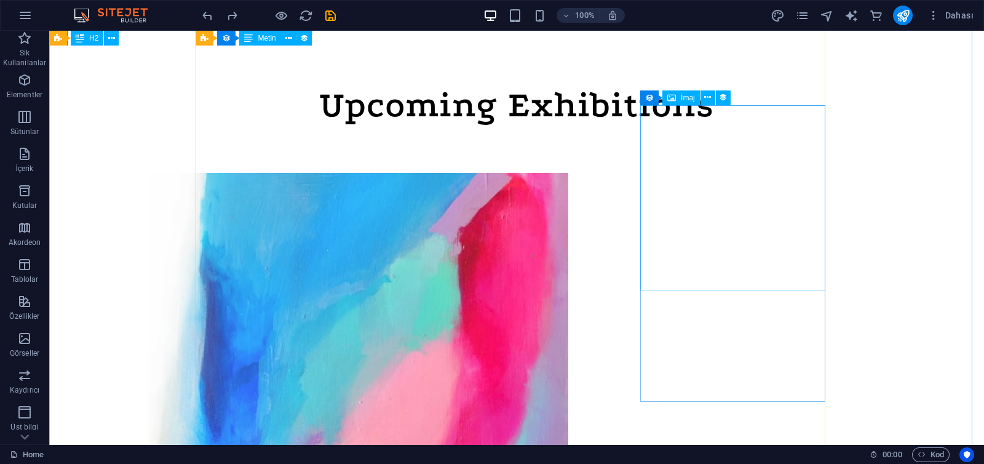
scroll to position [810, 0]
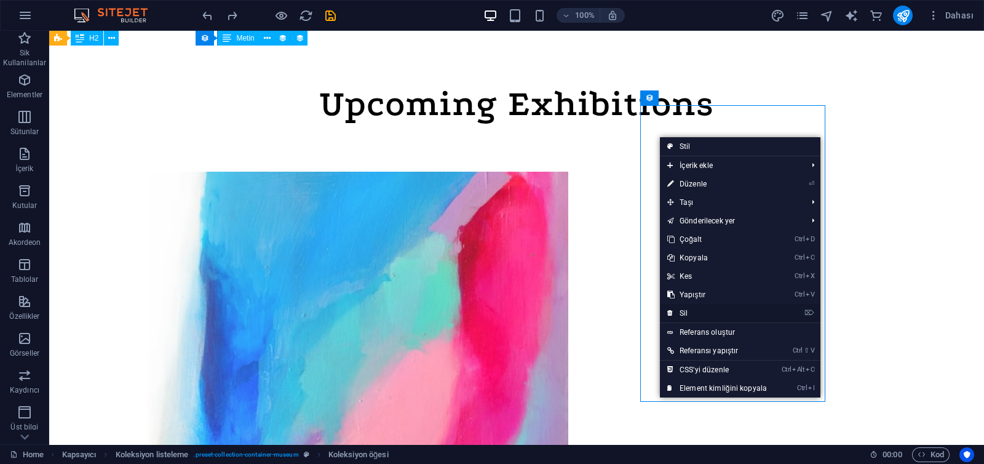
click at [701, 307] on link "⌦ Sil" at bounding box center [717, 313] width 114 height 18
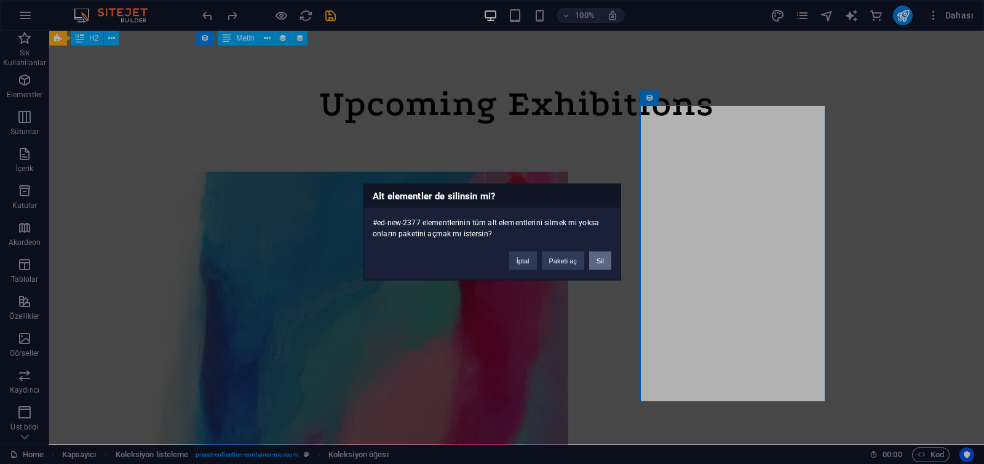
click at [606, 263] on button "Sil" at bounding box center [600, 261] width 22 height 18
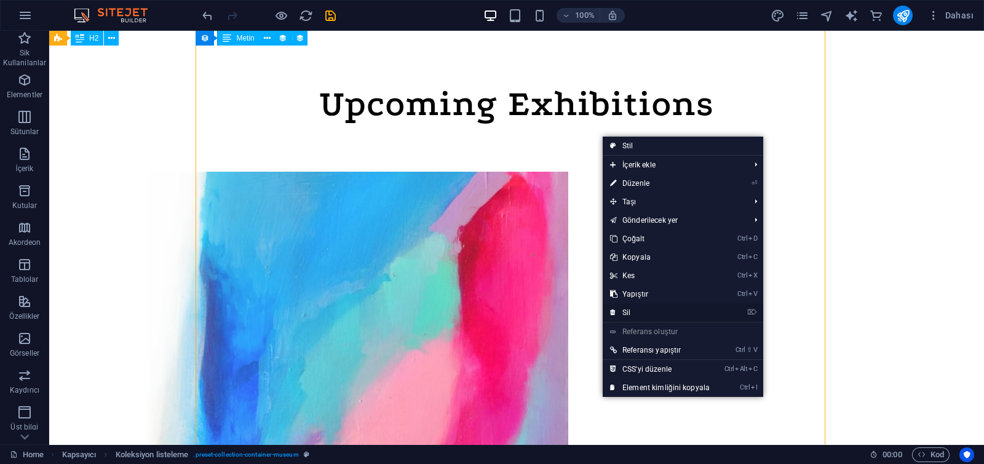
click at [646, 314] on link "⌦ Sil" at bounding box center [660, 312] width 114 height 18
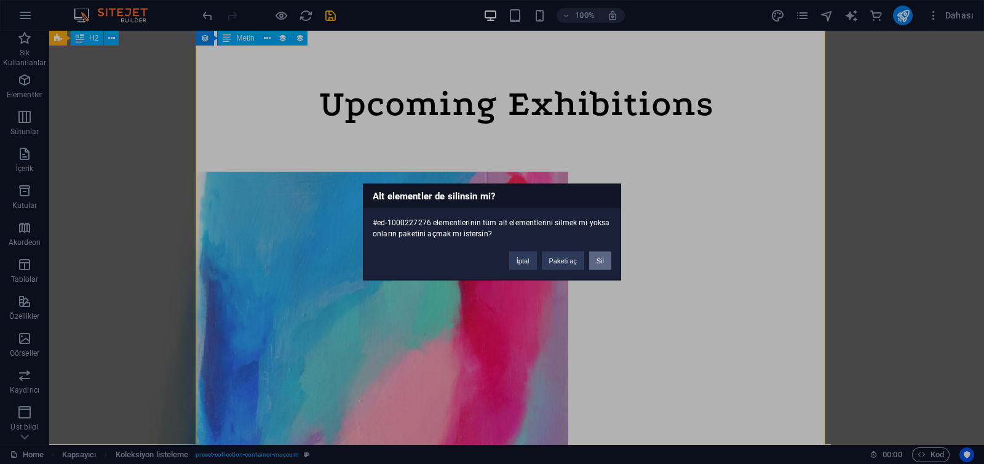
click at [609, 262] on button "Sil" at bounding box center [600, 261] width 22 height 18
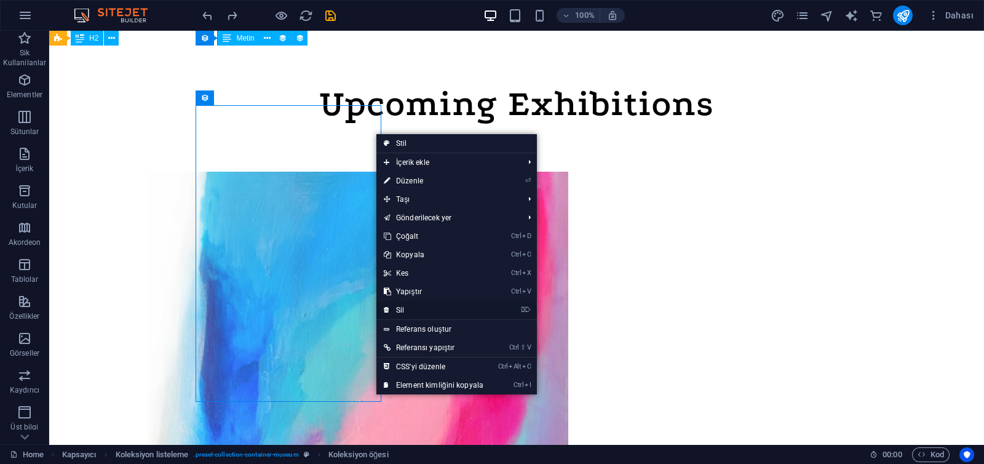
click at [410, 307] on link "⌦ Sil" at bounding box center [433, 310] width 114 height 18
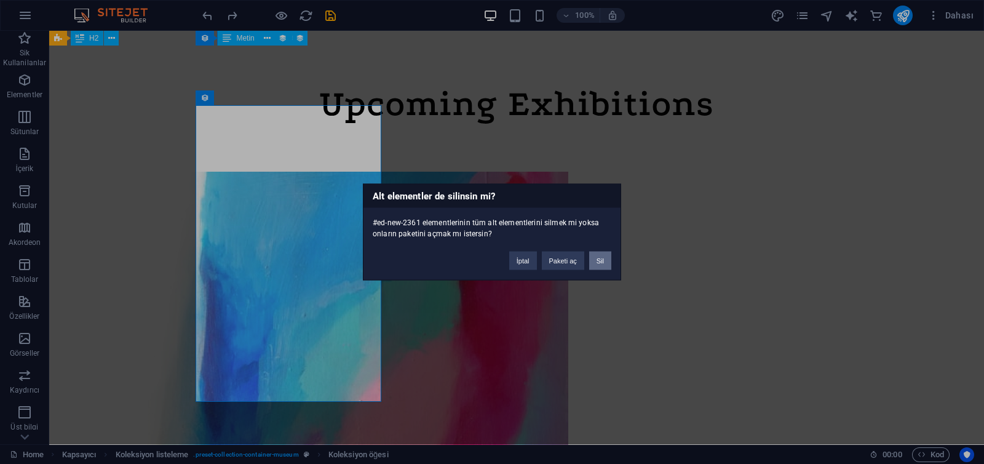
click at [603, 256] on button "Sil" at bounding box center [600, 261] width 22 height 18
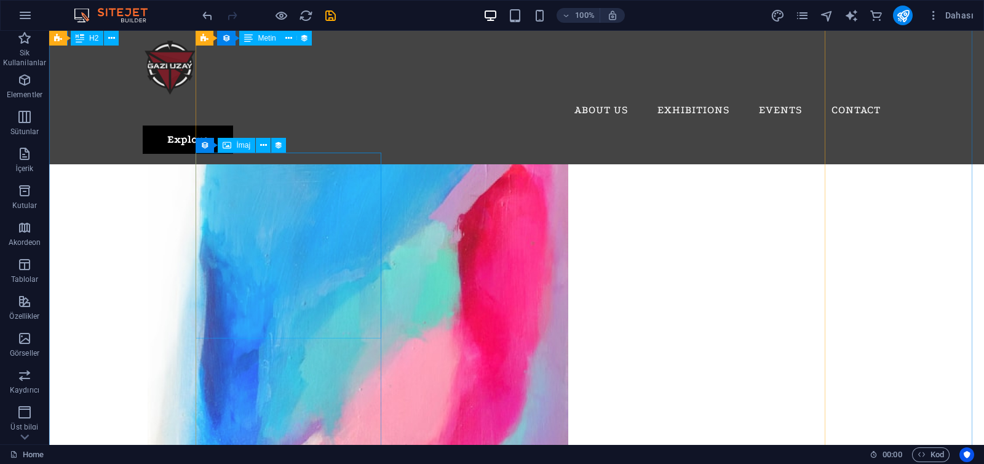
scroll to position [763, 0]
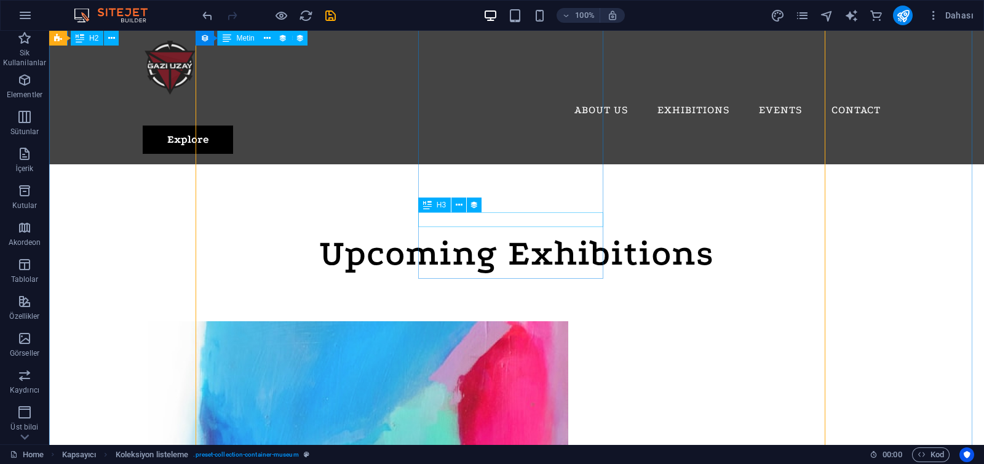
scroll to position [600, 0]
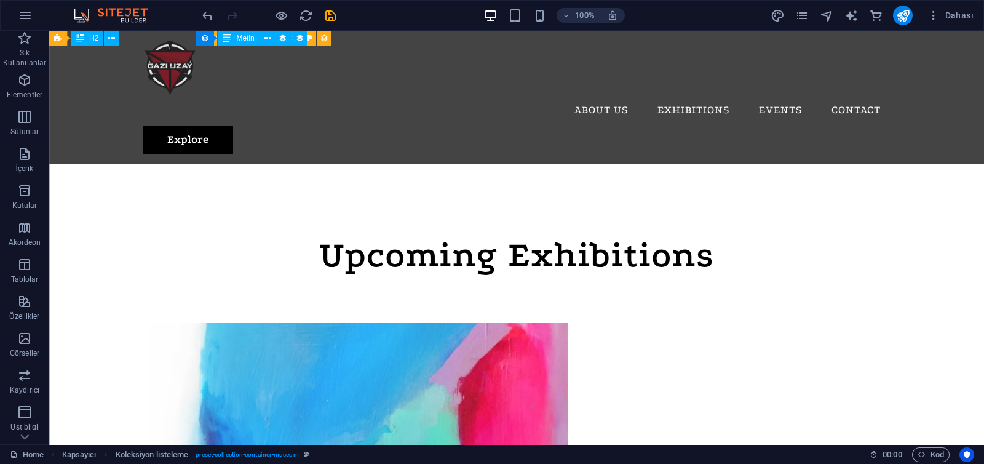
drag, startPoint x: 490, startPoint y: 307, endPoint x: 273, endPoint y: 307, distance: 216.5
select select "68dd3d6bdc99dc379f0ce3cb"
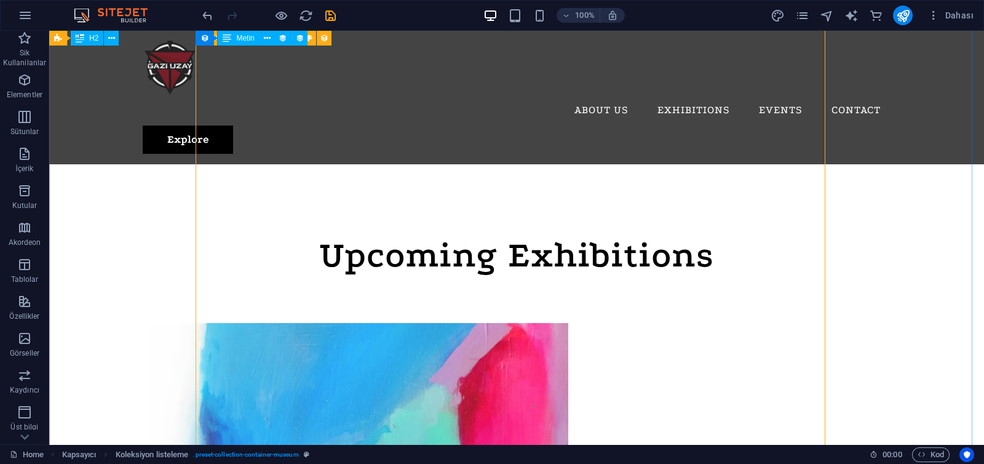
select select "columns.exhibition-date_ASC"
select select "columns.featured-exhibition"
select select "rem"
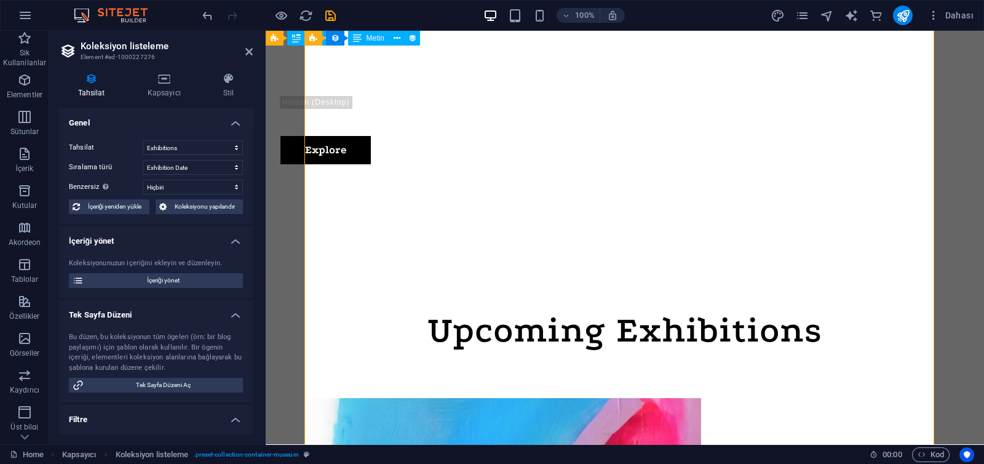
scroll to position [616, 0]
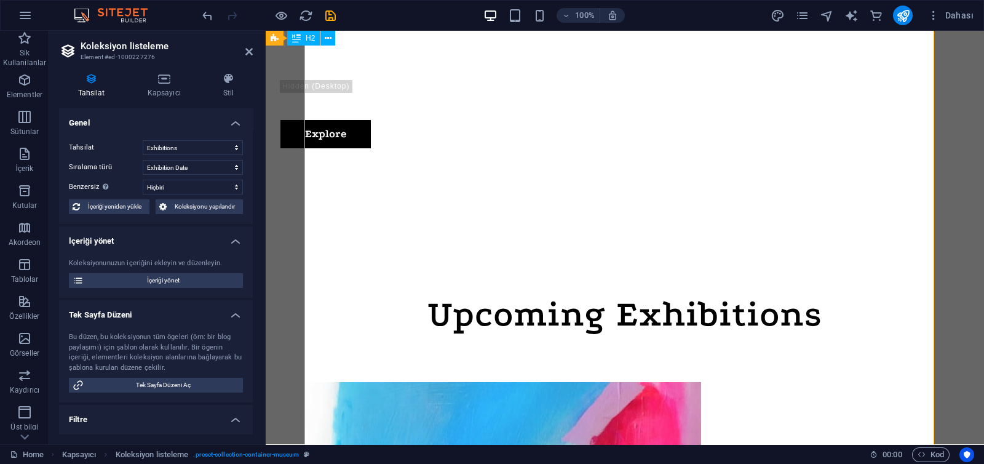
click at [166, 97] on h4 "Kapsayıcı" at bounding box center [167, 86] width 76 height 26
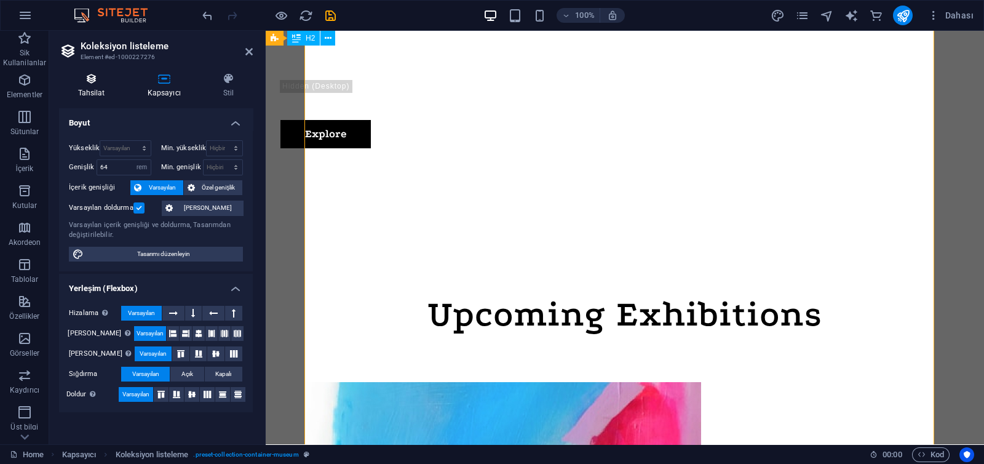
click at [101, 81] on icon at bounding box center [91, 79] width 65 height 12
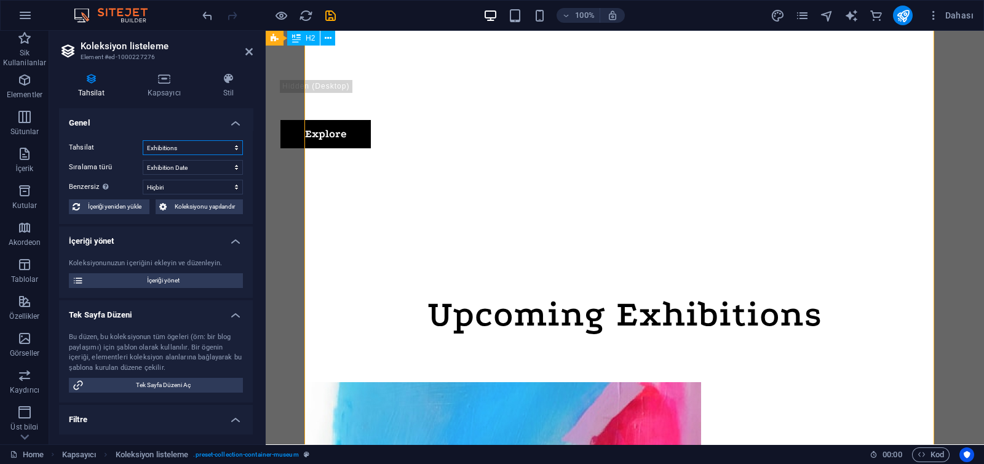
click at [161, 144] on select "Events Exhibitions" at bounding box center [193, 147] width 100 height 15
click at [143, 140] on select "Events Exhibitions" at bounding box center [193, 147] width 100 height 15
select select "68dd3d6bdc99dc379f0ce3cb"
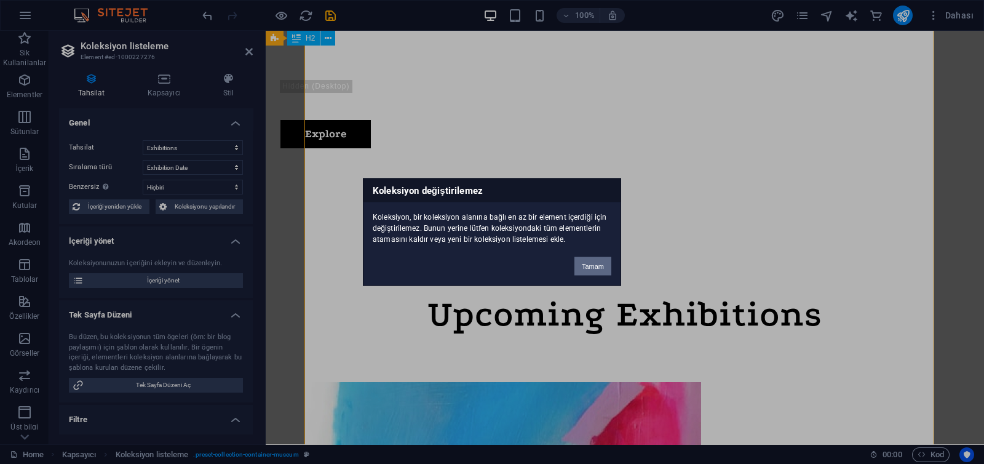
drag, startPoint x: 591, startPoint y: 267, endPoint x: 116, endPoint y: 202, distance: 479.9
click at [591, 267] on button "Tamam" at bounding box center [592, 266] width 37 height 18
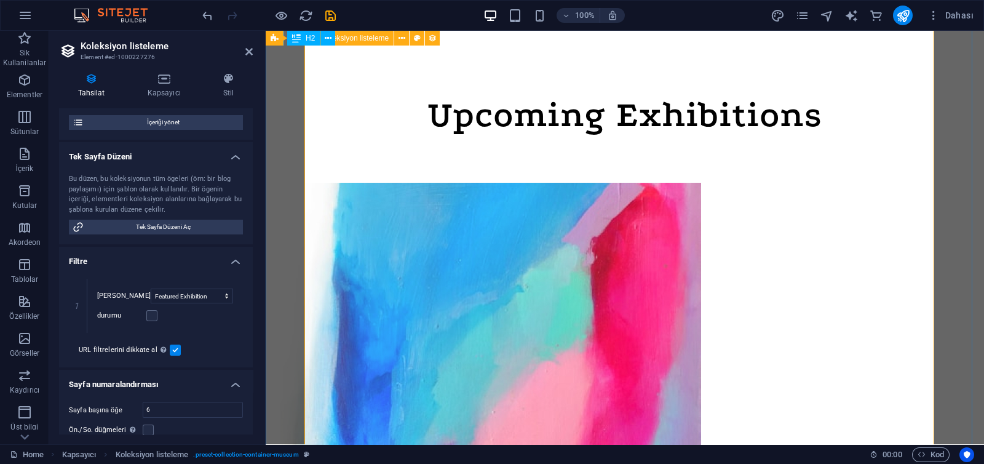
scroll to position [816, 0]
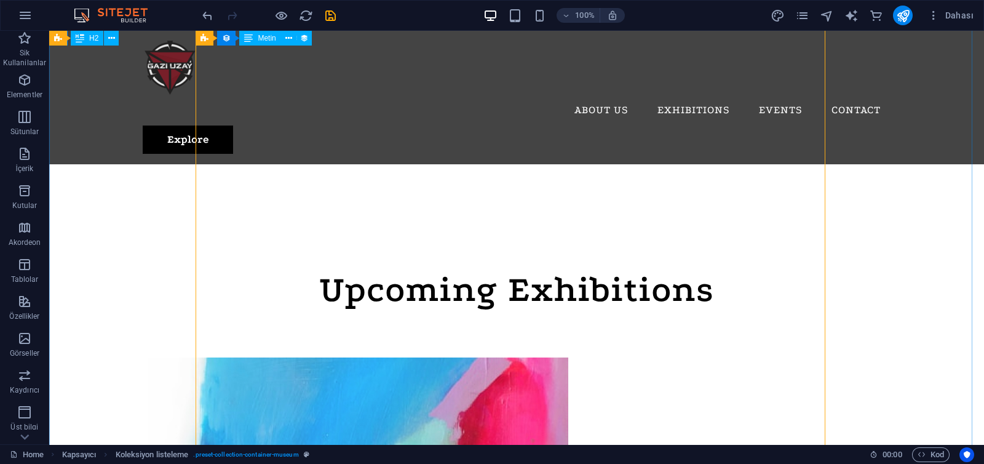
scroll to position [565, 0]
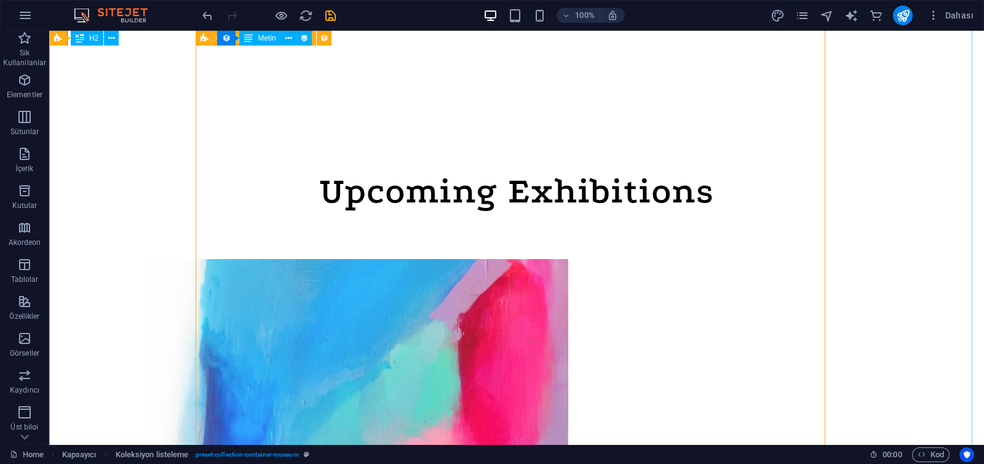
scroll to position [728, 0]
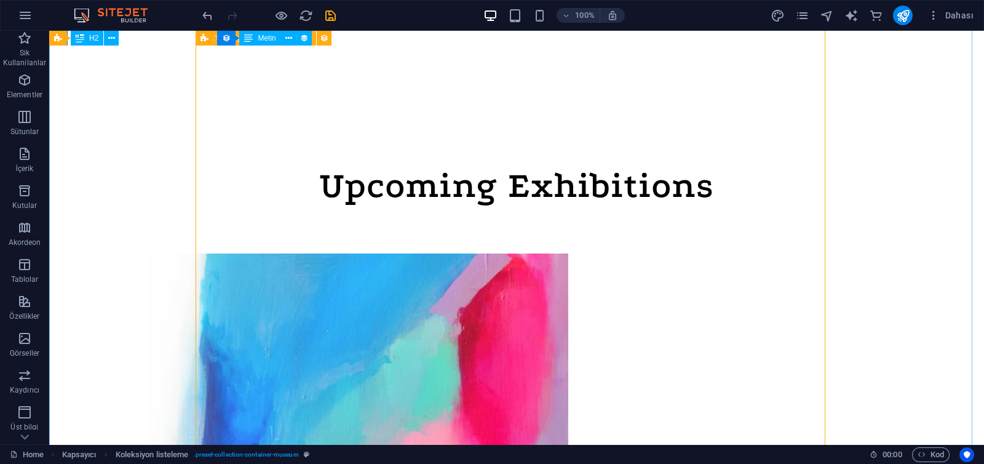
click at [268, 36] on icon at bounding box center [266, 38] width 7 height 13
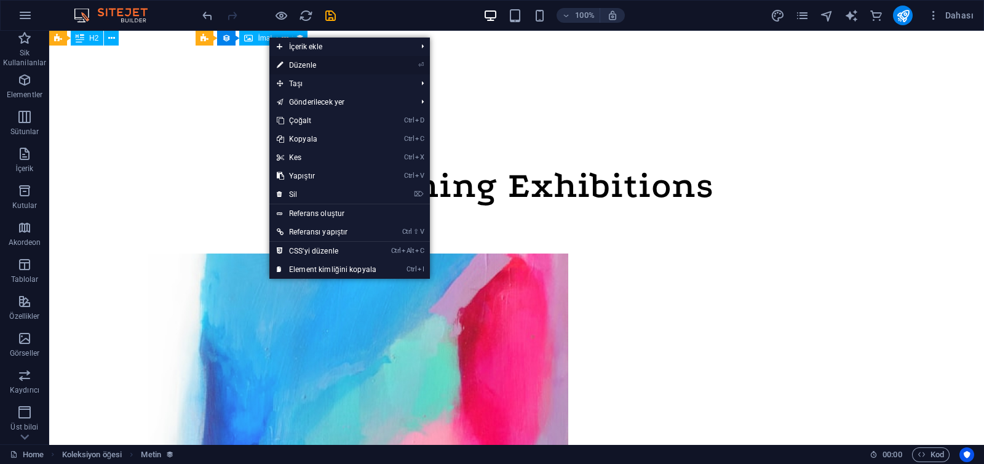
click at [311, 69] on link "⏎ Düzenle" at bounding box center [326, 65] width 114 height 18
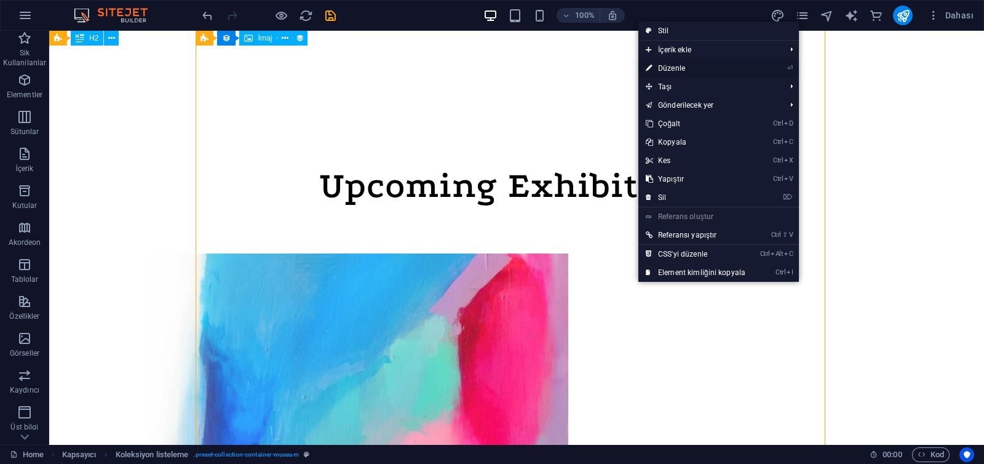
click at [670, 73] on link "⏎ Düzenle" at bounding box center [695, 68] width 114 height 18
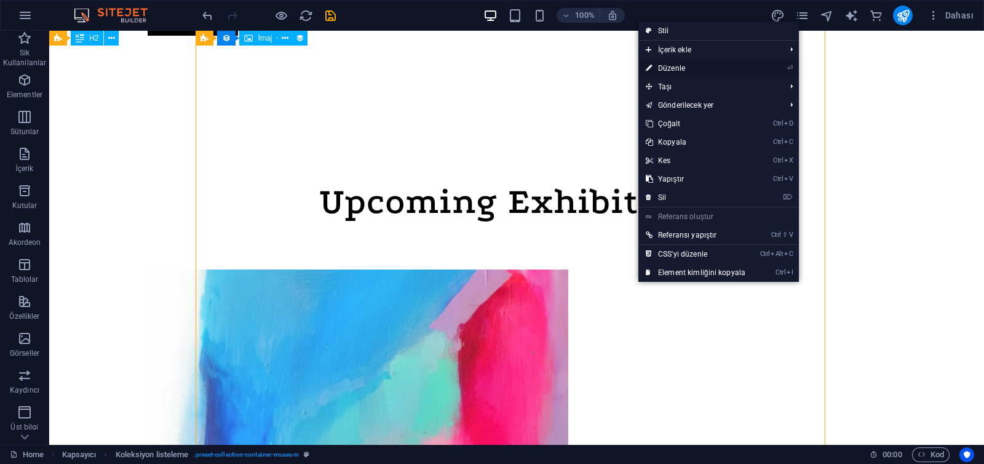
select select "68dd3d6bdc99dc379f0ce3cb"
select select "columns.exhibition-date_ASC"
select select "columns.featured-exhibition"
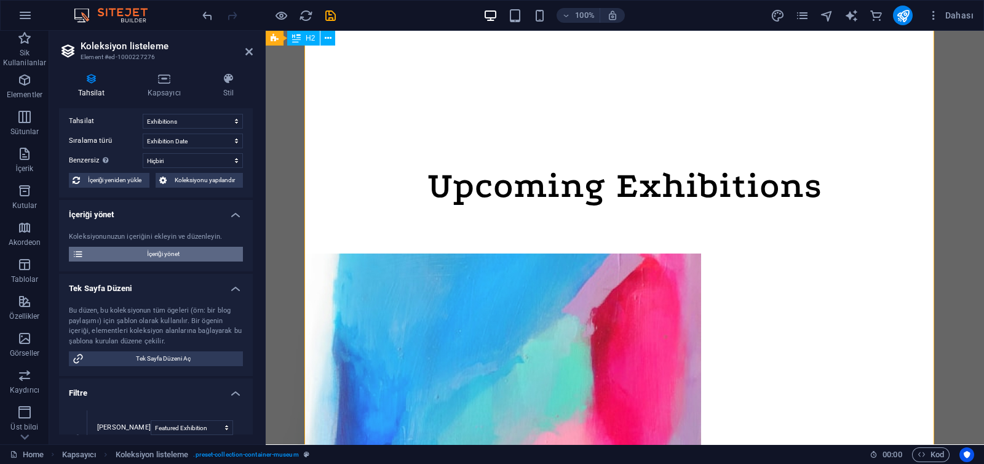
scroll to position [0, 0]
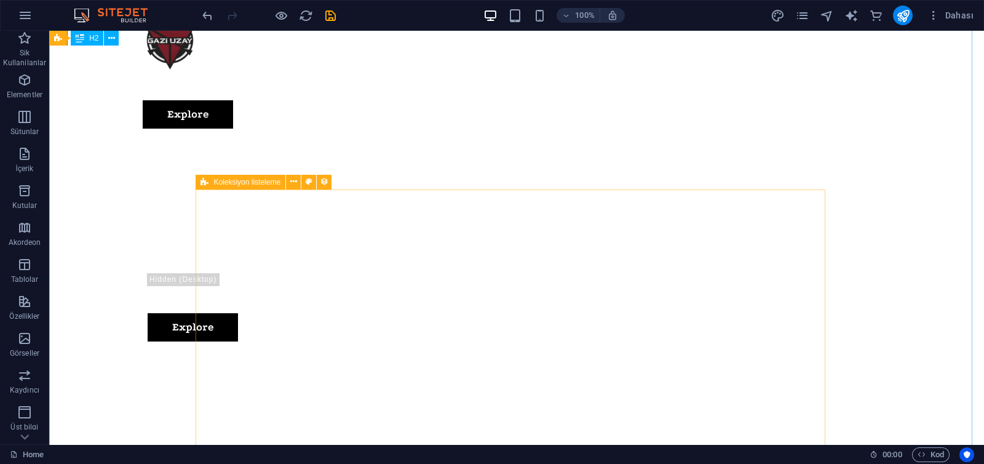
scroll to position [407, 0]
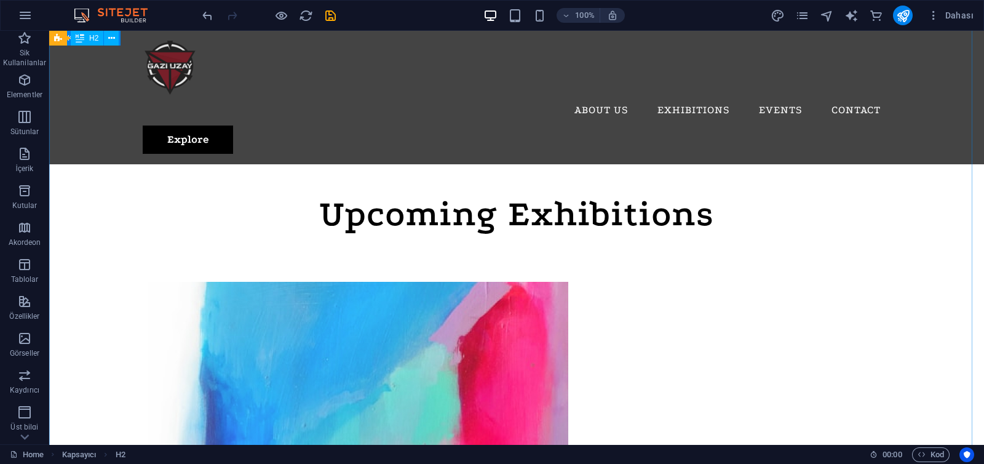
scroll to position [395, 0]
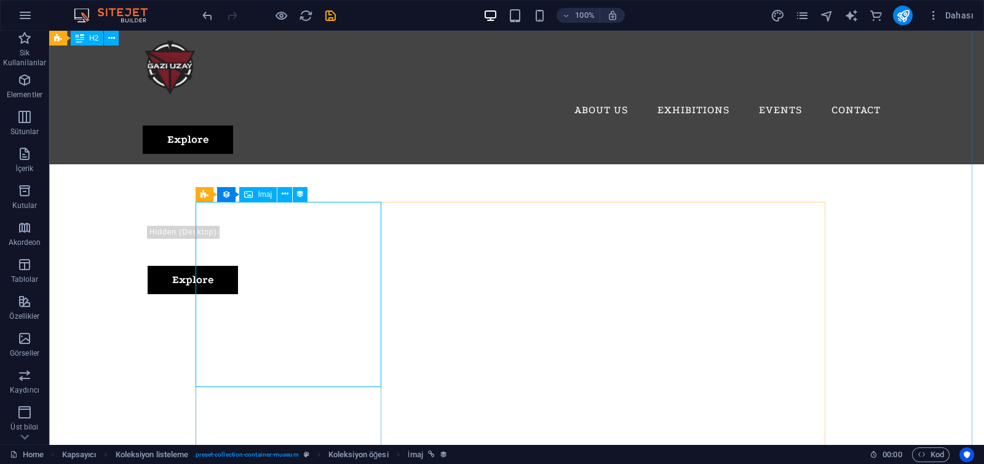
click at [255, 193] on div "İmaj" at bounding box center [258, 194] width 38 height 15
drag, startPoint x: 280, startPoint y: 243, endPoint x: 265, endPoint y: 228, distance: 21.3
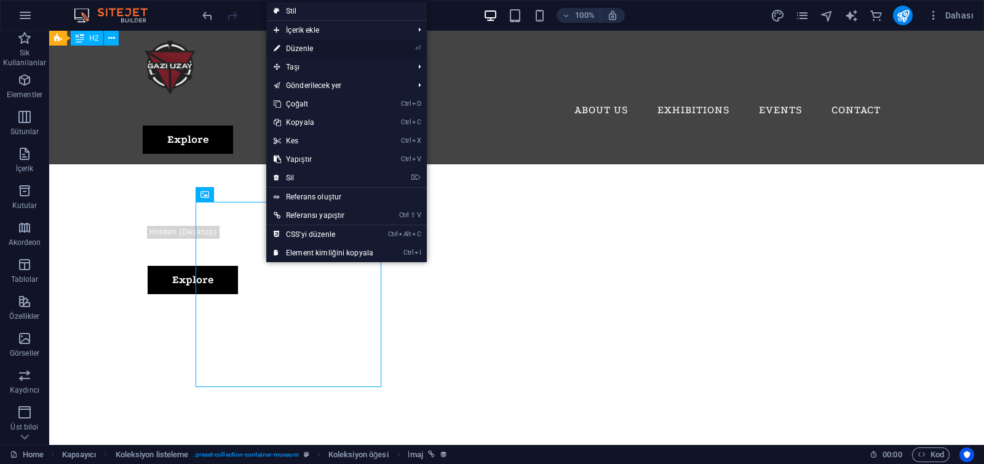
click at [317, 52] on link "⏎ Düzenle" at bounding box center [323, 48] width 114 height 18
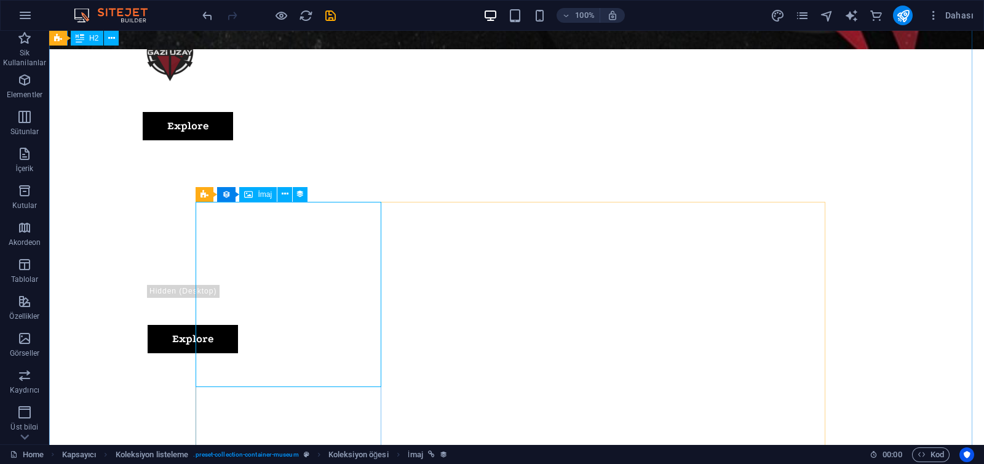
click at [255, 193] on div "İmaj" at bounding box center [258, 194] width 38 height 15
click at [269, 193] on span "Koleksiyon öğesi" at bounding box center [263, 194] width 55 height 7
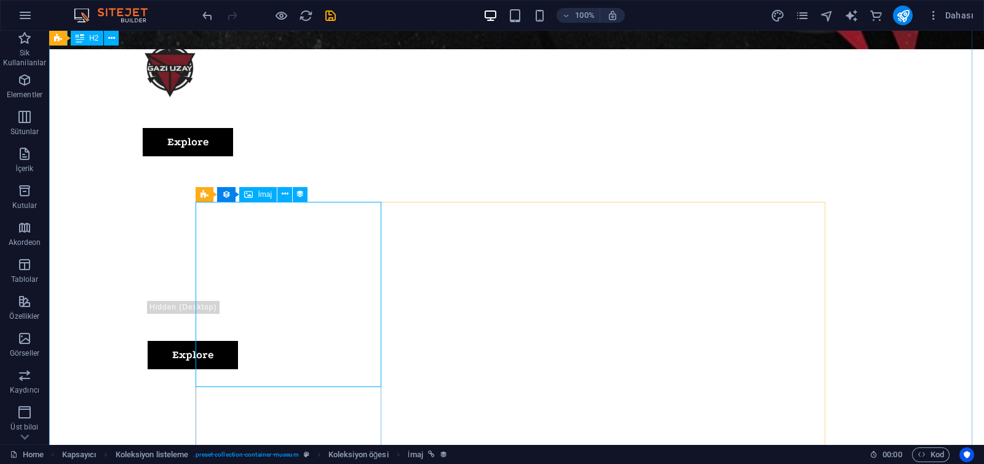
select select "exhibition-image"
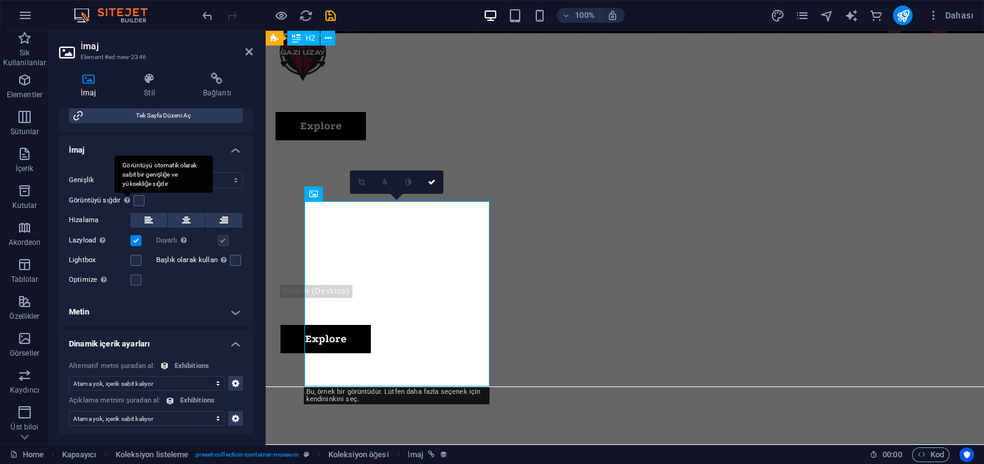
scroll to position [36, 0]
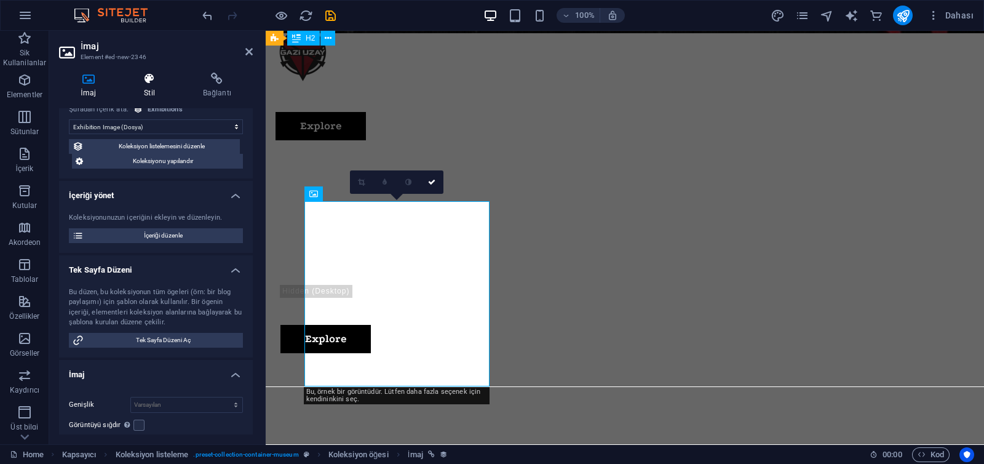
click at [148, 93] on h4 "Stil" at bounding box center [151, 86] width 59 height 26
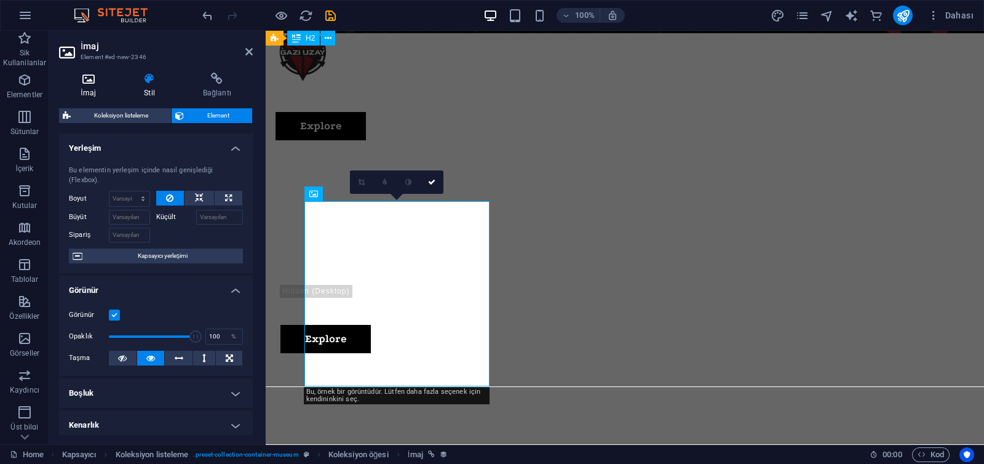
click at [89, 88] on h4 "İmaj" at bounding box center [90, 86] width 63 height 26
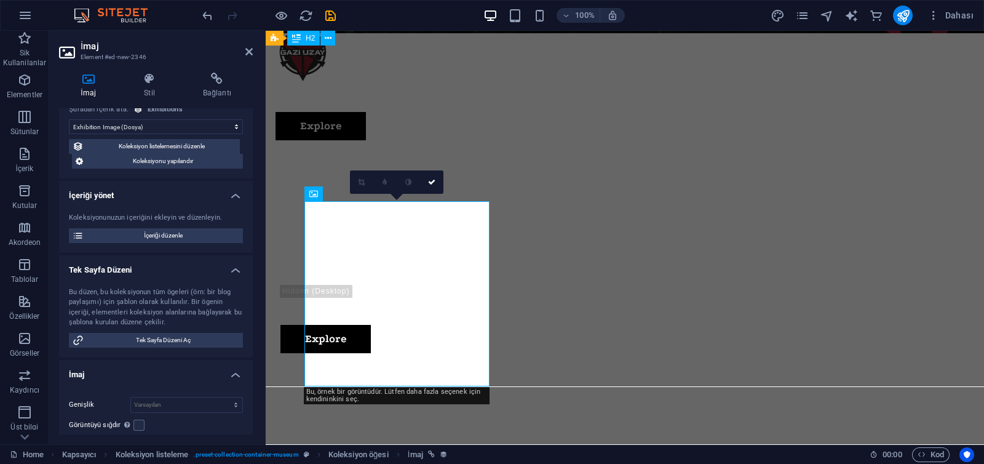
scroll to position [0, 0]
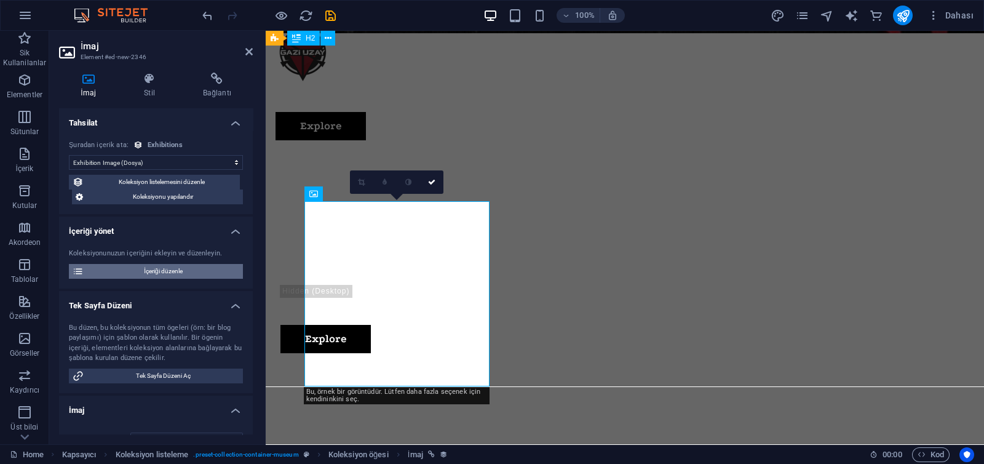
click at [161, 270] on span "İçeriği düzenle" at bounding box center [163, 271] width 152 height 15
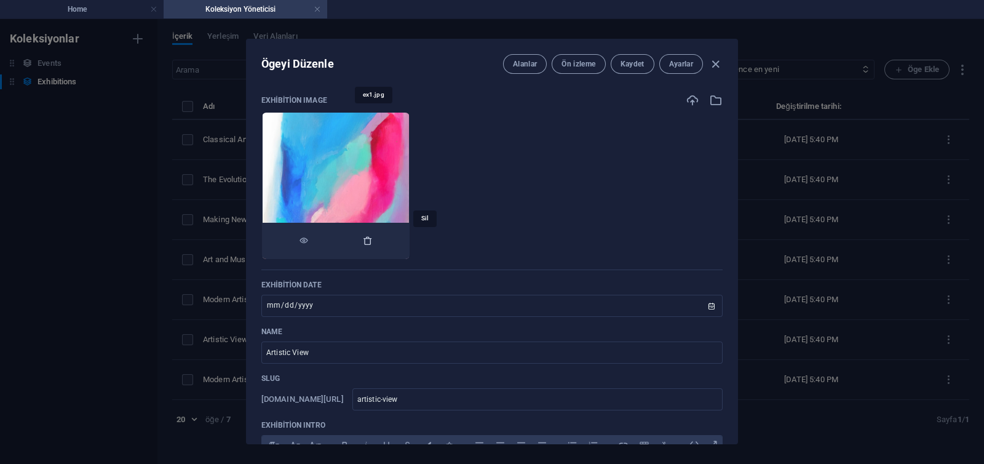
click at [373, 237] on icon "button" at bounding box center [368, 241] width 10 height 10
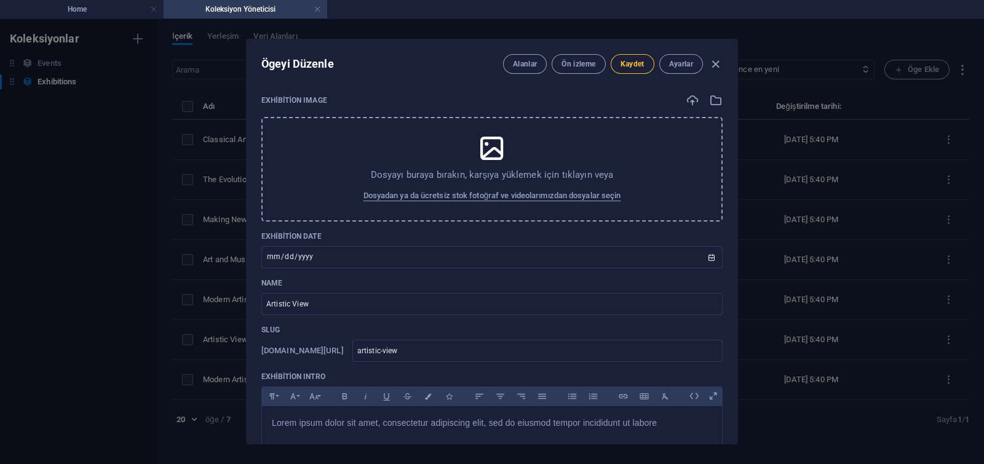
click at [622, 64] on span "Kaydet" at bounding box center [633, 64] width 24 height 10
click at [446, 147] on div "Dosyayı buraya bırakın, karşıya yüklemek için tıklayın veya Dosyadan ya da ücre…" at bounding box center [491, 169] width 461 height 105
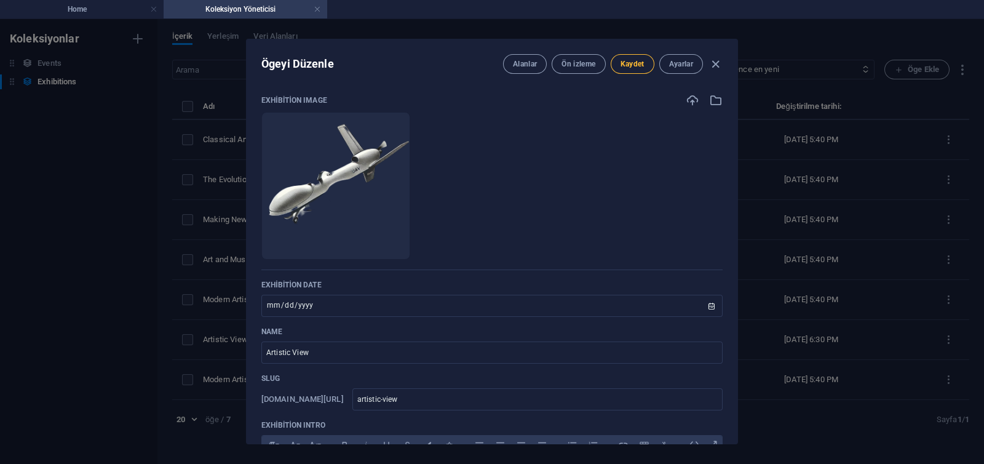
click at [649, 66] on button "Kaydet" at bounding box center [633, 64] width 44 height 20
click at [716, 68] on icon "button" at bounding box center [715, 64] width 14 height 14
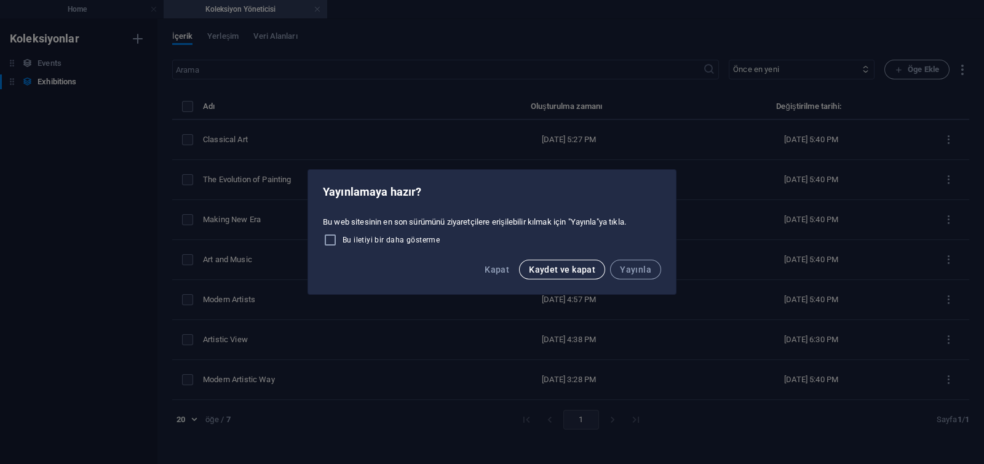
click at [563, 267] on span "Kaydet ve kapat" at bounding box center [562, 269] width 66 height 10
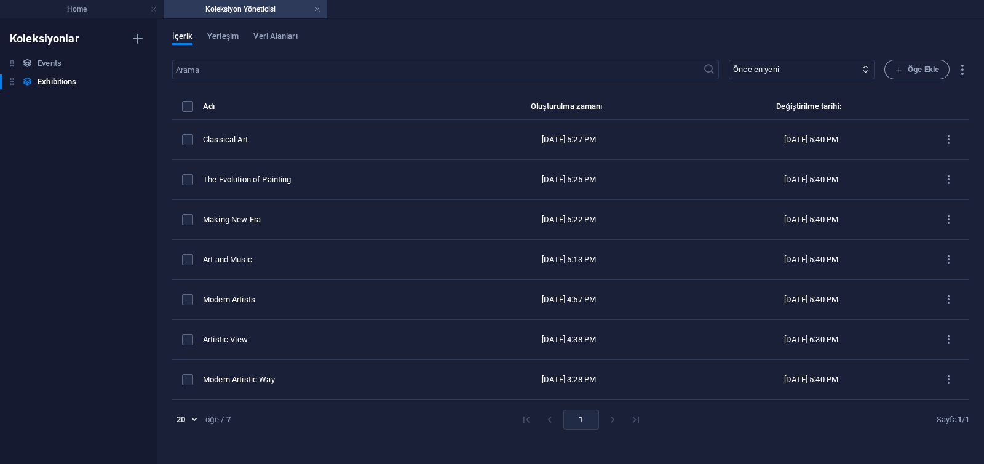
click at [92, 19] on div "Koleksiyonlar Events Events Exhibitions Exhibitions" at bounding box center [78, 241] width 157 height 445
click at [88, 12] on h4 "Home" at bounding box center [82, 9] width 164 height 14
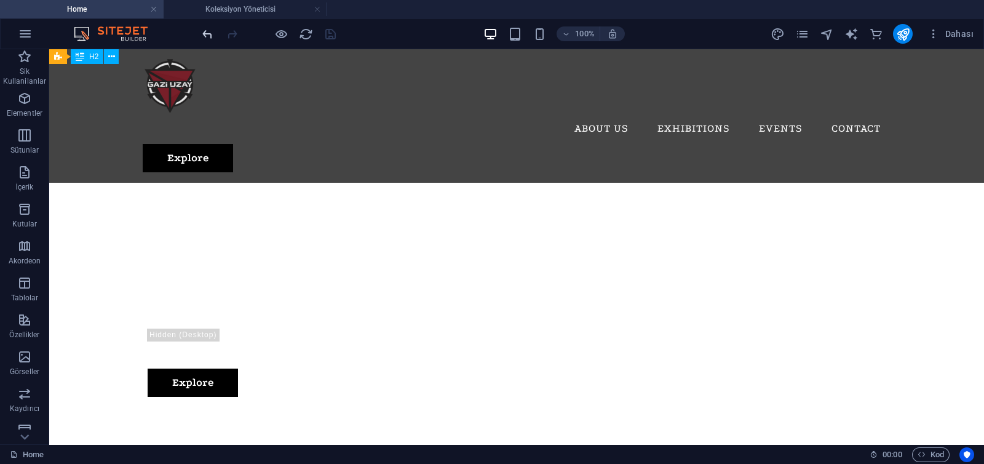
scroll to position [304, 0]
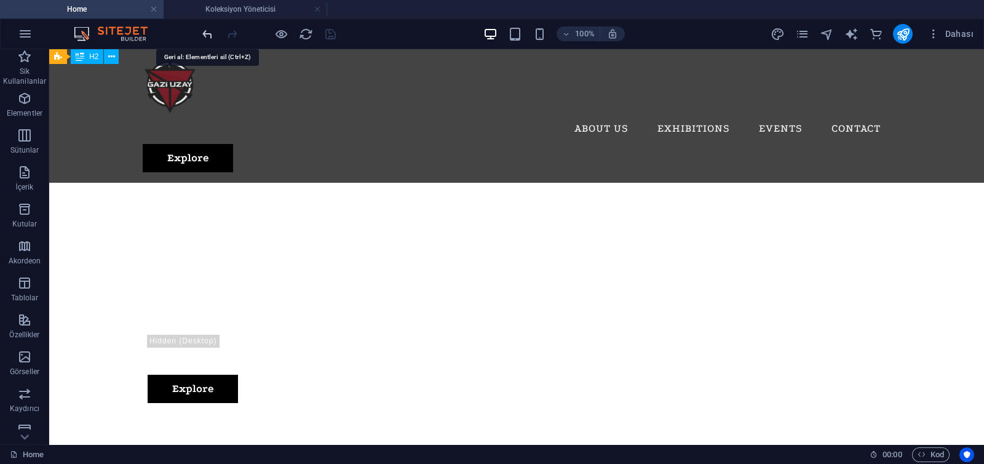
click at [208, 34] on icon "undo" at bounding box center [207, 34] width 14 height 14
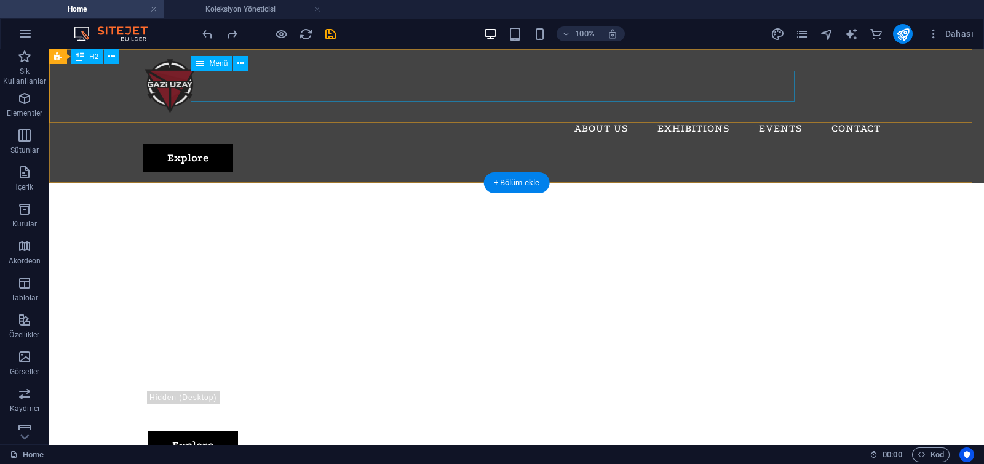
scroll to position [0, 0]
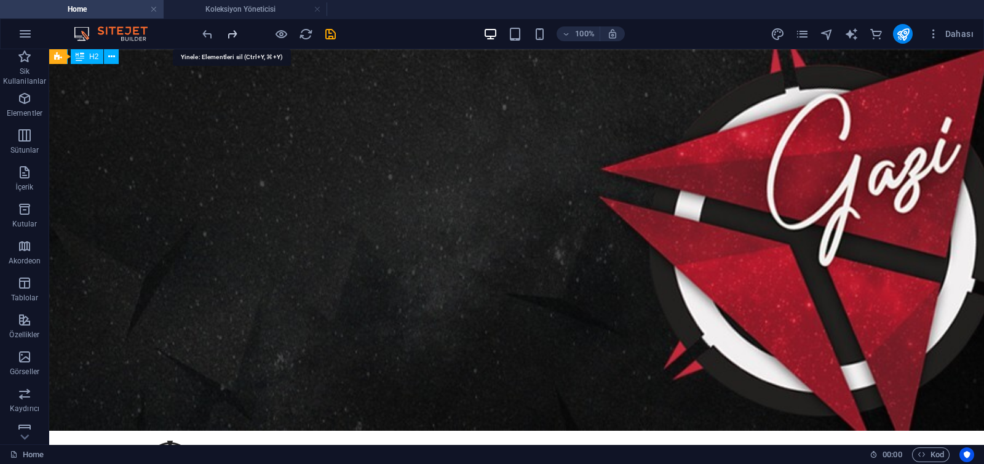
click at [227, 35] on icon "redo" at bounding box center [232, 34] width 14 height 14
click at [227, 35] on div at bounding box center [269, 34] width 138 height 20
drag, startPoint x: 227, startPoint y: 35, endPoint x: 306, endPoint y: 151, distance: 140.4
click at [227, 35] on div at bounding box center [269, 34] width 138 height 20
